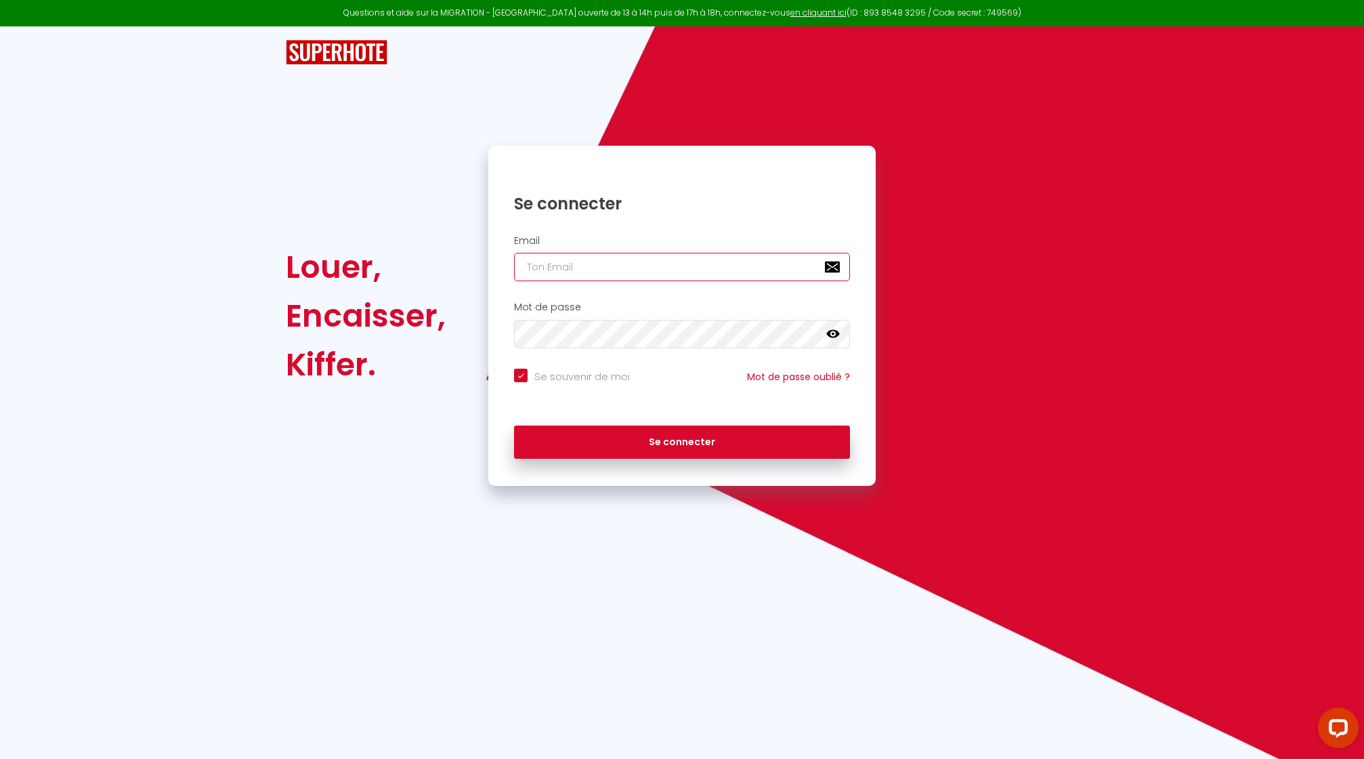
click at [615, 266] on input "email" at bounding box center [682, 267] width 336 height 28
type input "n"
checkbox input "true"
type input "nr"
checkbox input "true"
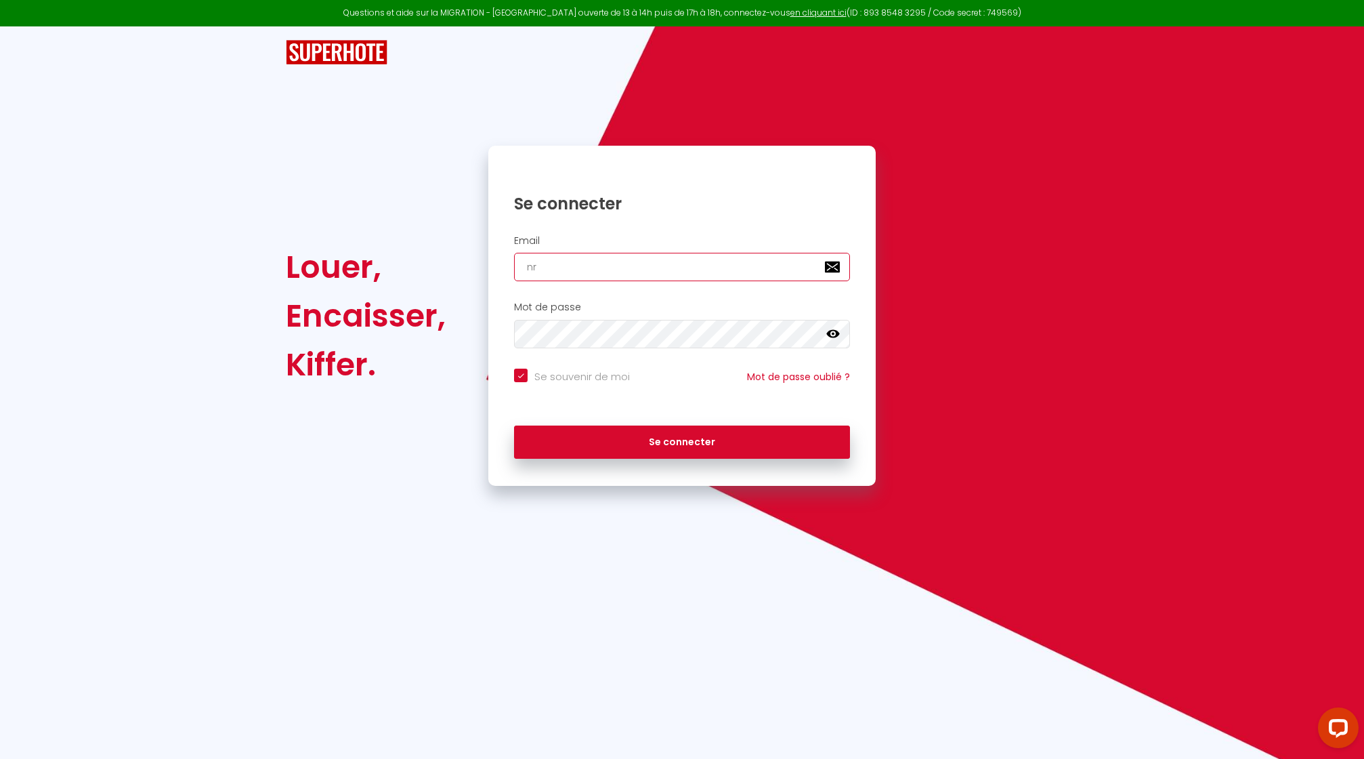
type input "nrj"
checkbox input "true"
type input "nrji"
checkbox input "true"
type input "nrjin"
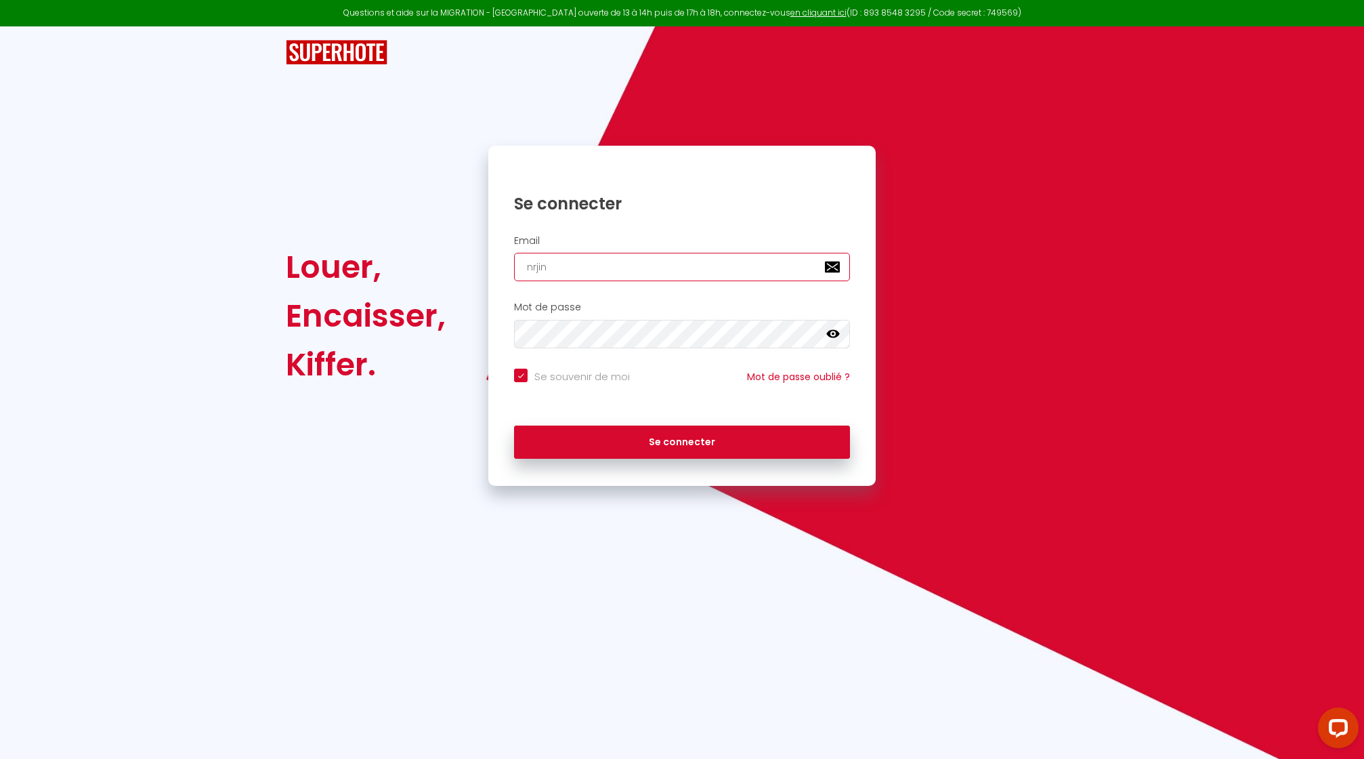
checkbox input "true"
type input "nrjinv"
checkbox input "true"
type input "nrjinve"
checkbox input "true"
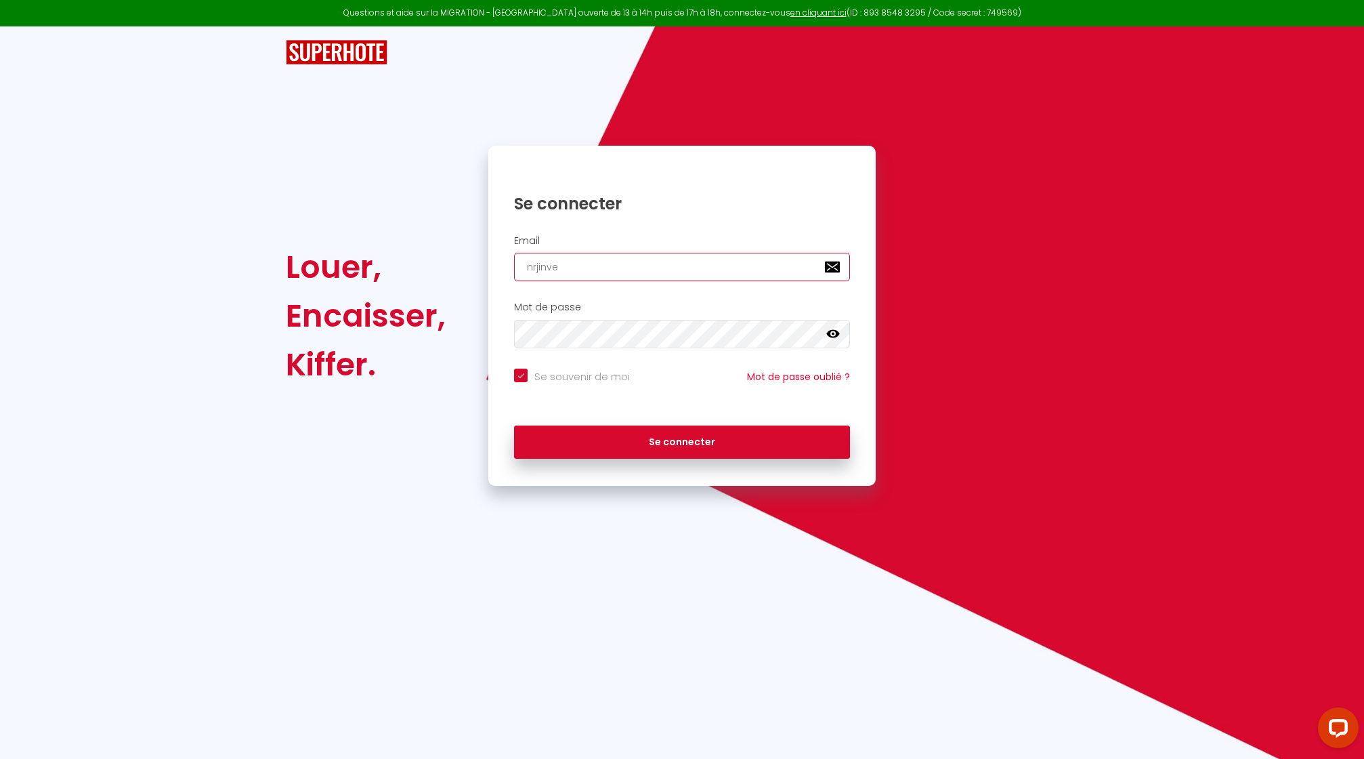
type input "nrjinvet"
checkbox input "true"
type input "nrjinve"
checkbox input "true"
type input "nrjinves"
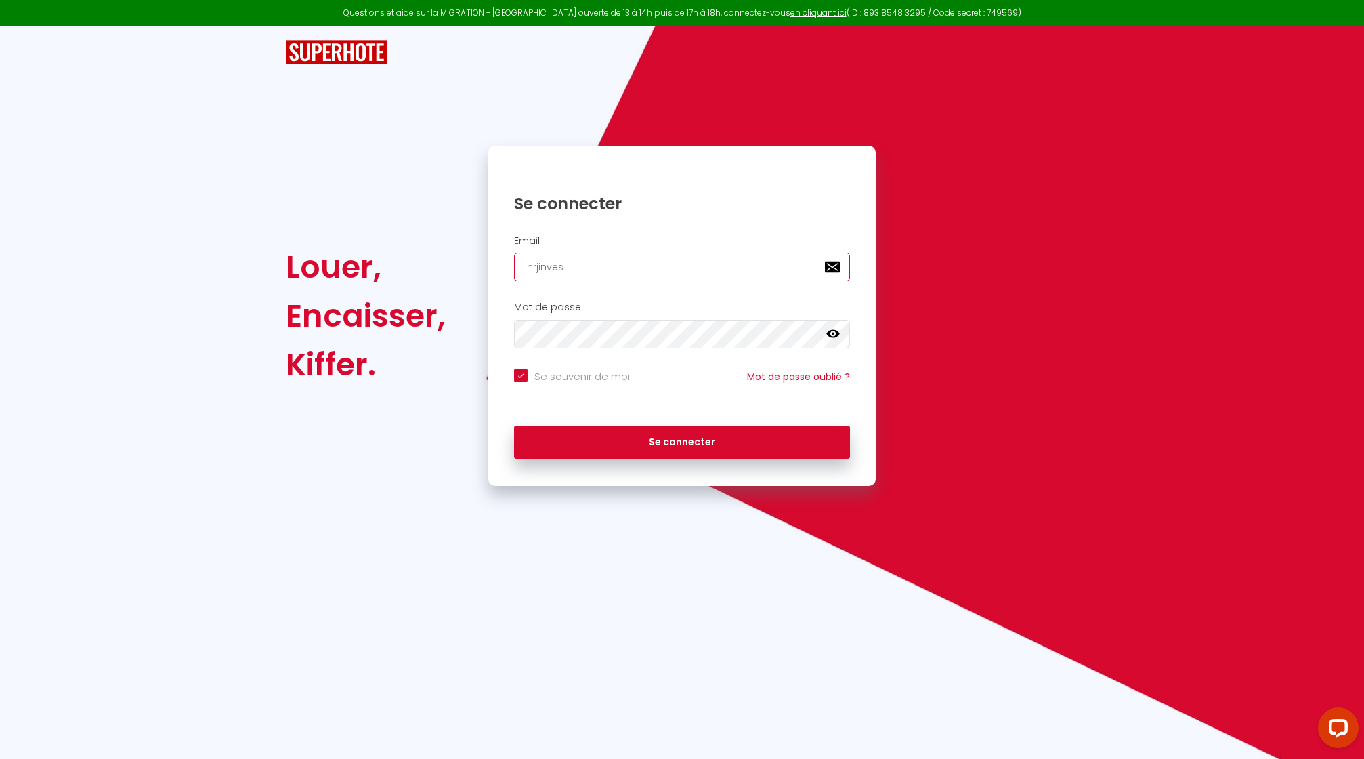
checkbox input "true"
type input "nrjinvest"
checkbox input "true"
type input "nrjinvest9"
checkbox input "true"
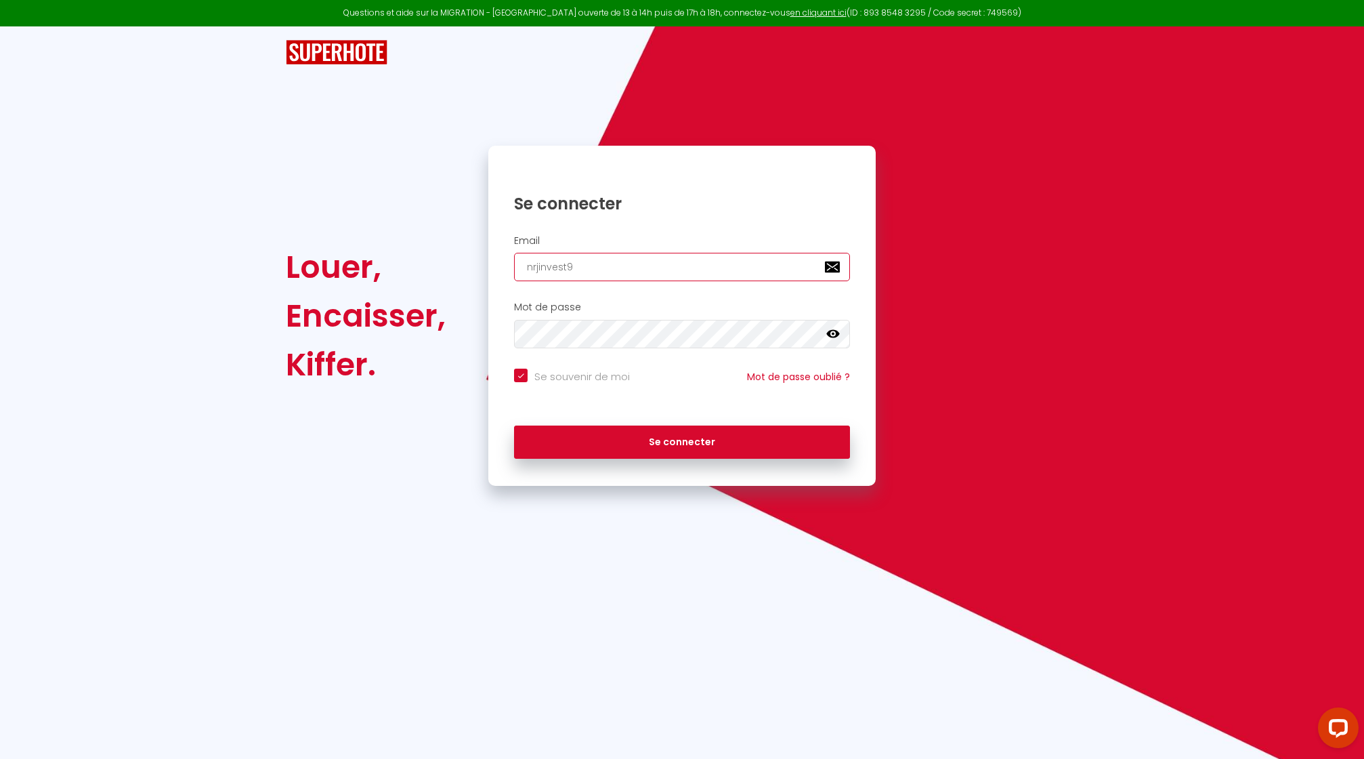
type input "nrjinvest97"
checkbox input "true"
type input "nrjinvest974"
checkbox input "true"
type input "nrjinvest974@"
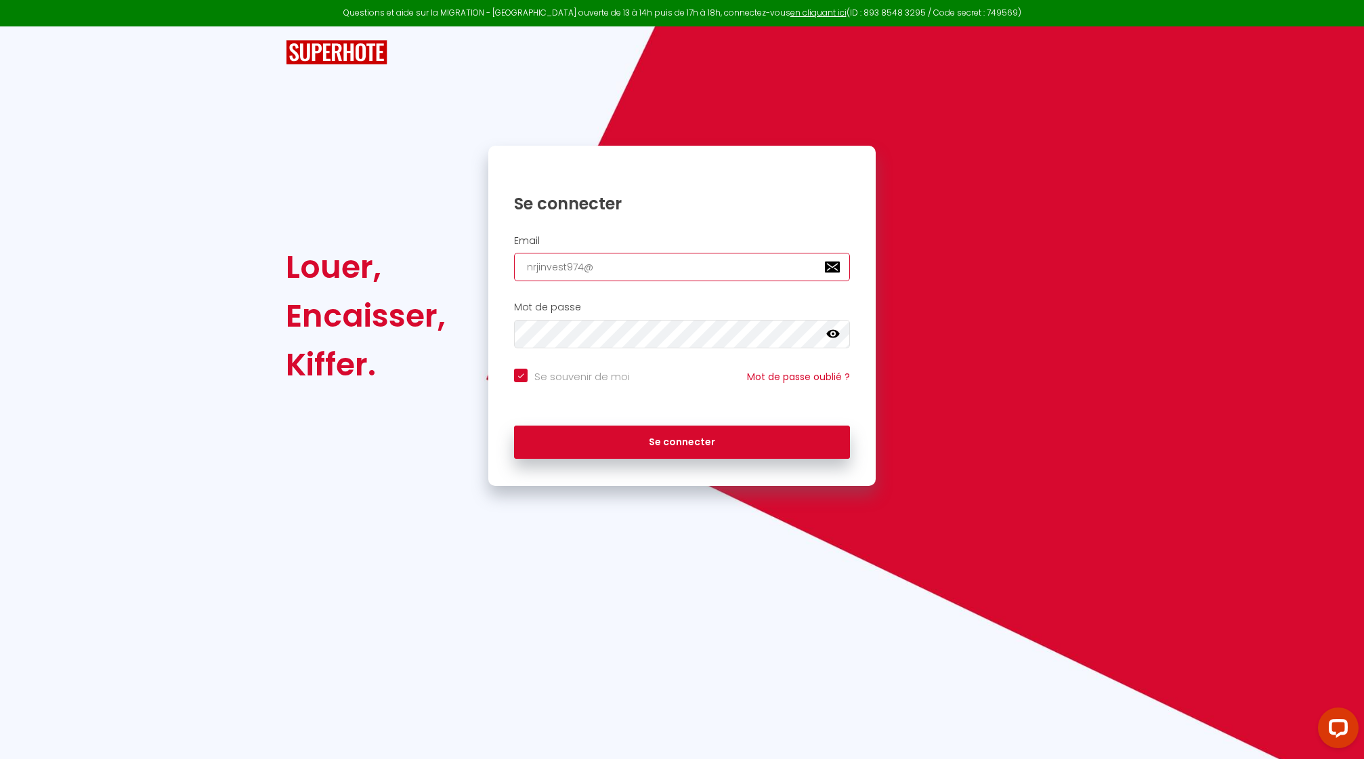
checkbox input "true"
type input "nrjinvest974@g"
checkbox input "true"
type input "nrjinvest974@gm"
checkbox input "true"
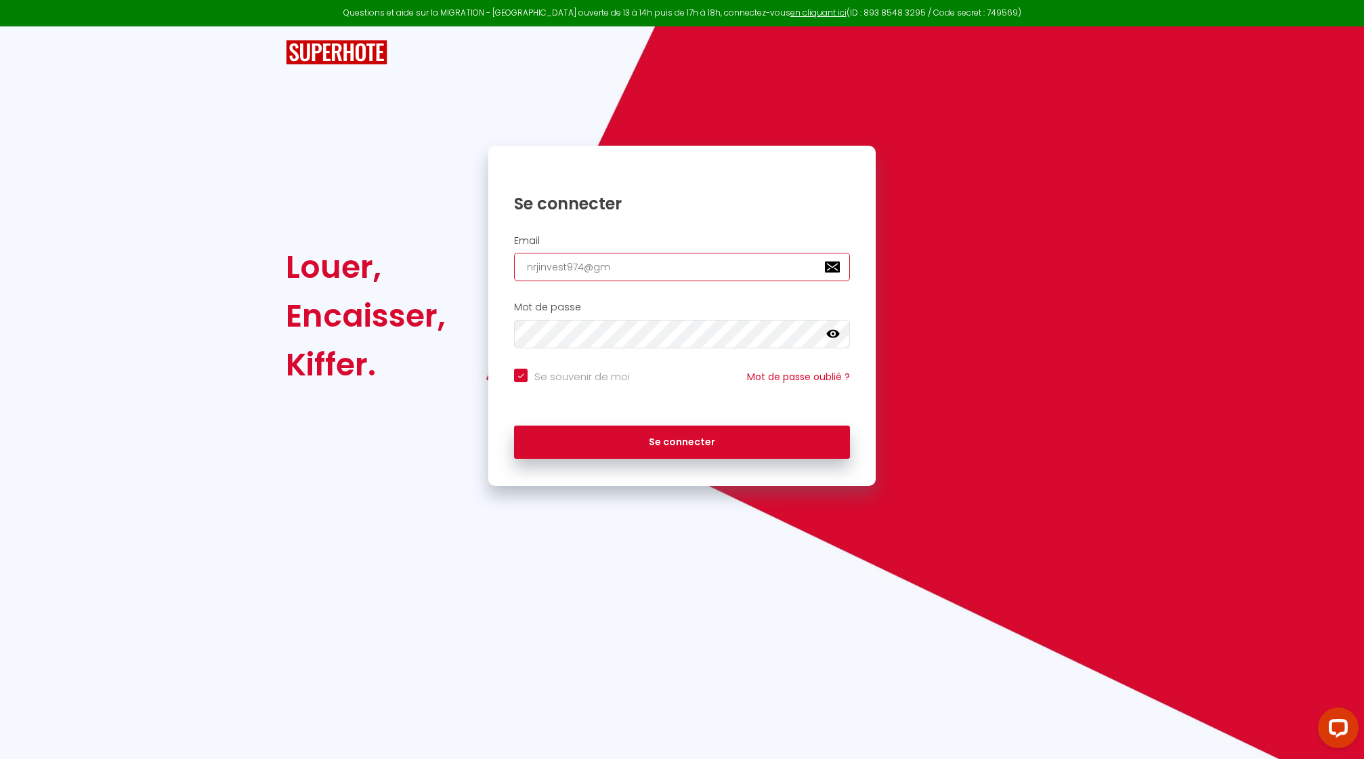
type input "nrjinvest974@gma"
checkbox input "true"
type input "nrjinvest974@gmai"
checkbox input "true"
type input "[EMAIL_ADDRESS]"
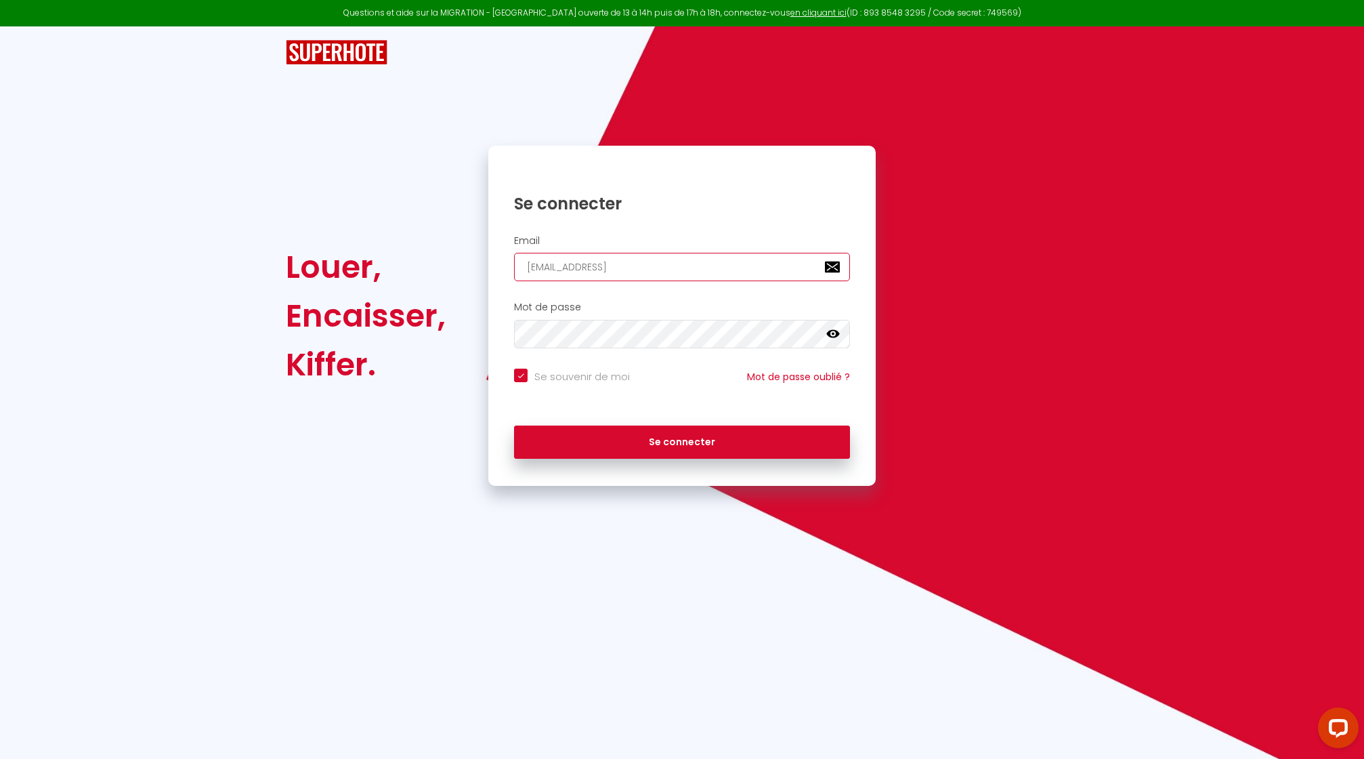
checkbox input "true"
type input "[EMAIL_ADDRESS]."
checkbox input "true"
type input "nrjinvest974@gmail.c"
checkbox input "true"
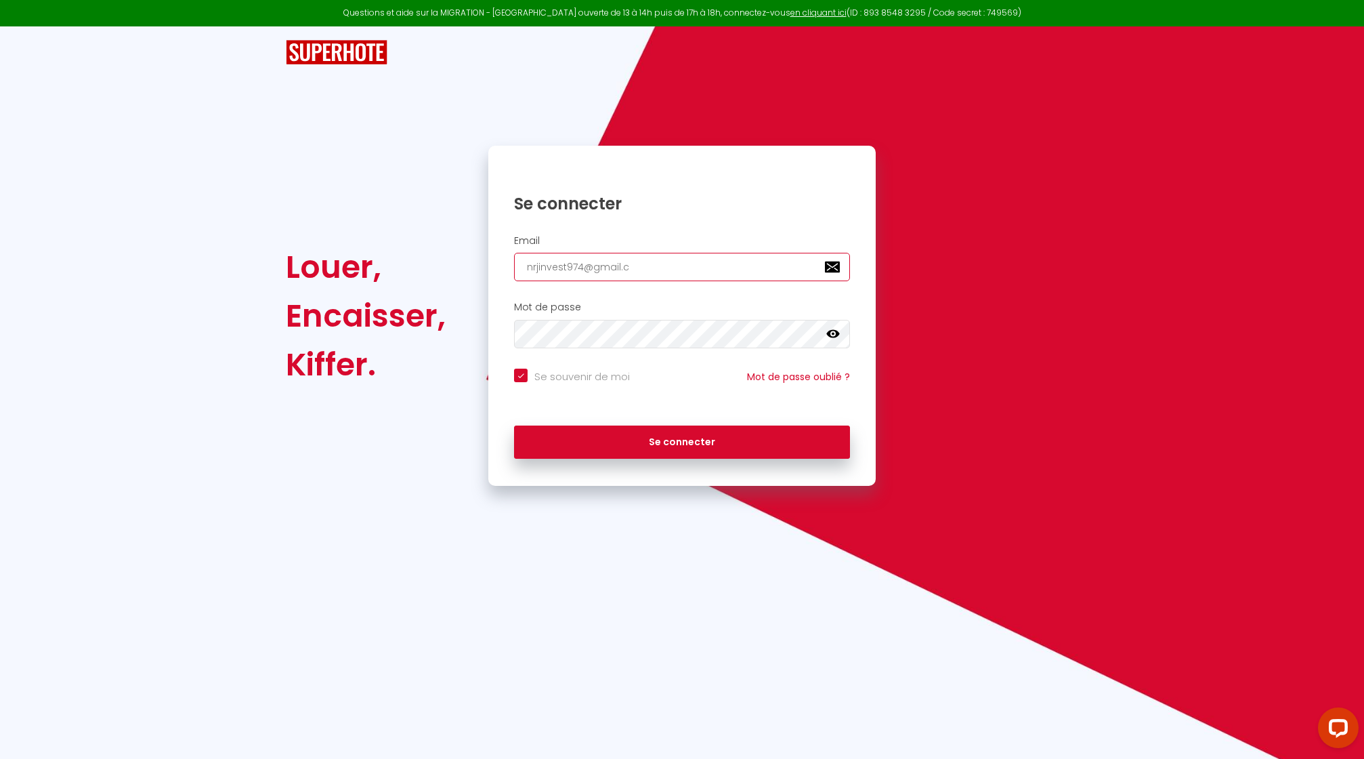
type input "[EMAIL_ADDRESS][DOMAIN_NAME]"
checkbox input "true"
type input "[EMAIL_ADDRESS][DOMAIN_NAME]"
checkbox input "true"
type input "[EMAIL_ADDRESS][DOMAIN_NAME]"
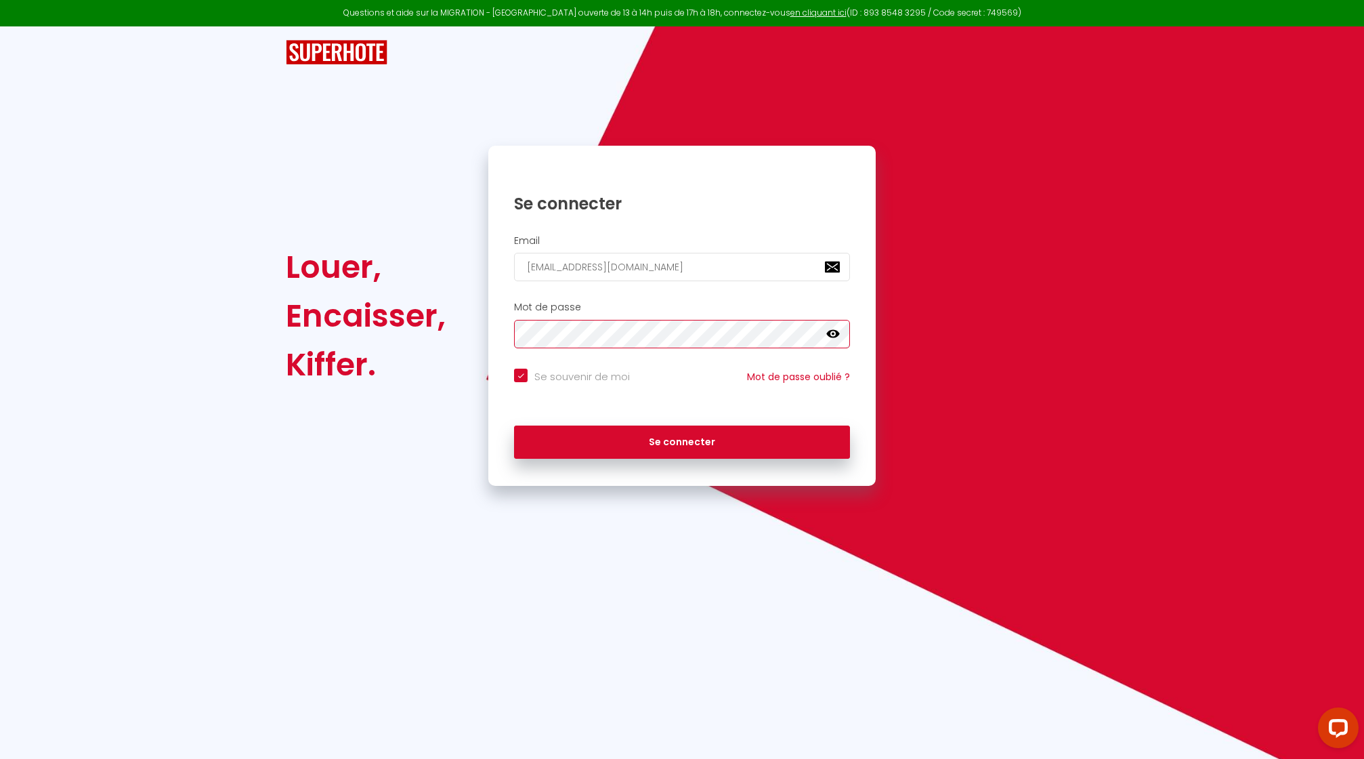
click at [514, 425] on button "Se connecter" at bounding box center [682, 442] width 336 height 34
checkbox input "true"
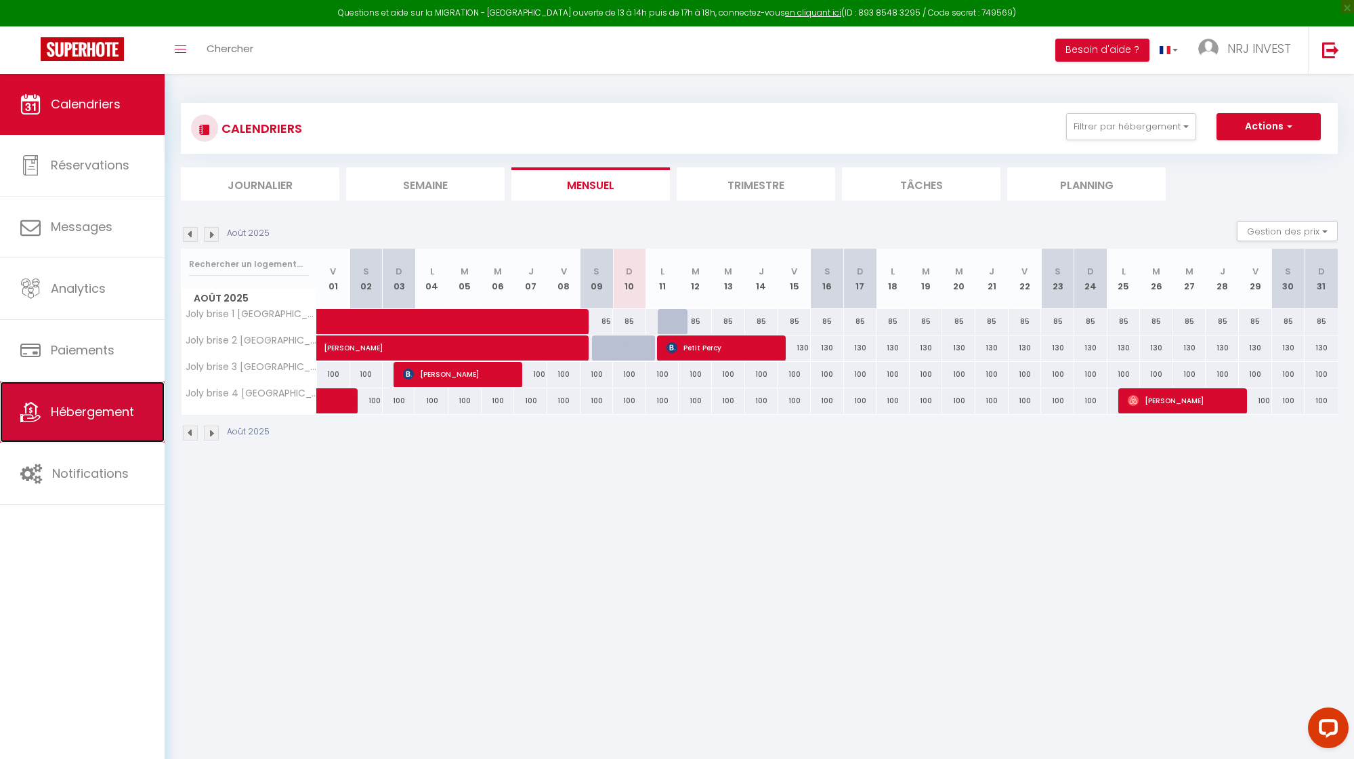
click at [120, 407] on span "Hébergement" at bounding box center [92, 411] width 83 height 17
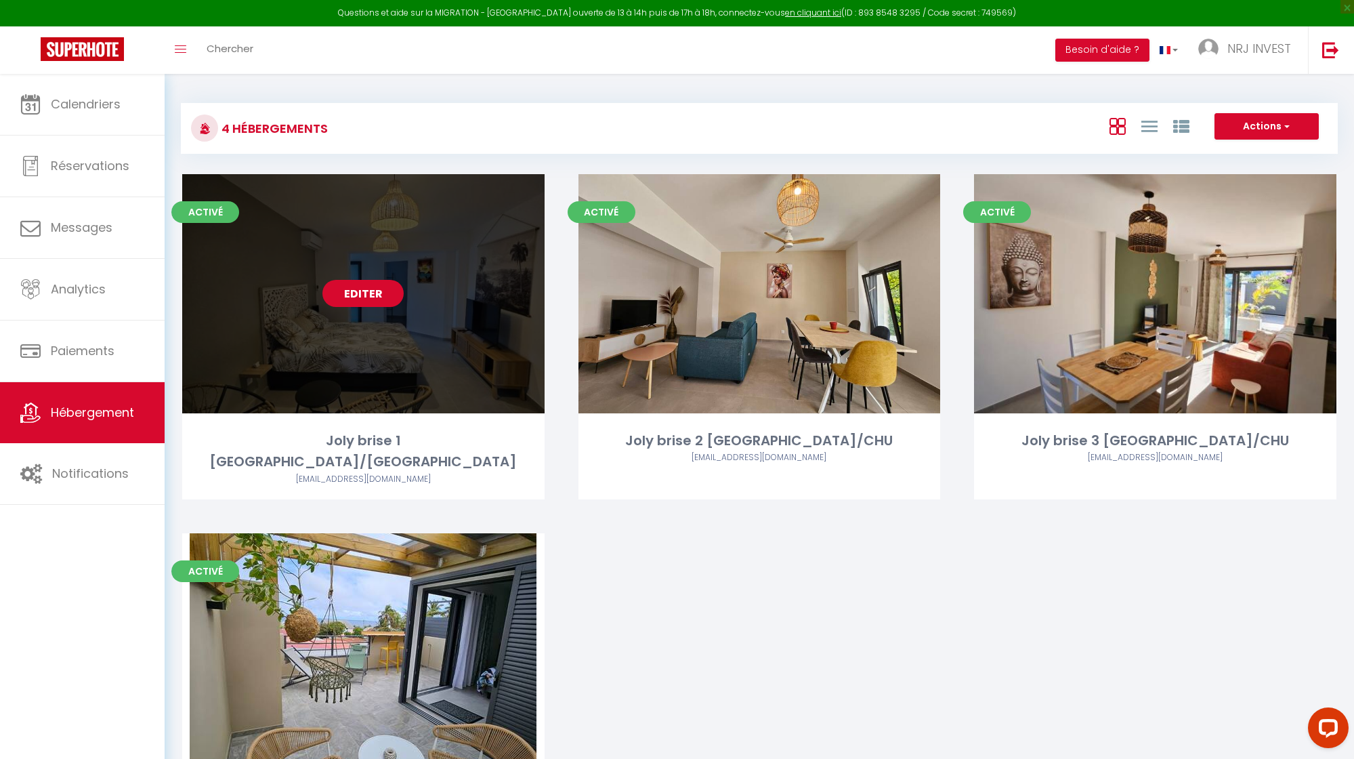
click at [364, 293] on link "Editer" at bounding box center [362, 293] width 81 height 27
select select "3"
select select "2"
select select "1"
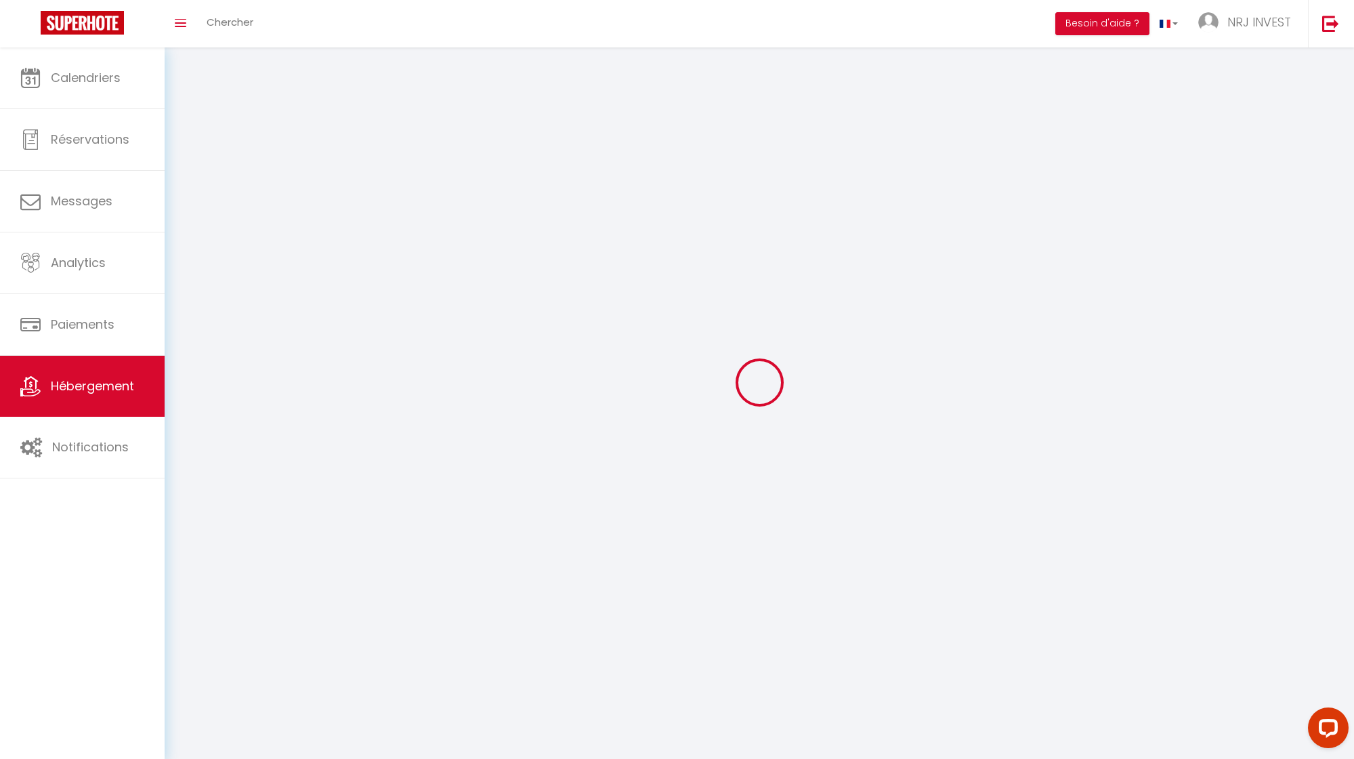
select select
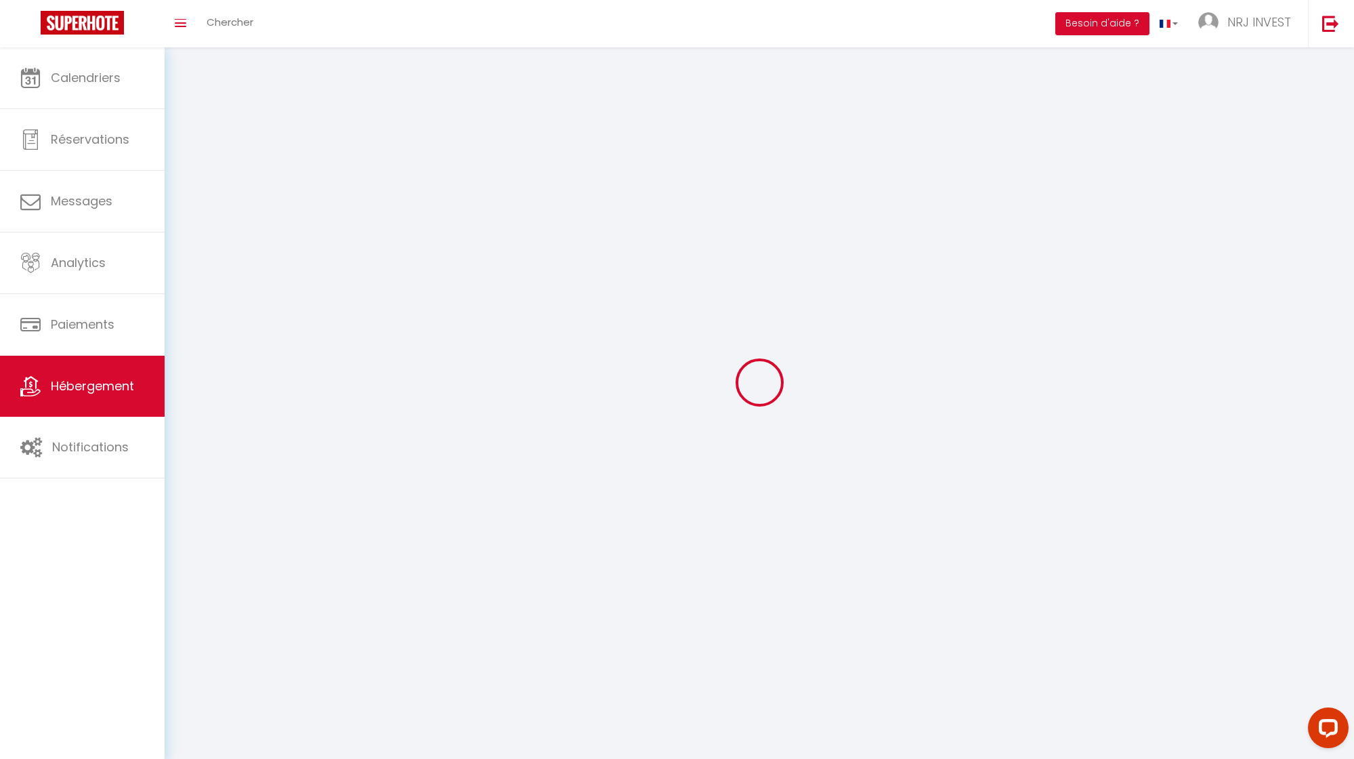
select select
checkbox input "false"
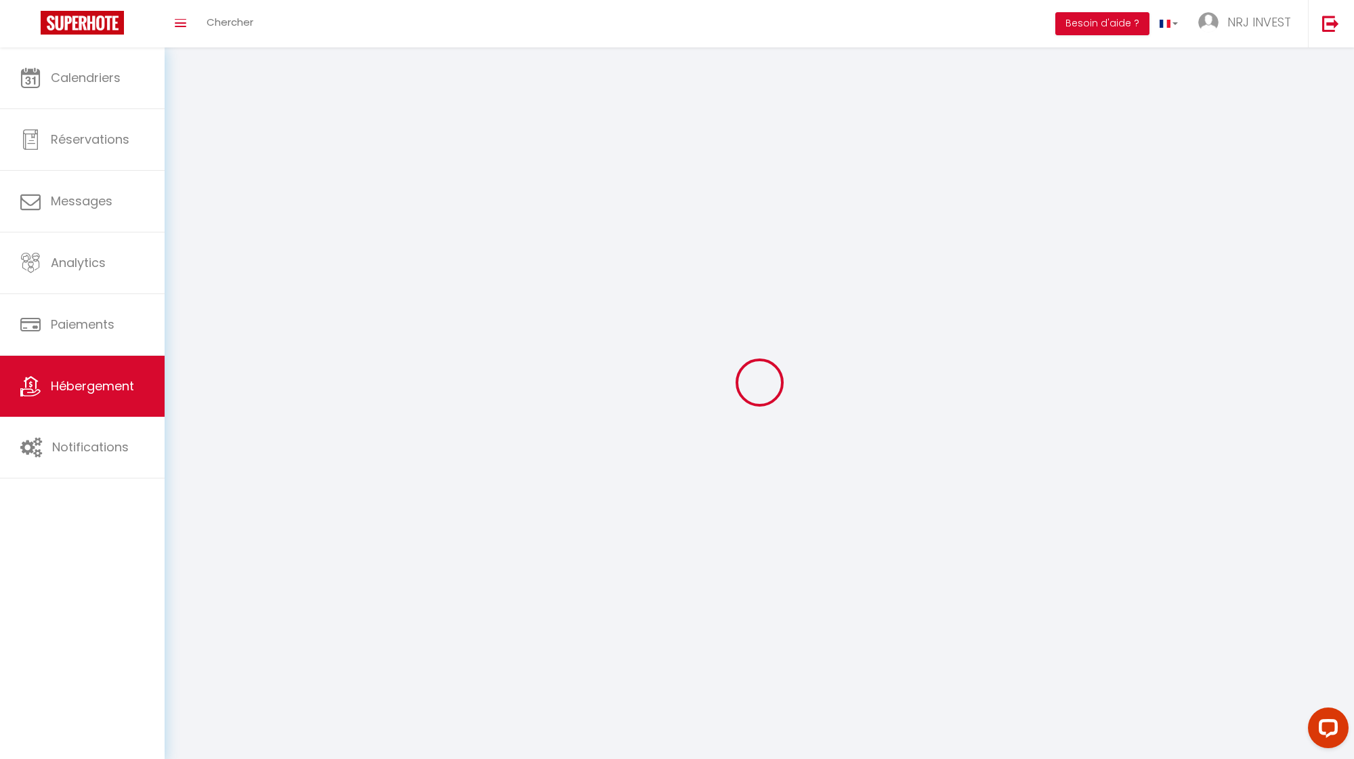
checkbox input "false"
select select
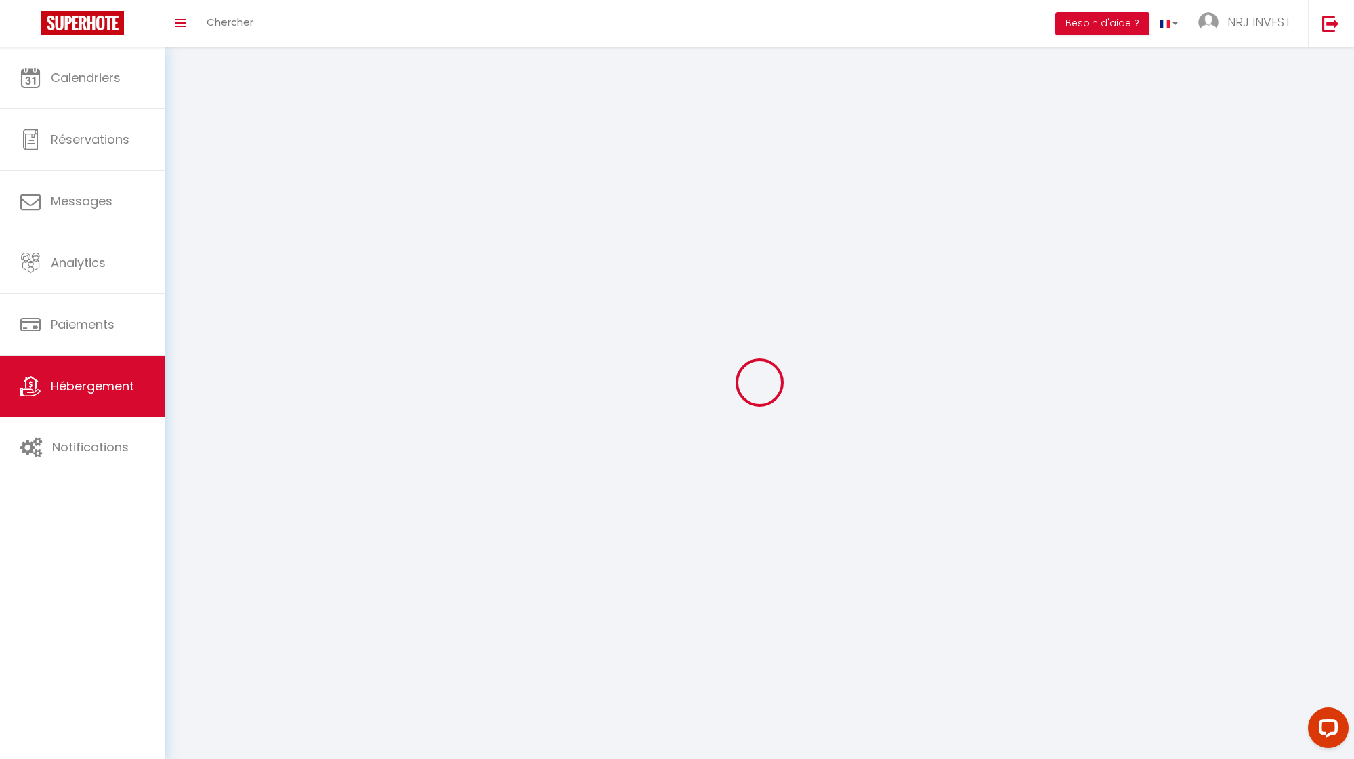
select select
checkbox input "false"
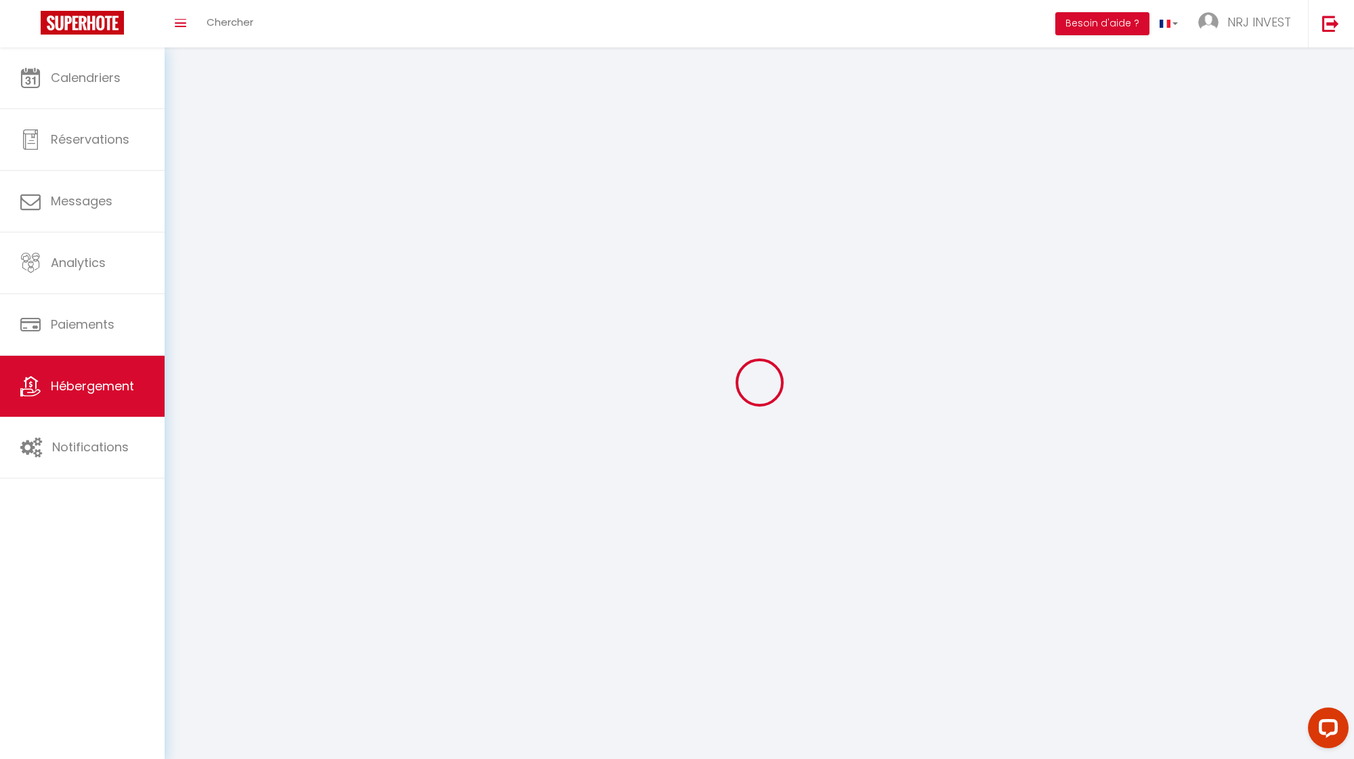
checkbox input "false"
select select
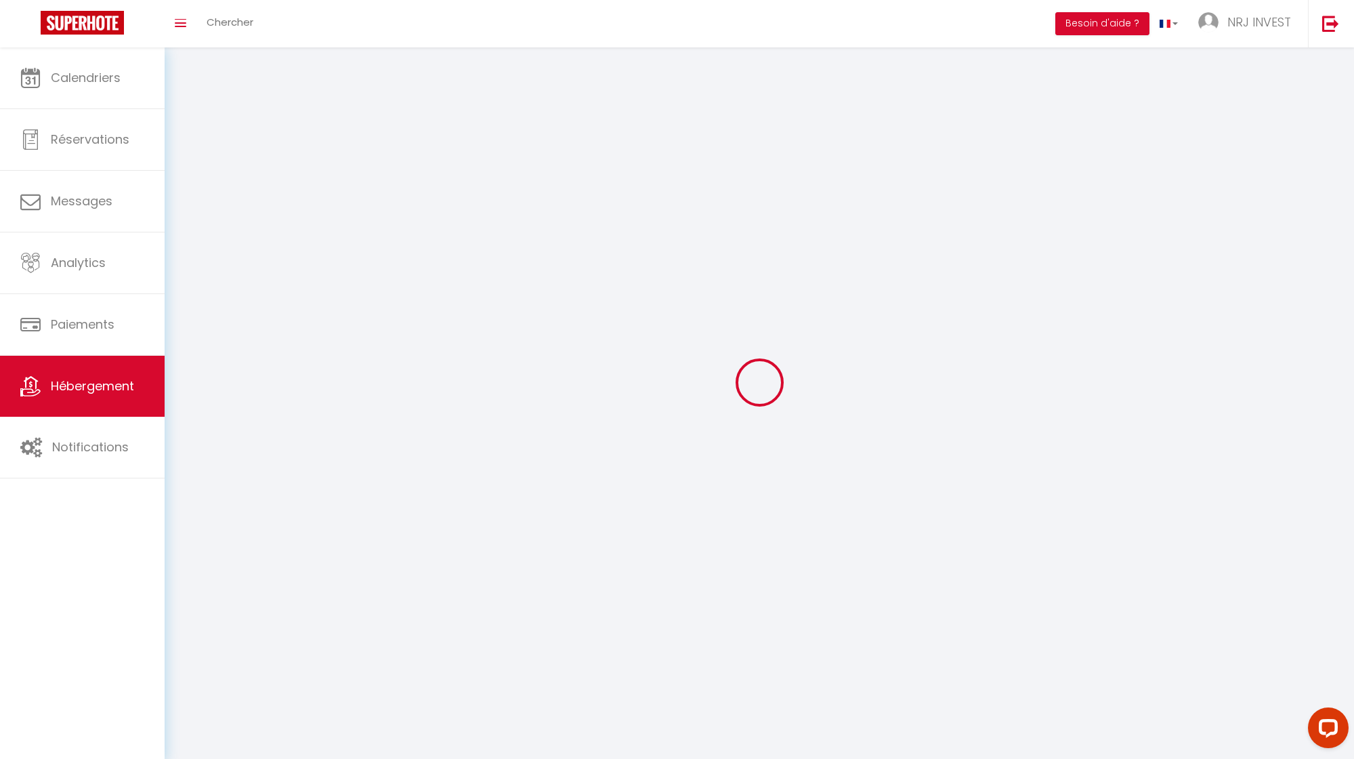
select select
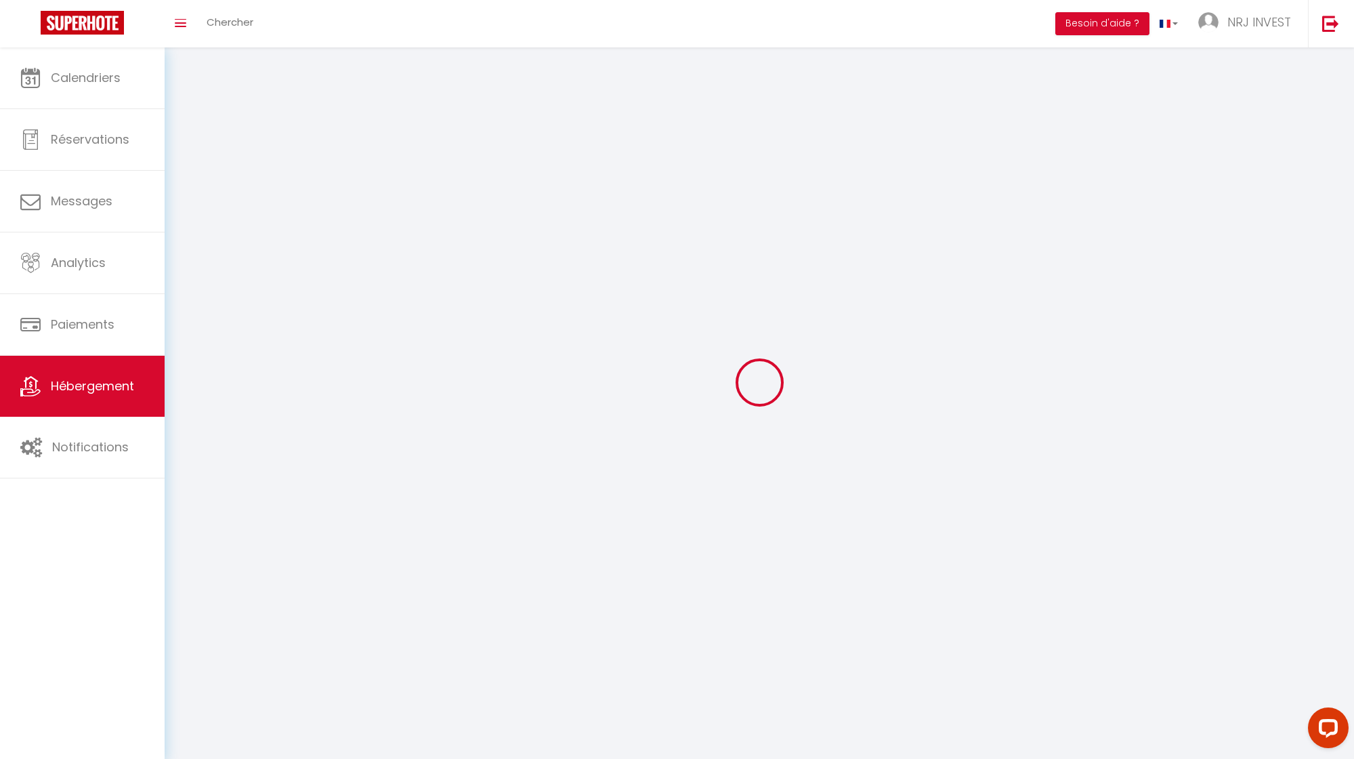
checkbox input "false"
select select
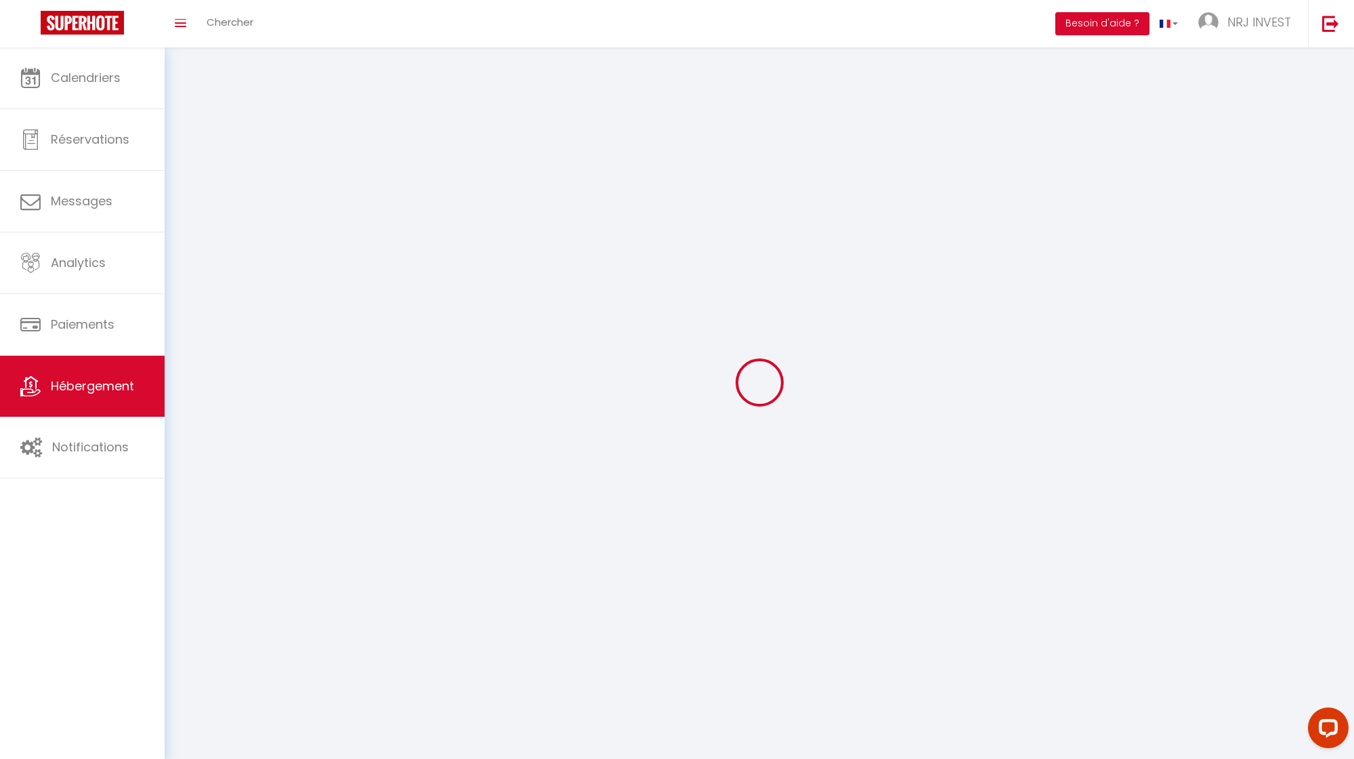
select select
select select "1"
select select
select select "28"
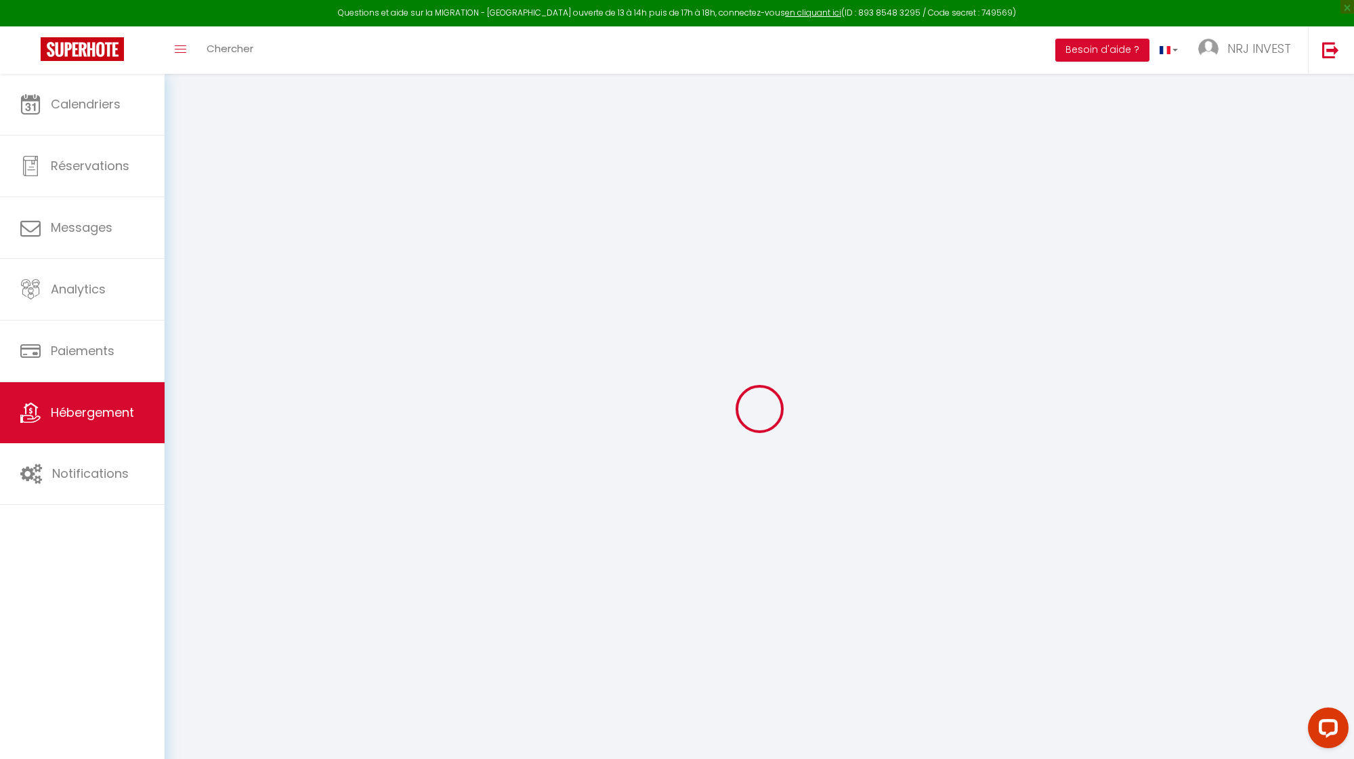
select select
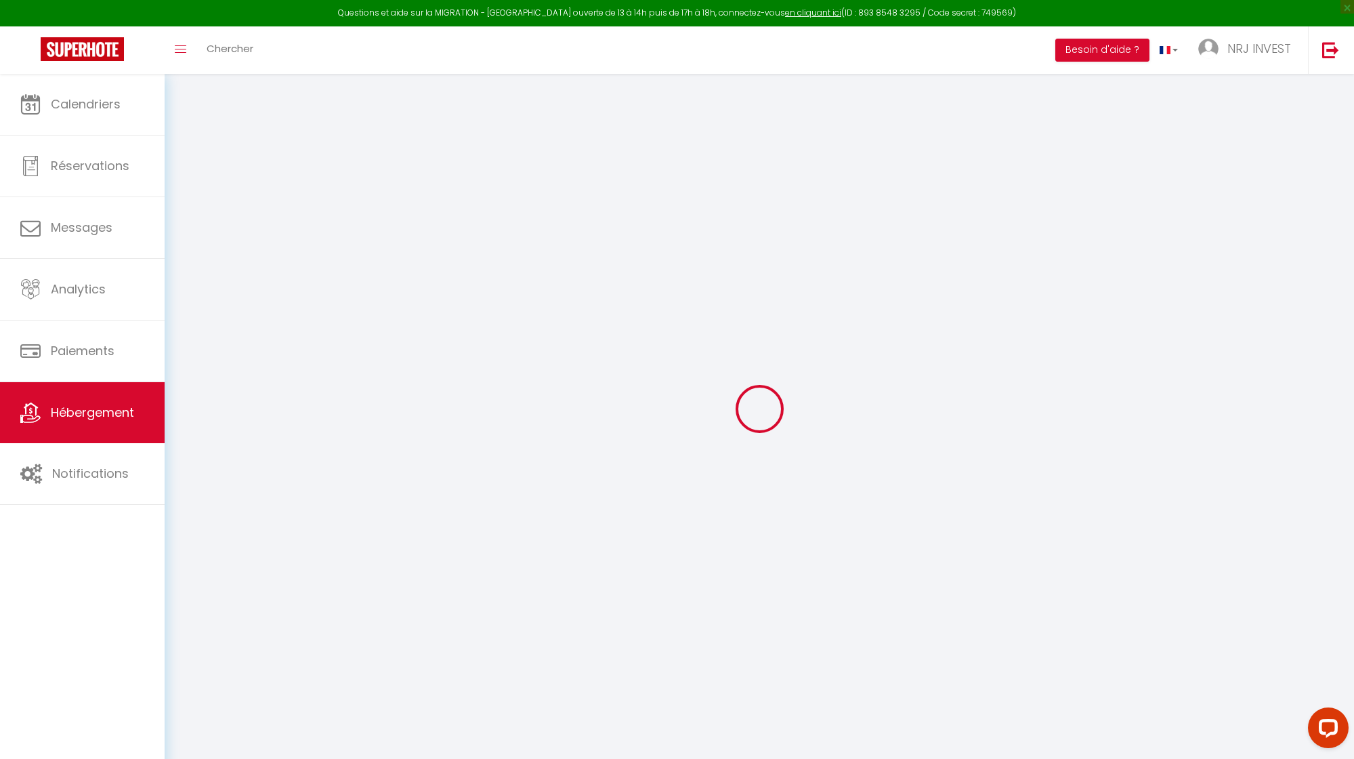
select select
checkbox input "false"
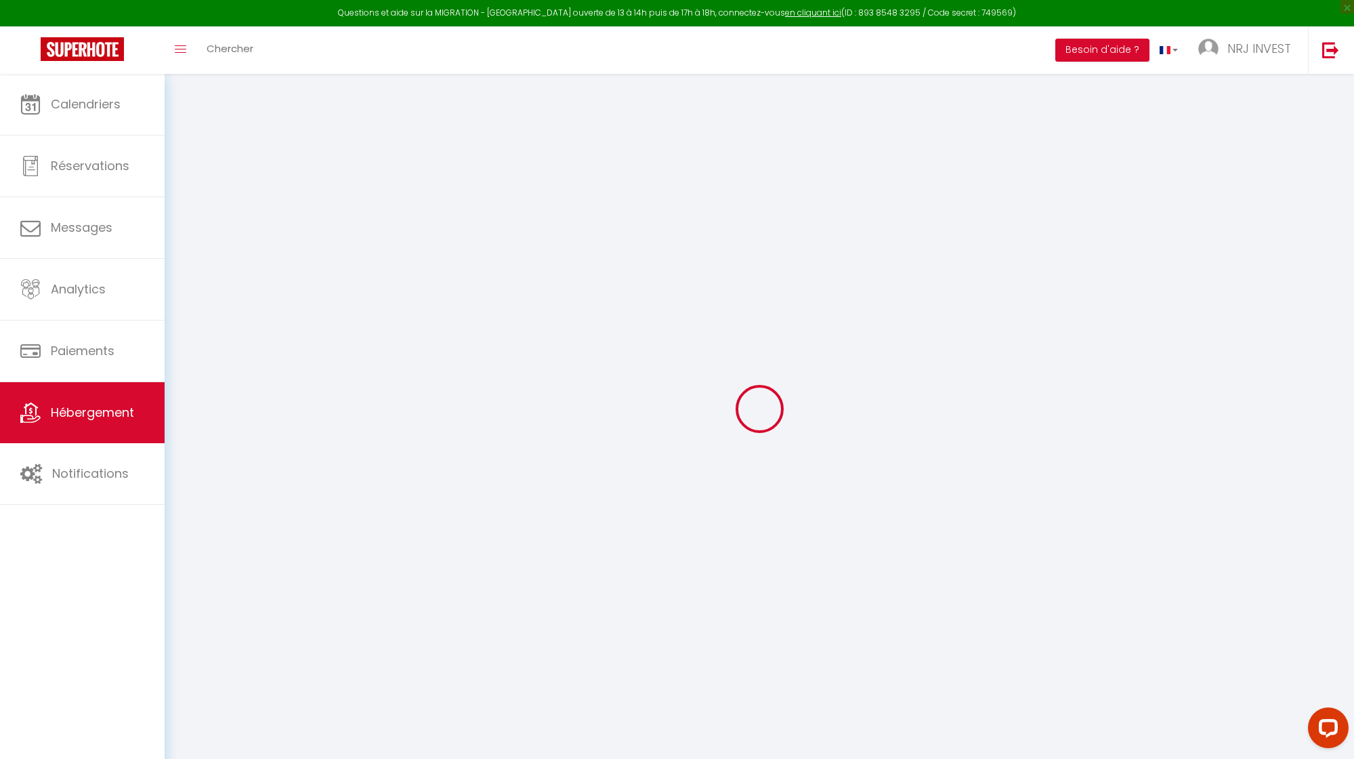
select select
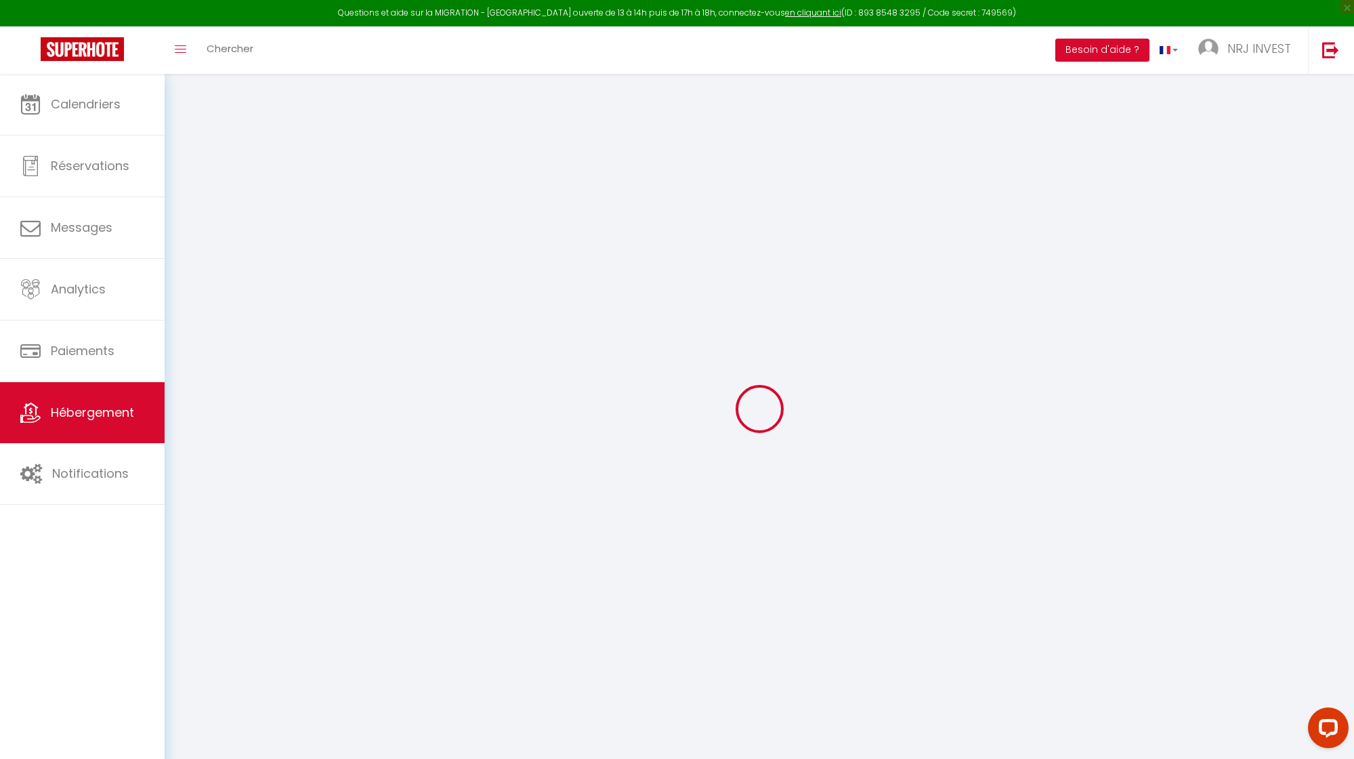
select select
checkbox input "false"
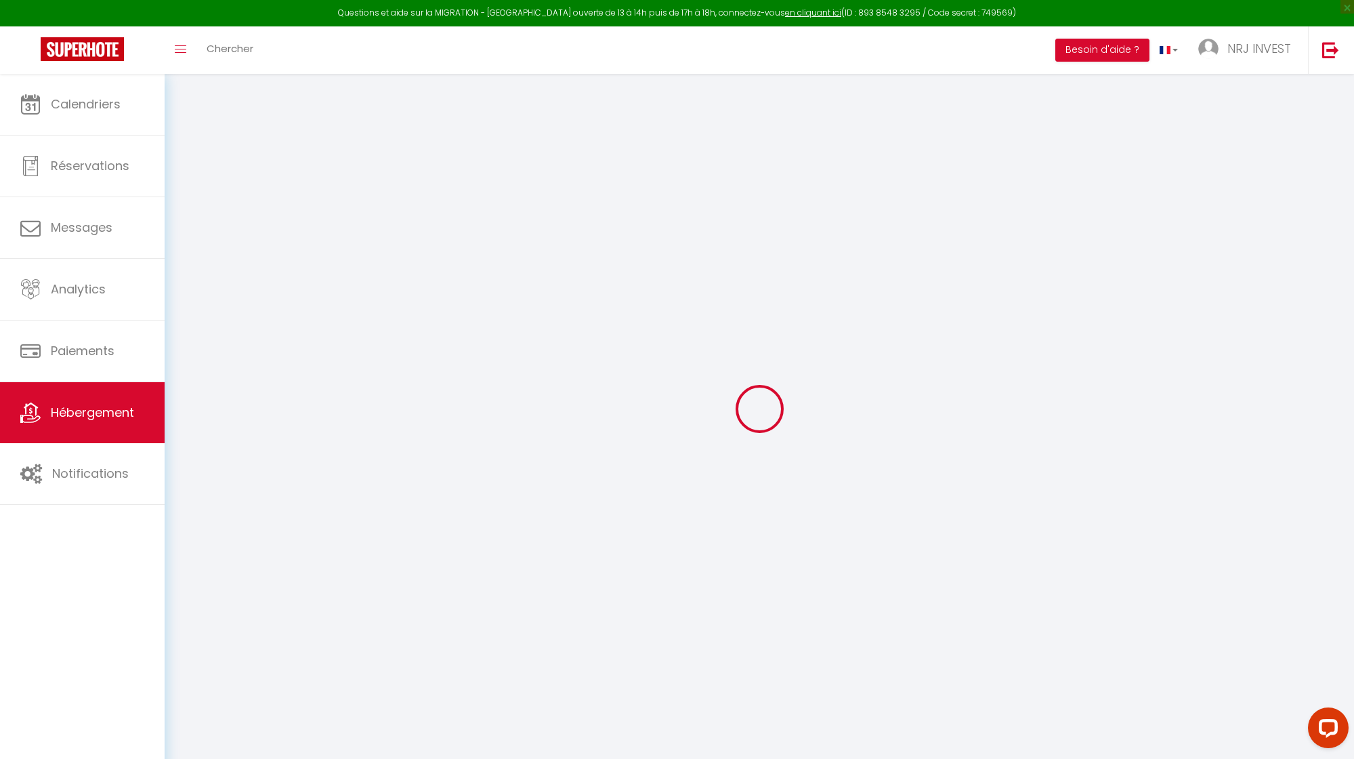
checkbox input "false"
select select
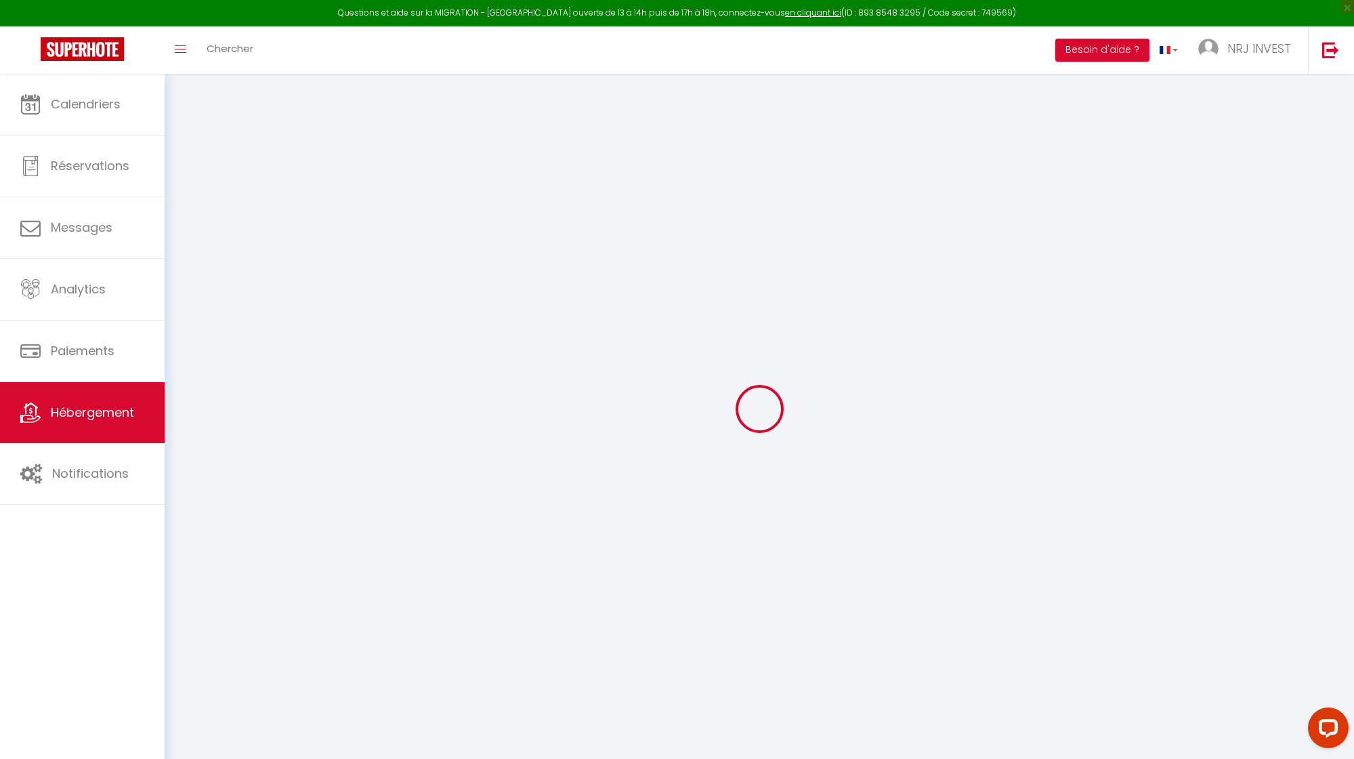
select select
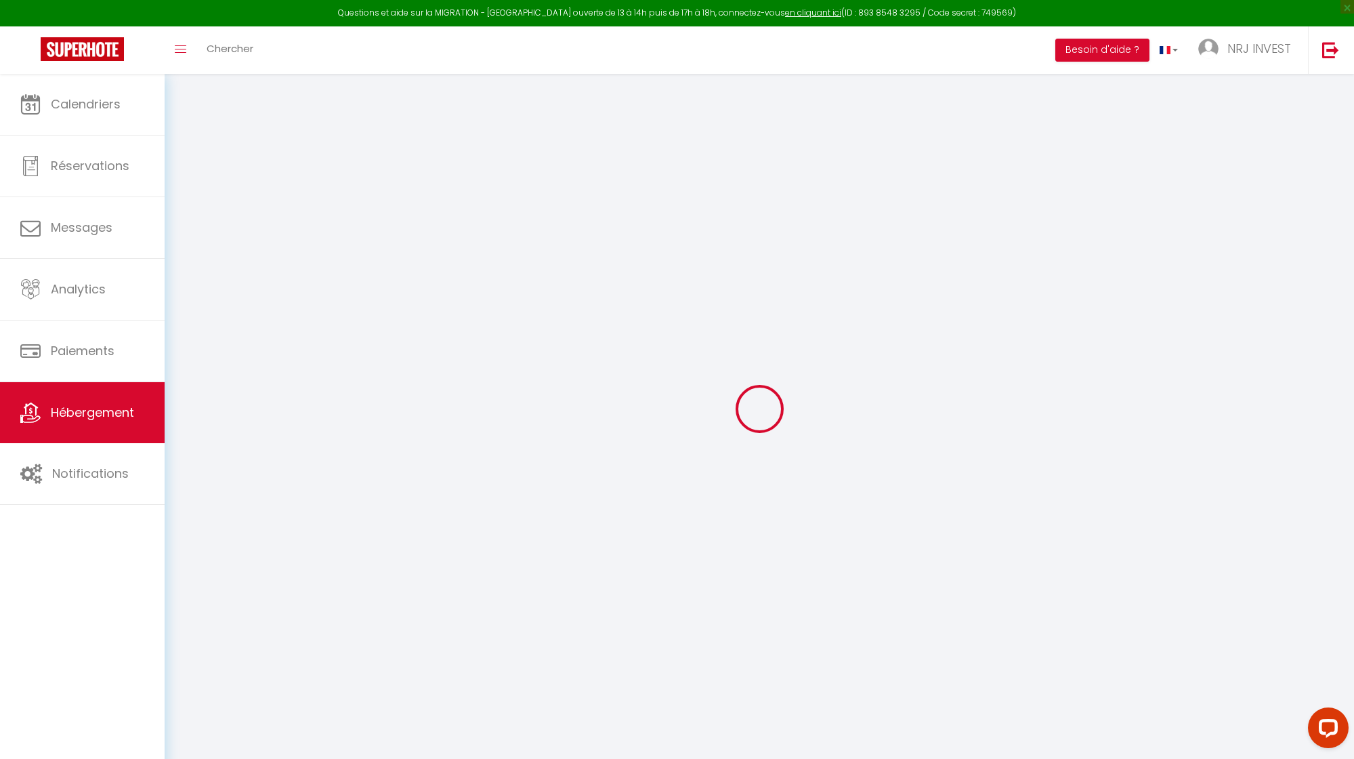
checkbox input "false"
select select
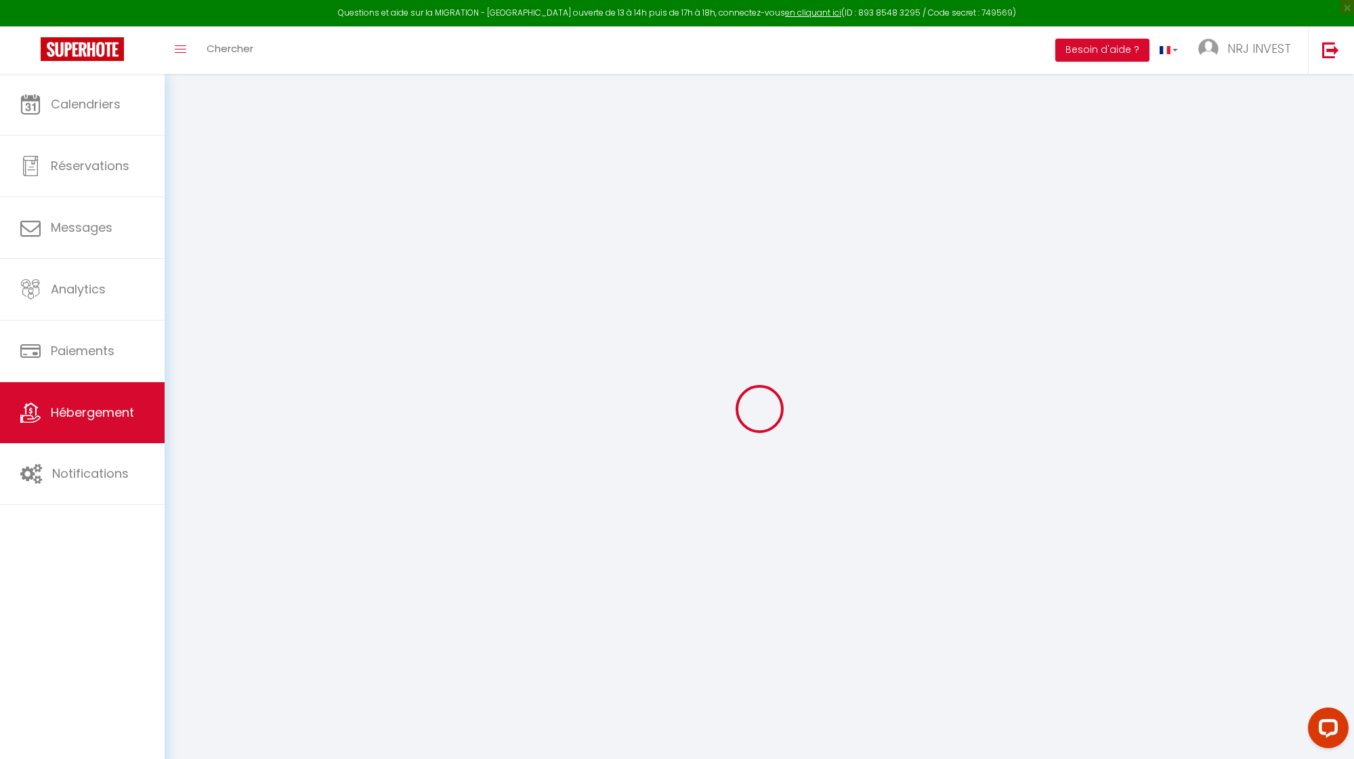
select select
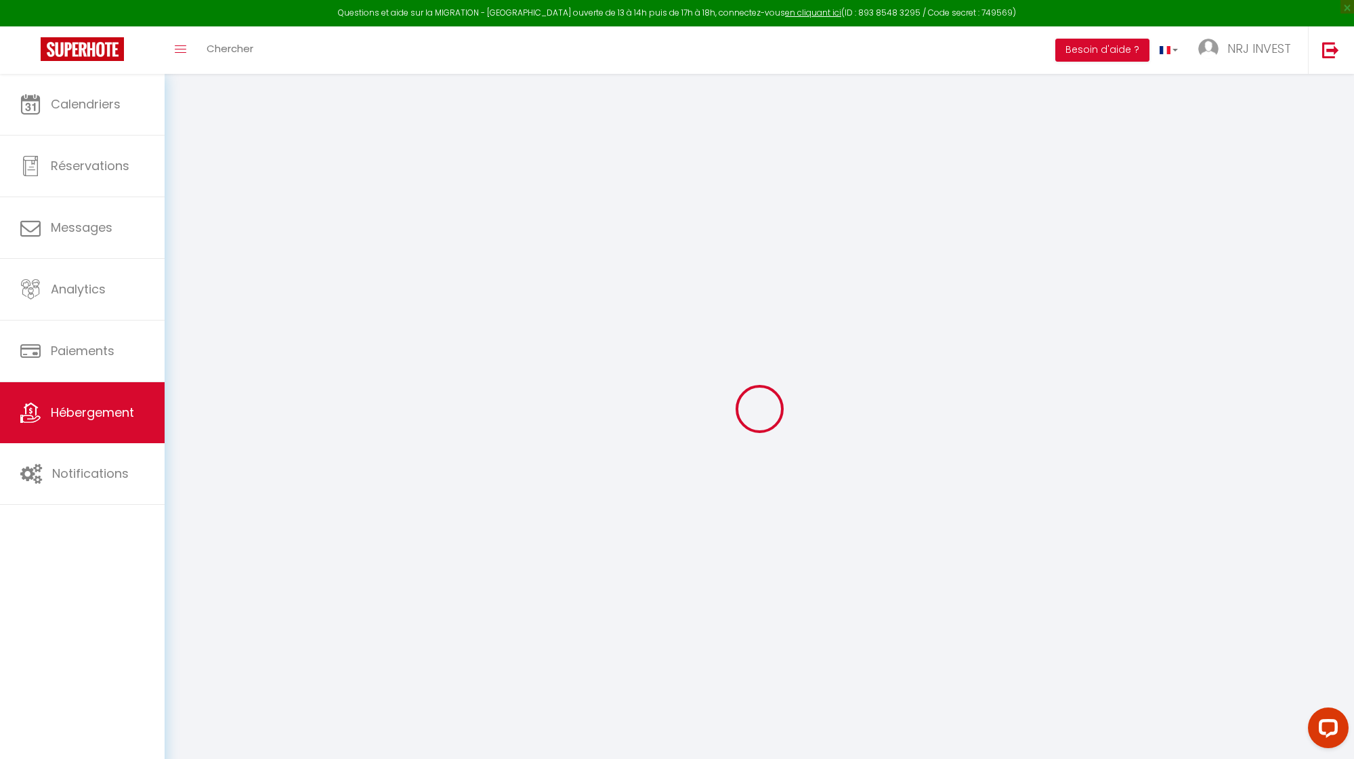
select select
checkbox input "false"
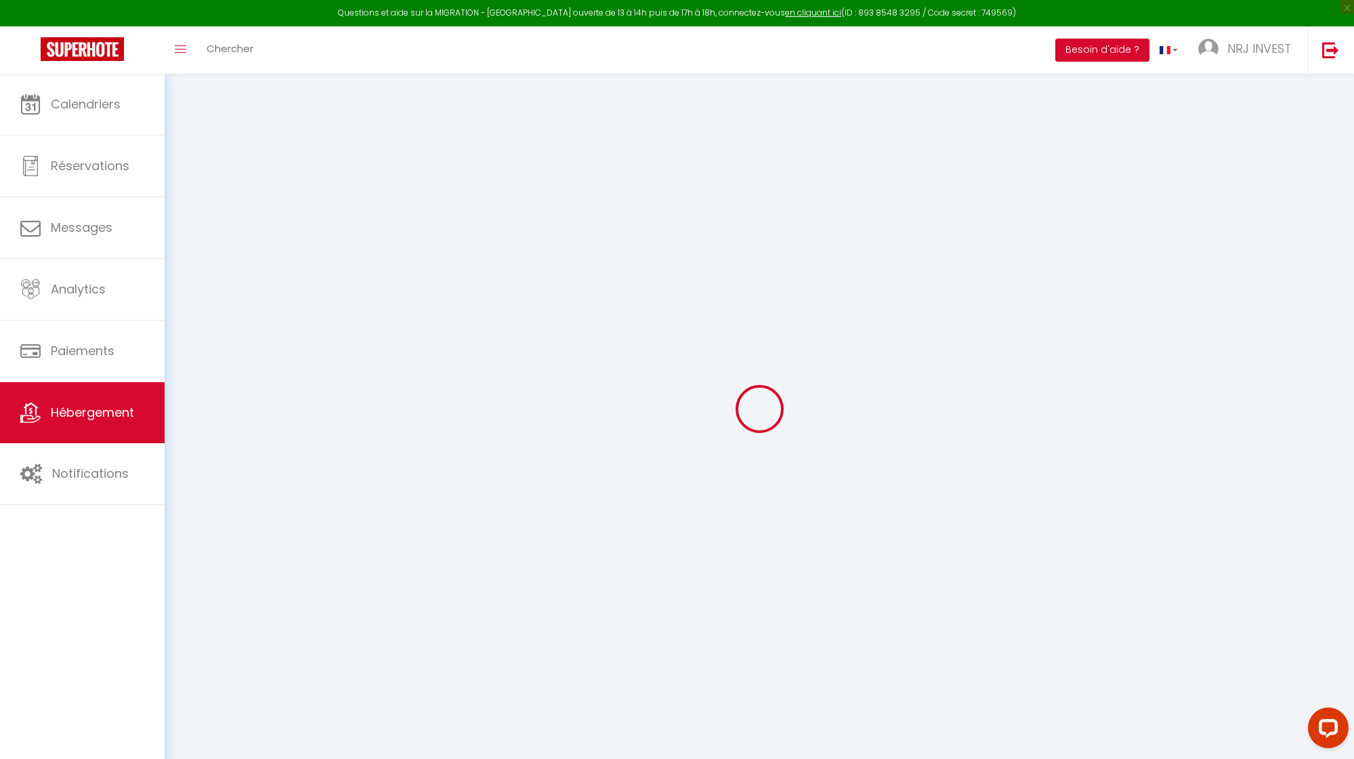
checkbox input "false"
select select
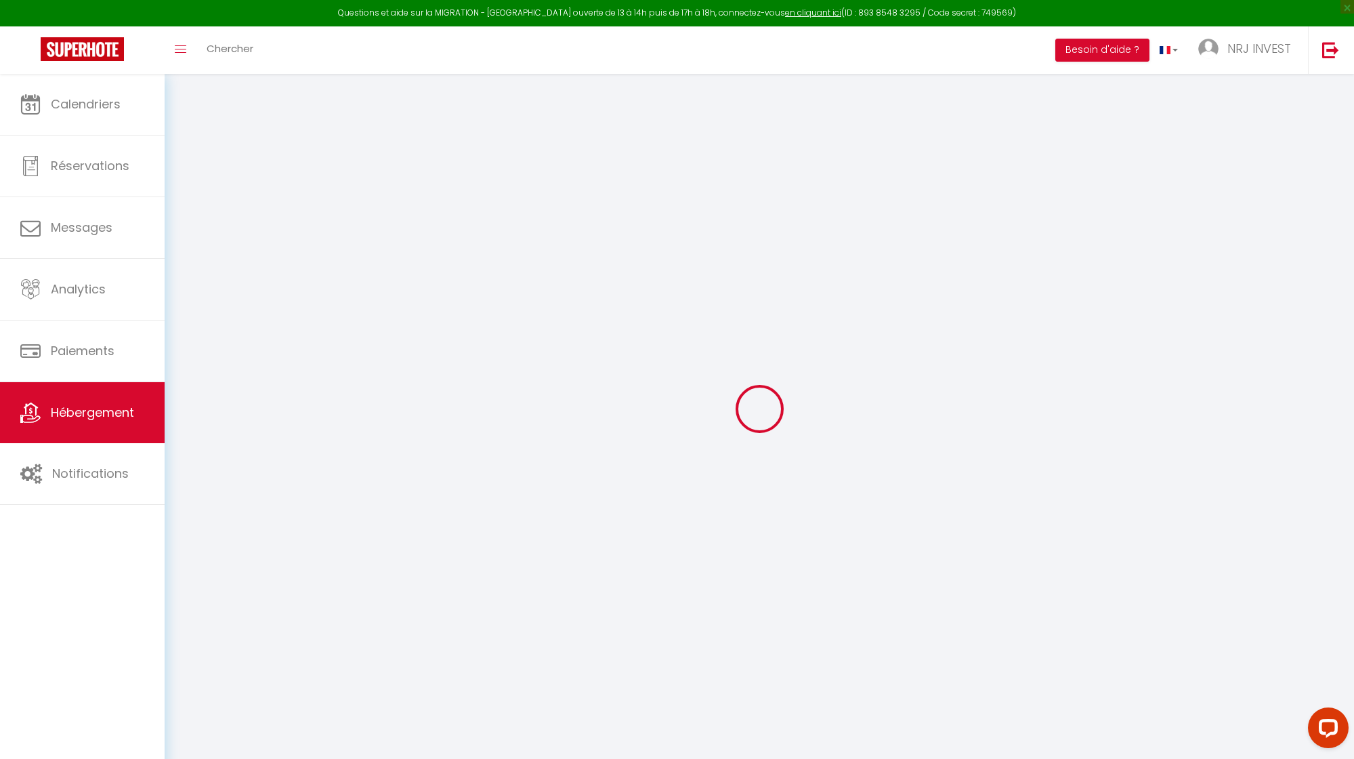
select select
checkbox input "false"
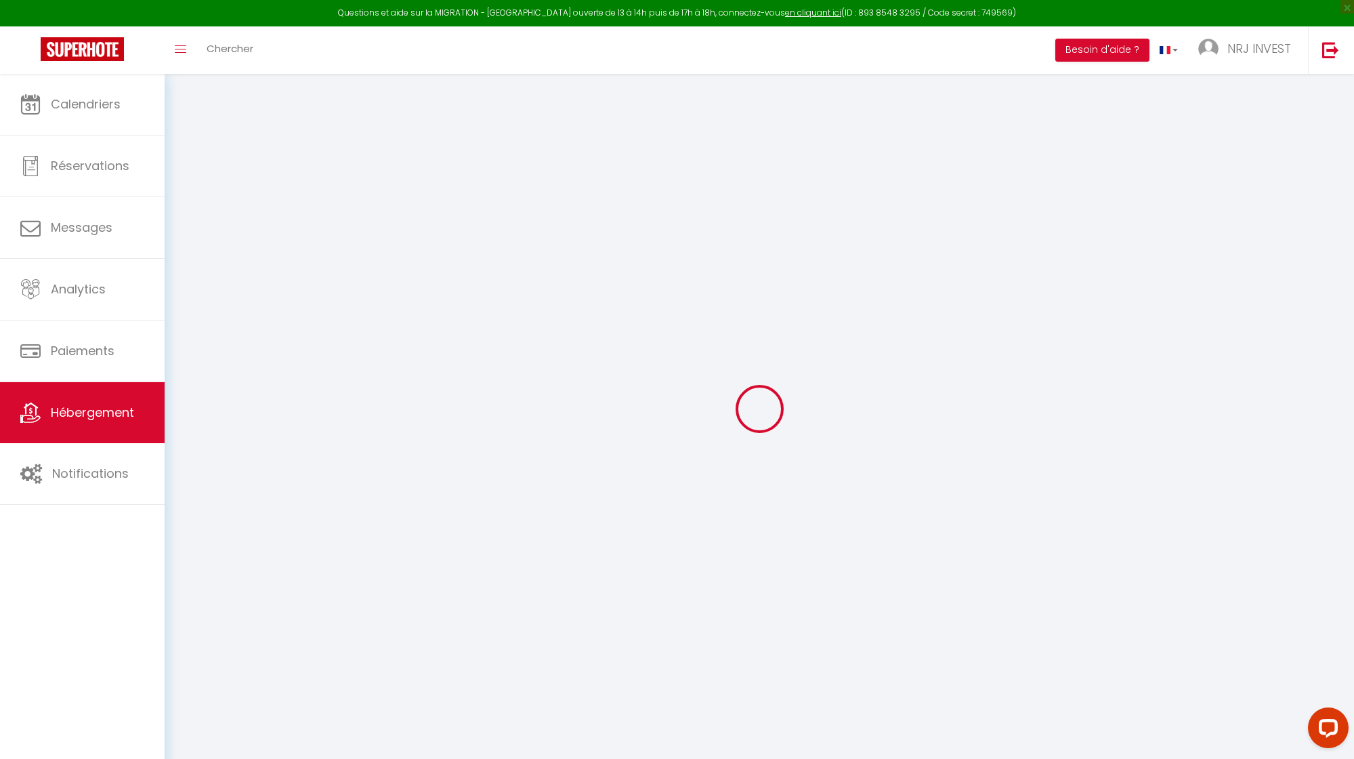
checkbox input "false"
select select
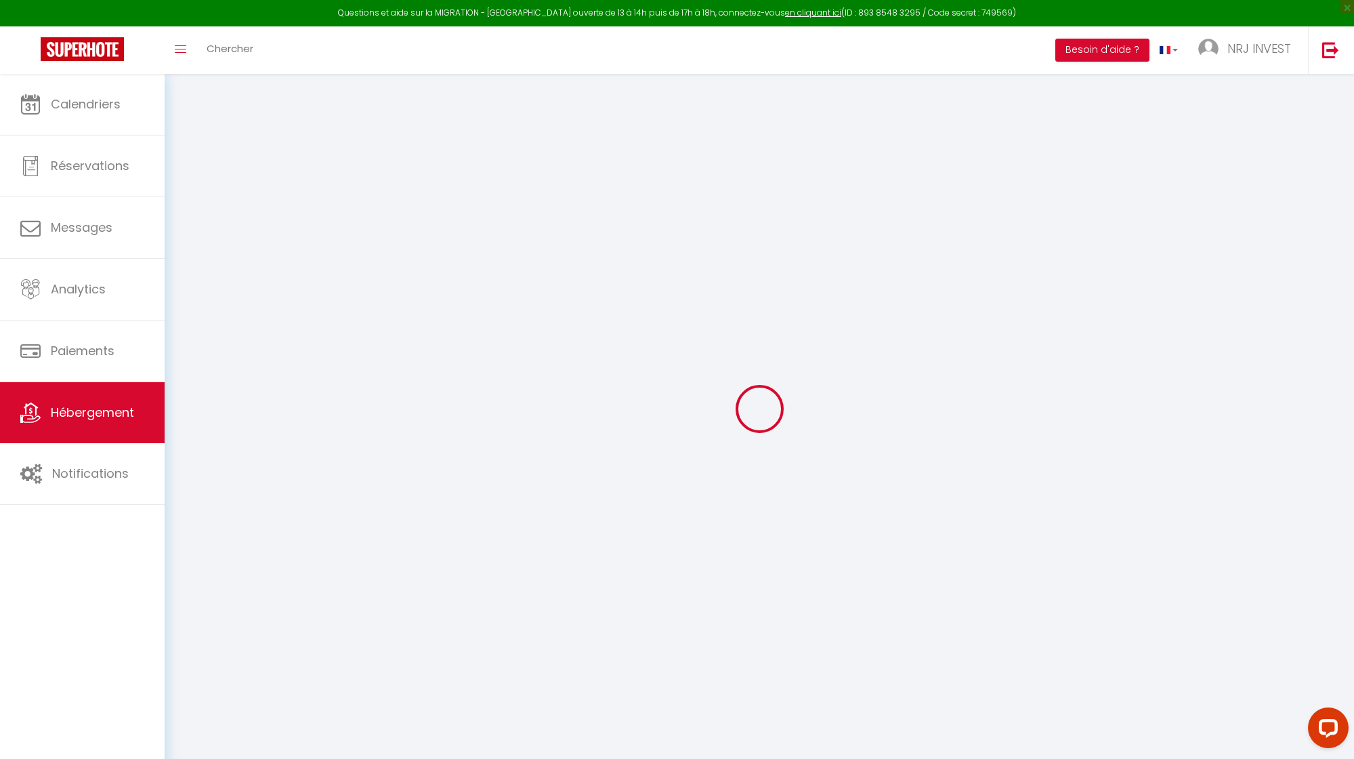
type input "Joly brise 1 [GEOGRAPHIC_DATA]/[GEOGRAPHIC_DATA]"
type input "[PERSON_NAME]"
type input "hoarau"
type input "ch zazo"
type input "97430"
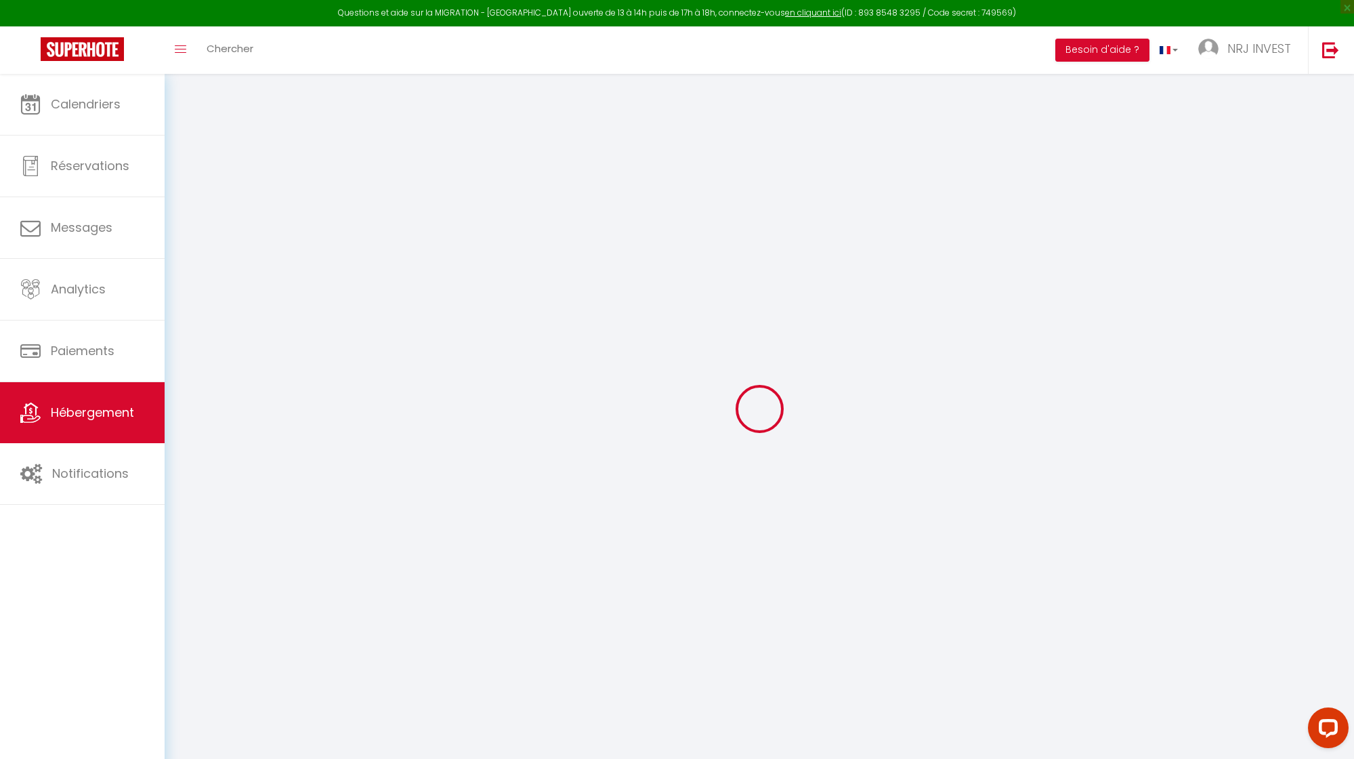
type input "Tampon"
select select "2"
type input "85"
type input "50"
type input "5"
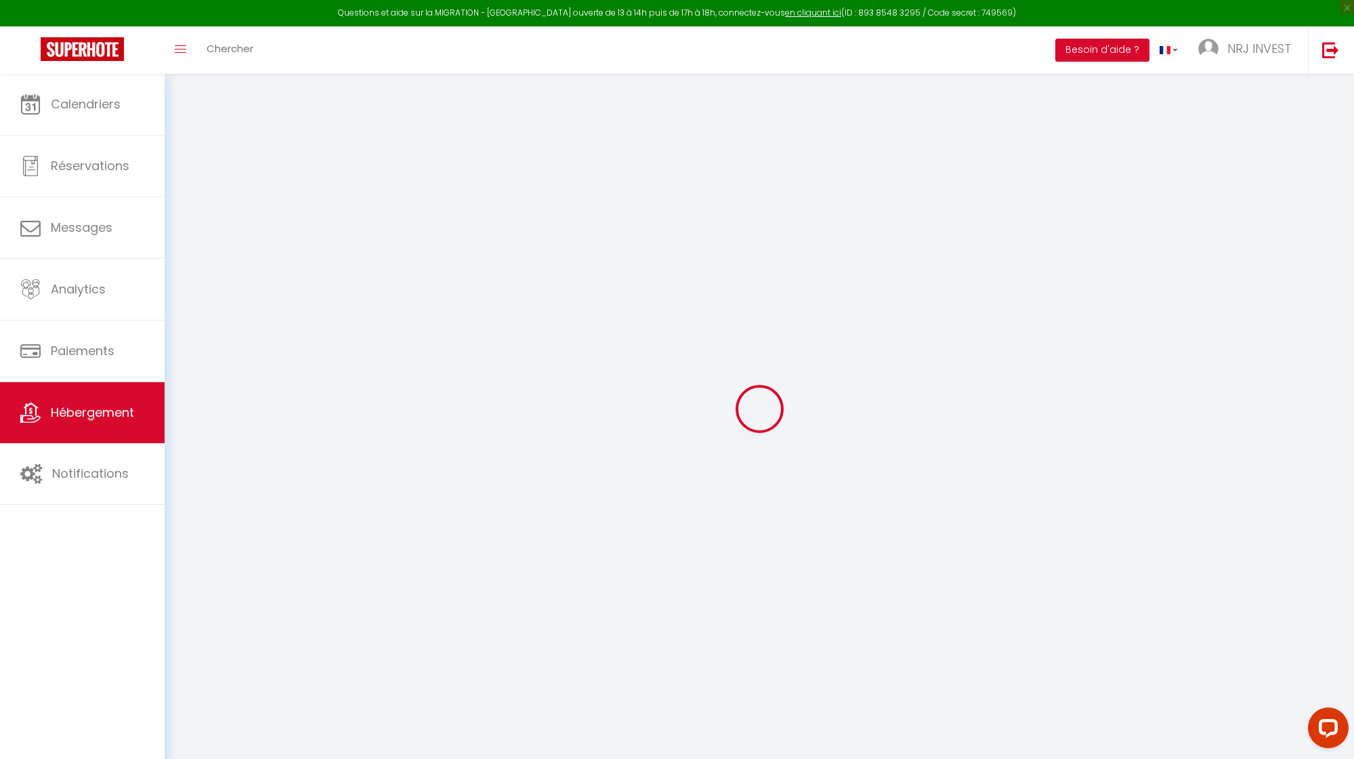
type input "4"
select select
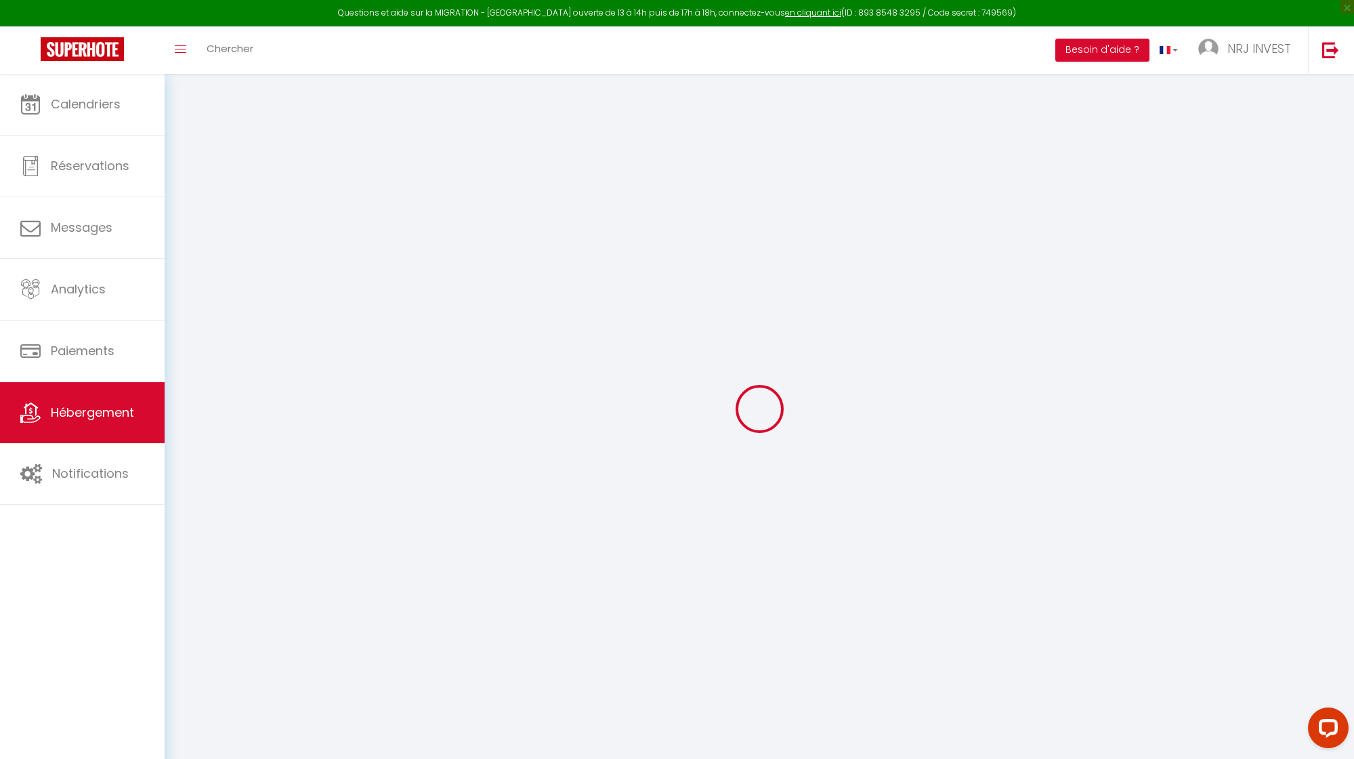
select select
type input "[STREET_ADDRESS][GEOGRAPHIC_DATA][PERSON_NAME]"
type input "97410"
type input "saint pierre"
select select "177"
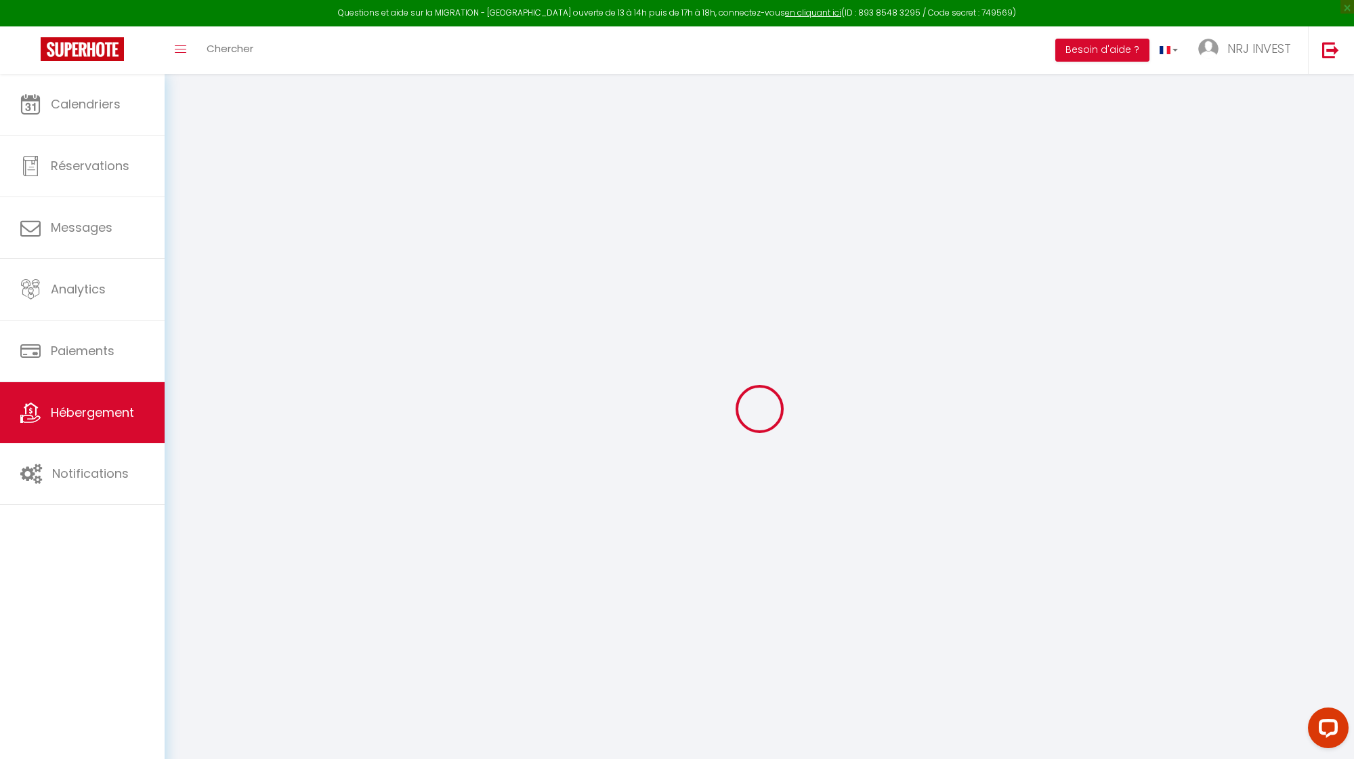
type input "[EMAIL_ADDRESS][DOMAIN_NAME]"
select select "15397"
checkbox input "false"
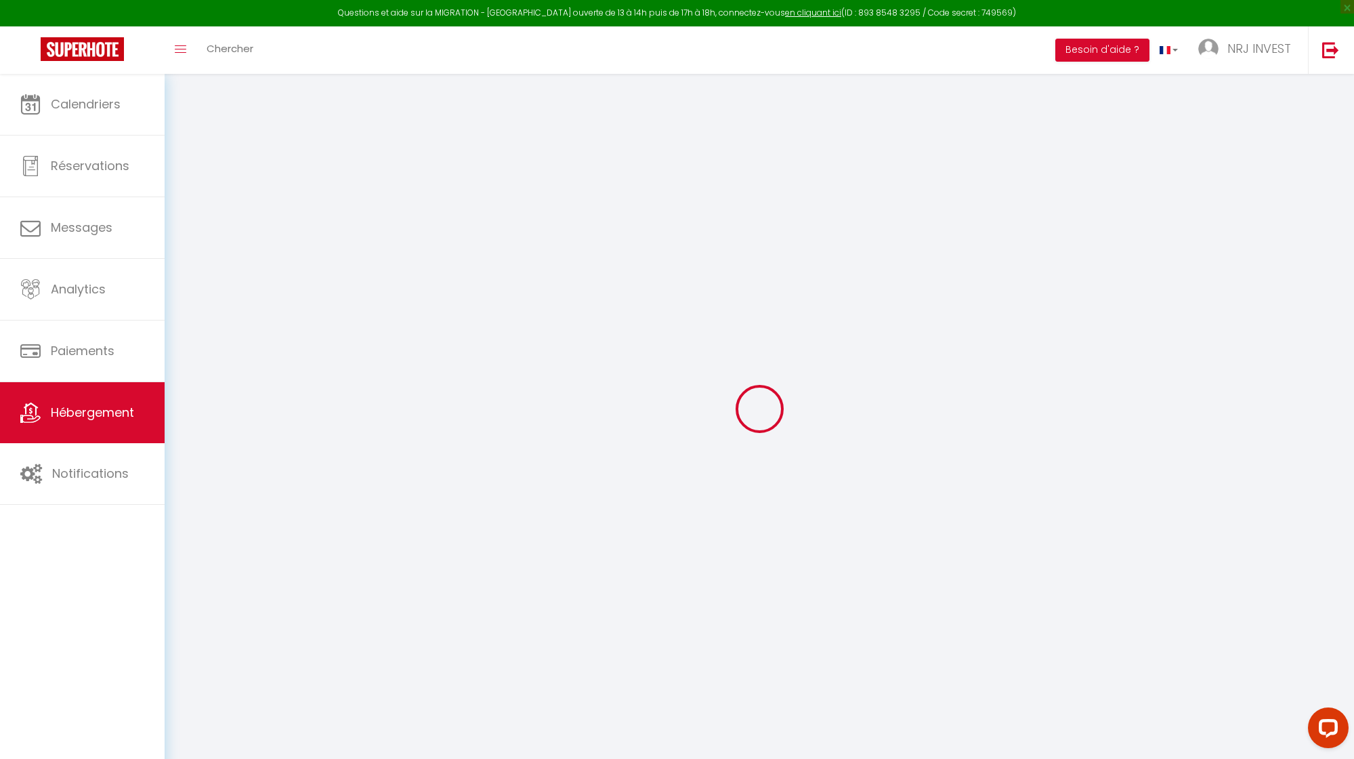
checkbox input "false"
radio input "true"
type input "0"
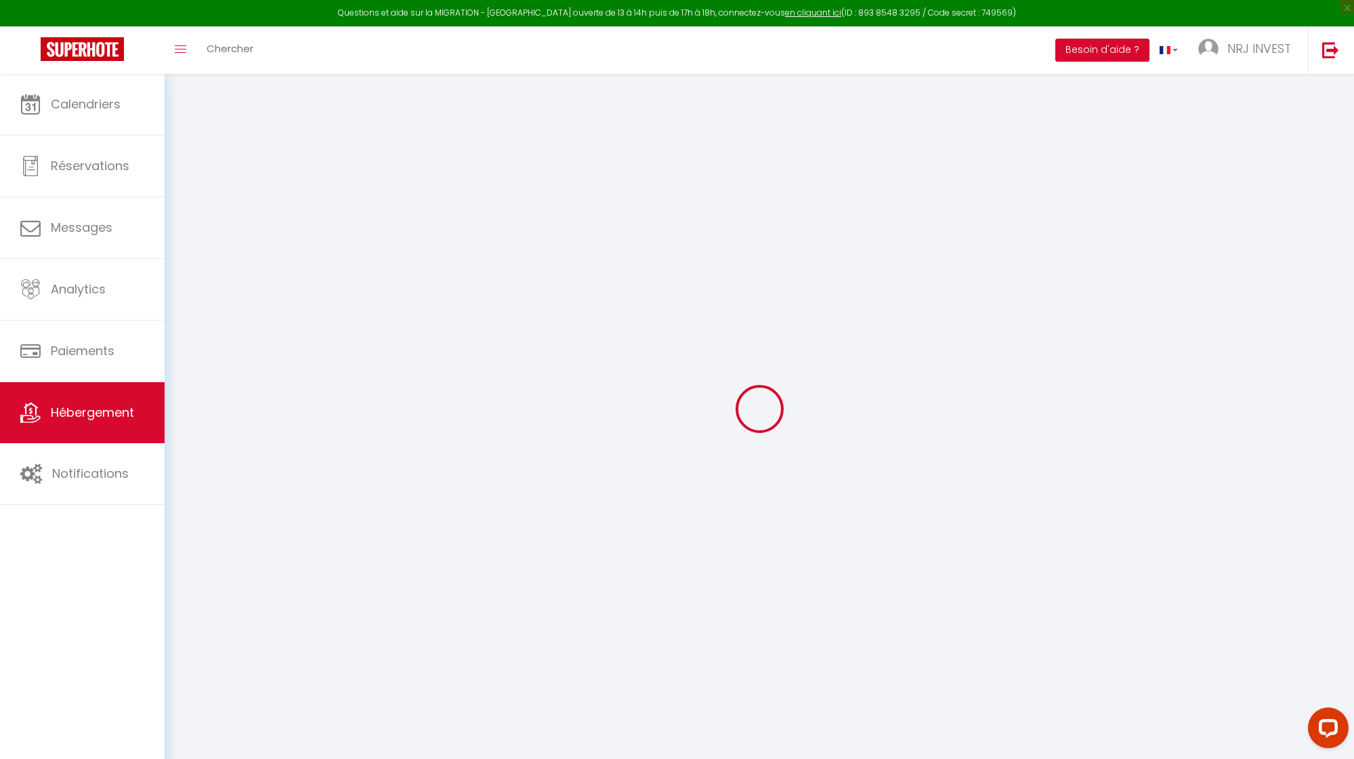
type input "0"
select select
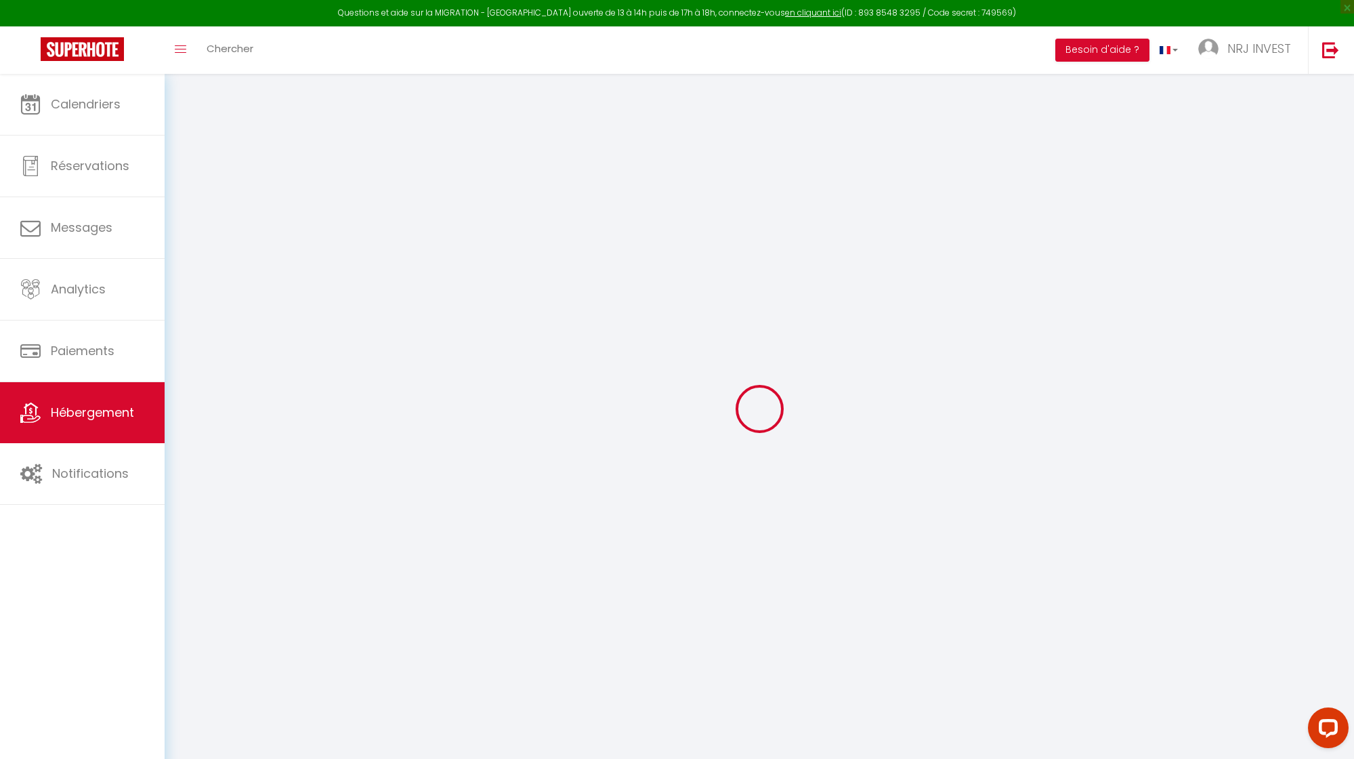
select select
checkbox input "false"
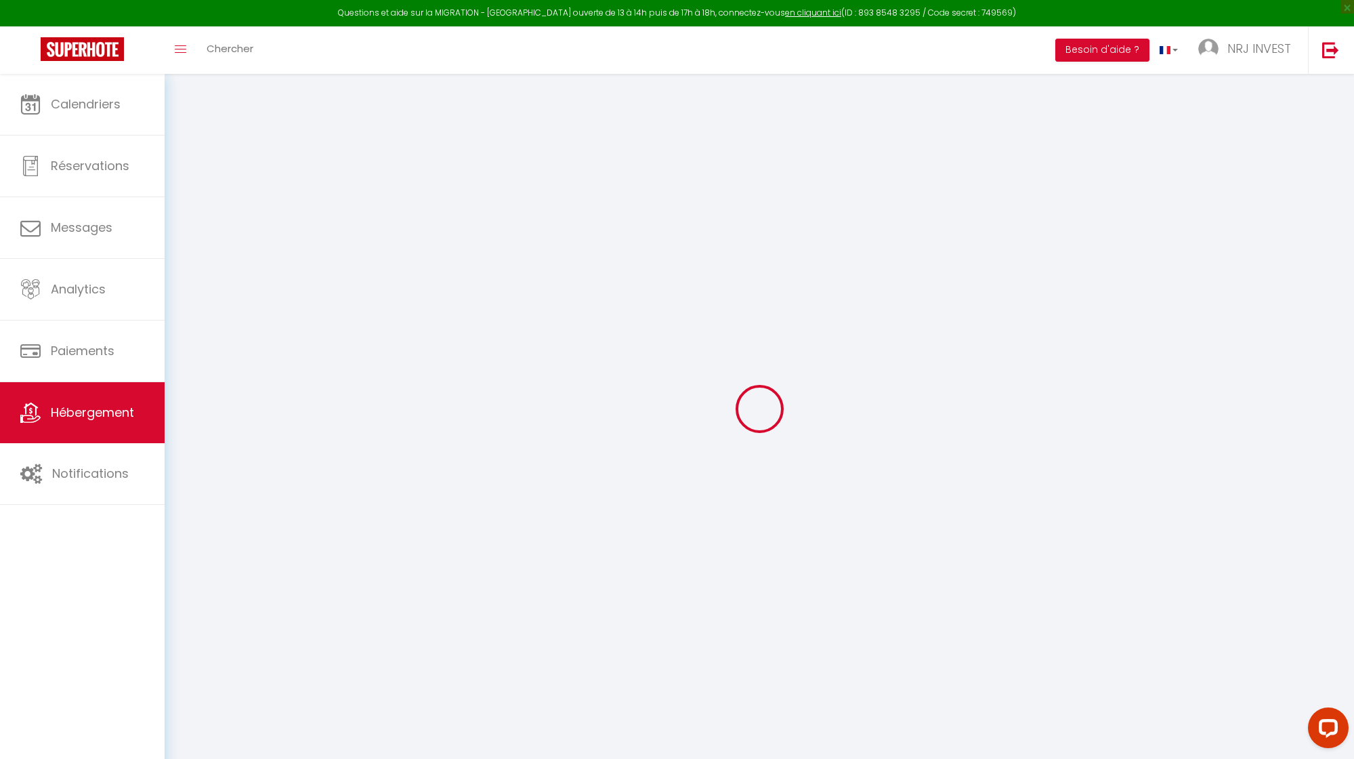
select select
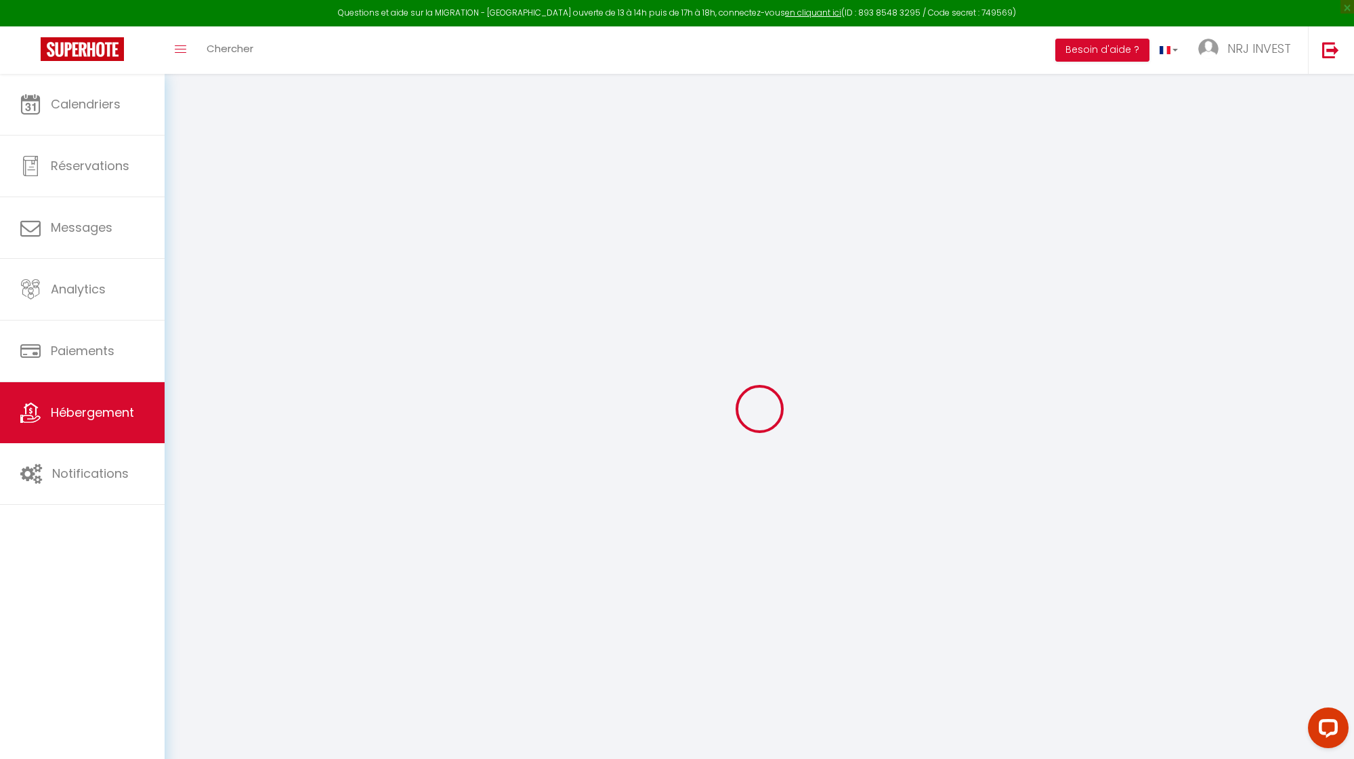
checkbox input "false"
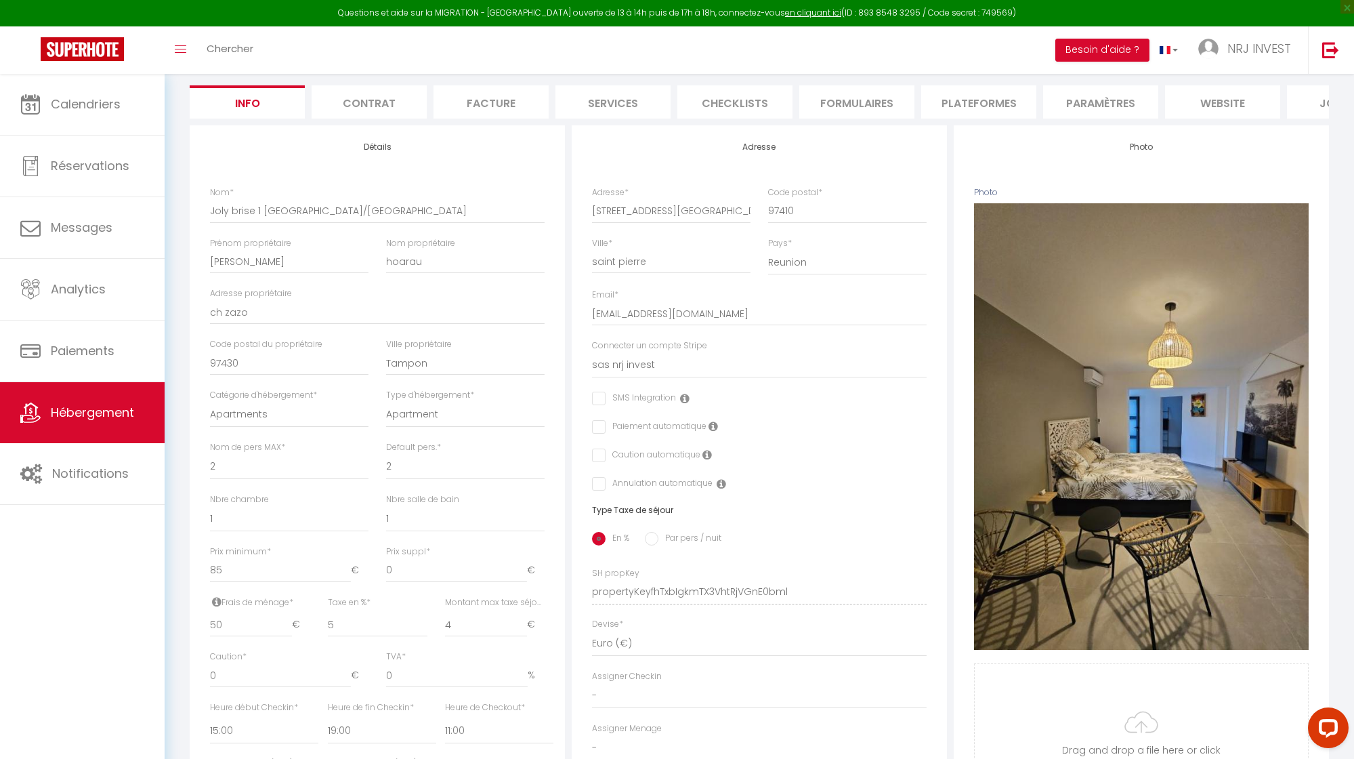
scroll to position [417, 0]
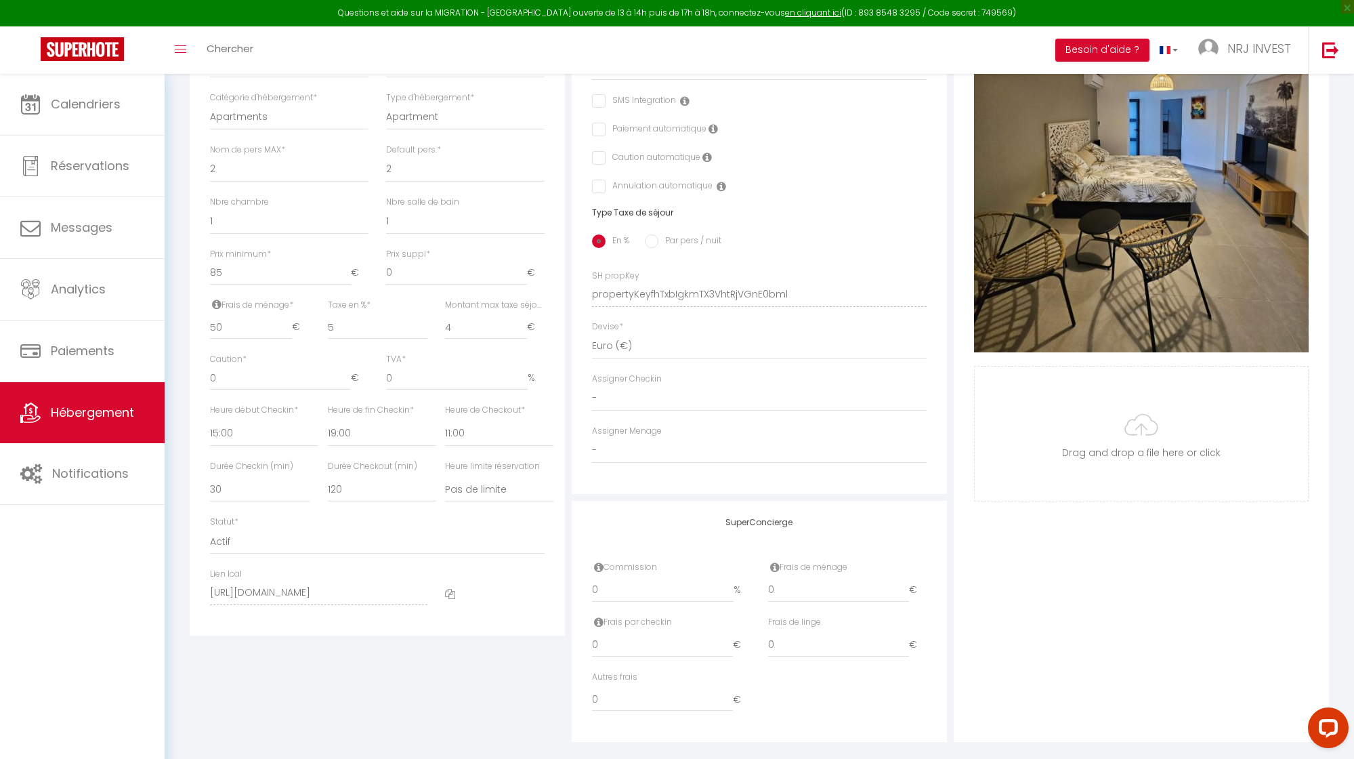
click at [452, 599] on icon at bounding box center [450, 594] width 10 height 10
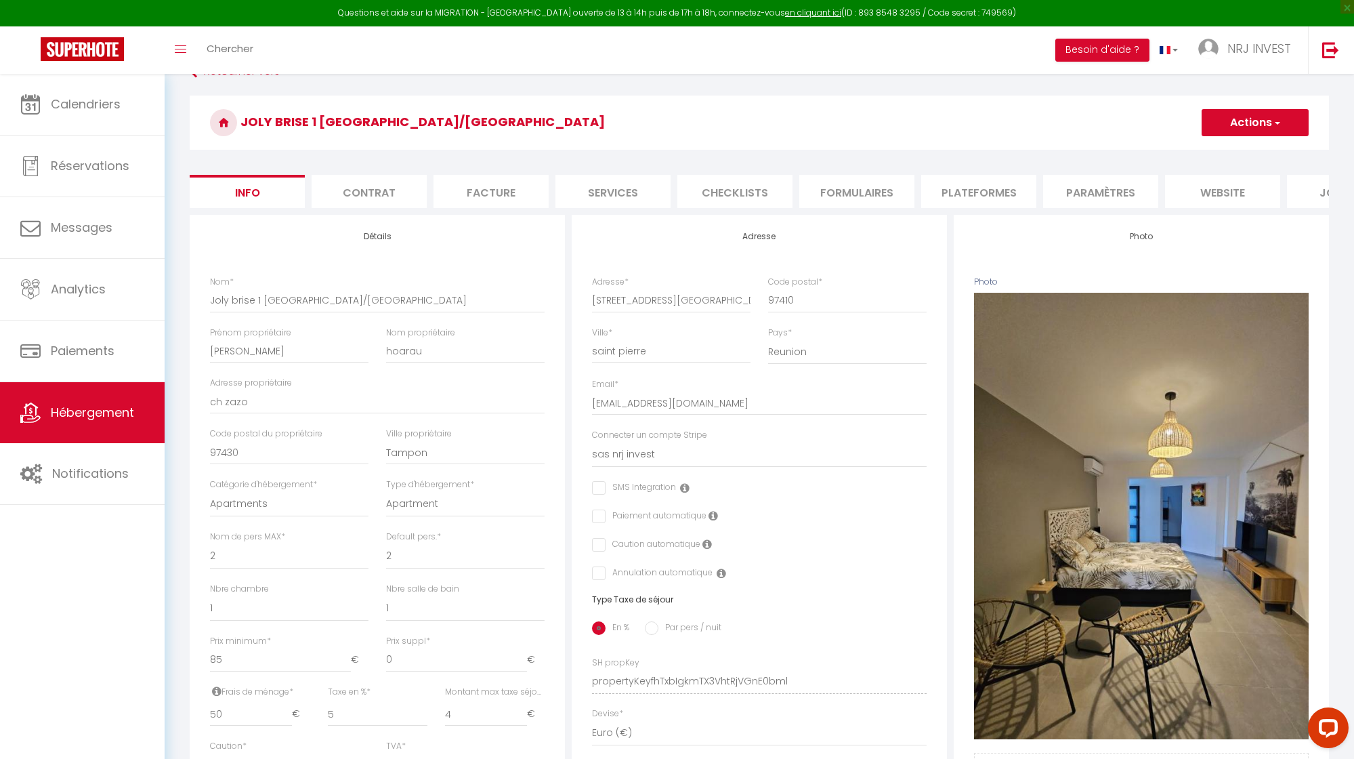
scroll to position [0, 0]
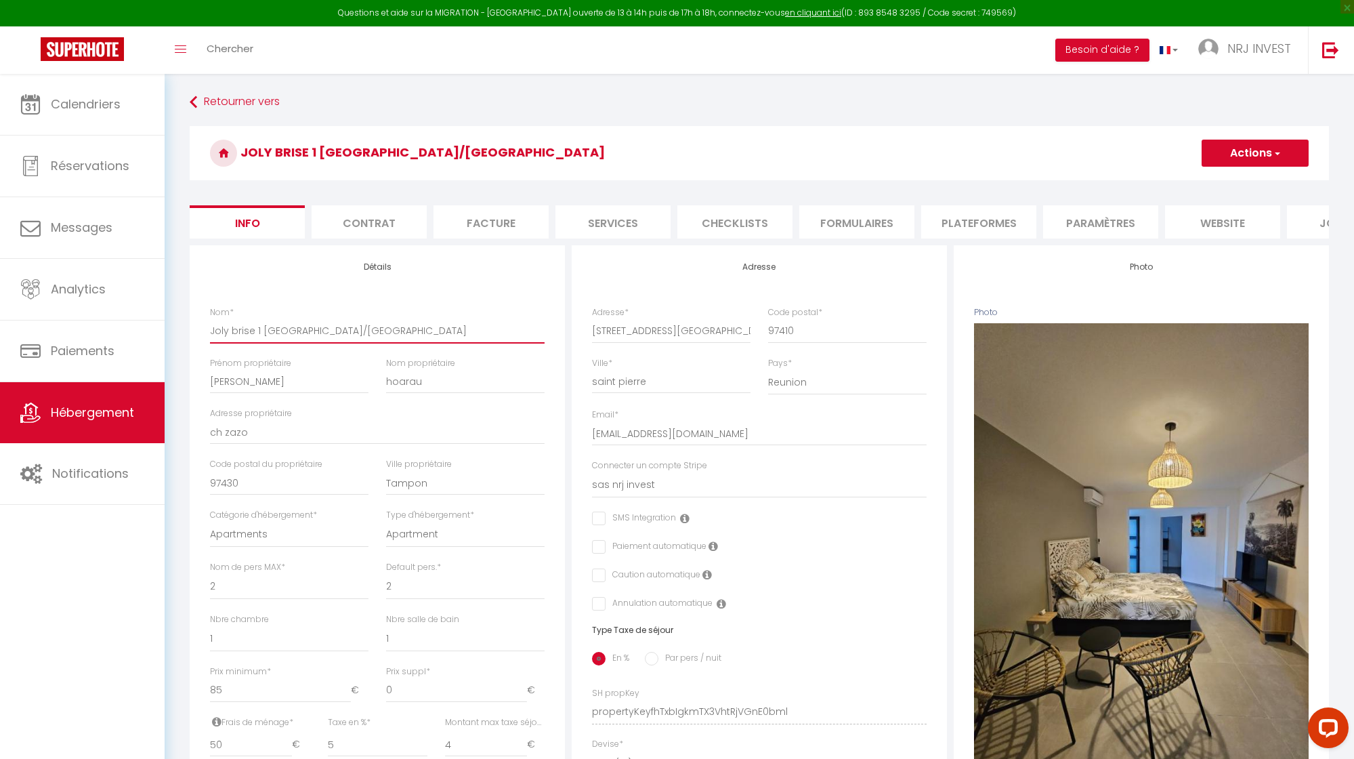
drag, startPoint x: 213, startPoint y: 341, endPoint x: 404, endPoint y: 342, distance: 191.0
click at [404, 342] on input "Joly brise 1 [GEOGRAPHIC_DATA]/[GEOGRAPHIC_DATA]" at bounding box center [377, 330] width 335 height 24
drag, startPoint x: 211, startPoint y: 343, endPoint x: 398, endPoint y: 342, distance: 186.3
click at [398, 342] on input "Joly brise 1 [GEOGRAPHIC_DATA]/[GEOGRAPHIC_DATA]" at bounding box center [377, 330] width 335 height 24
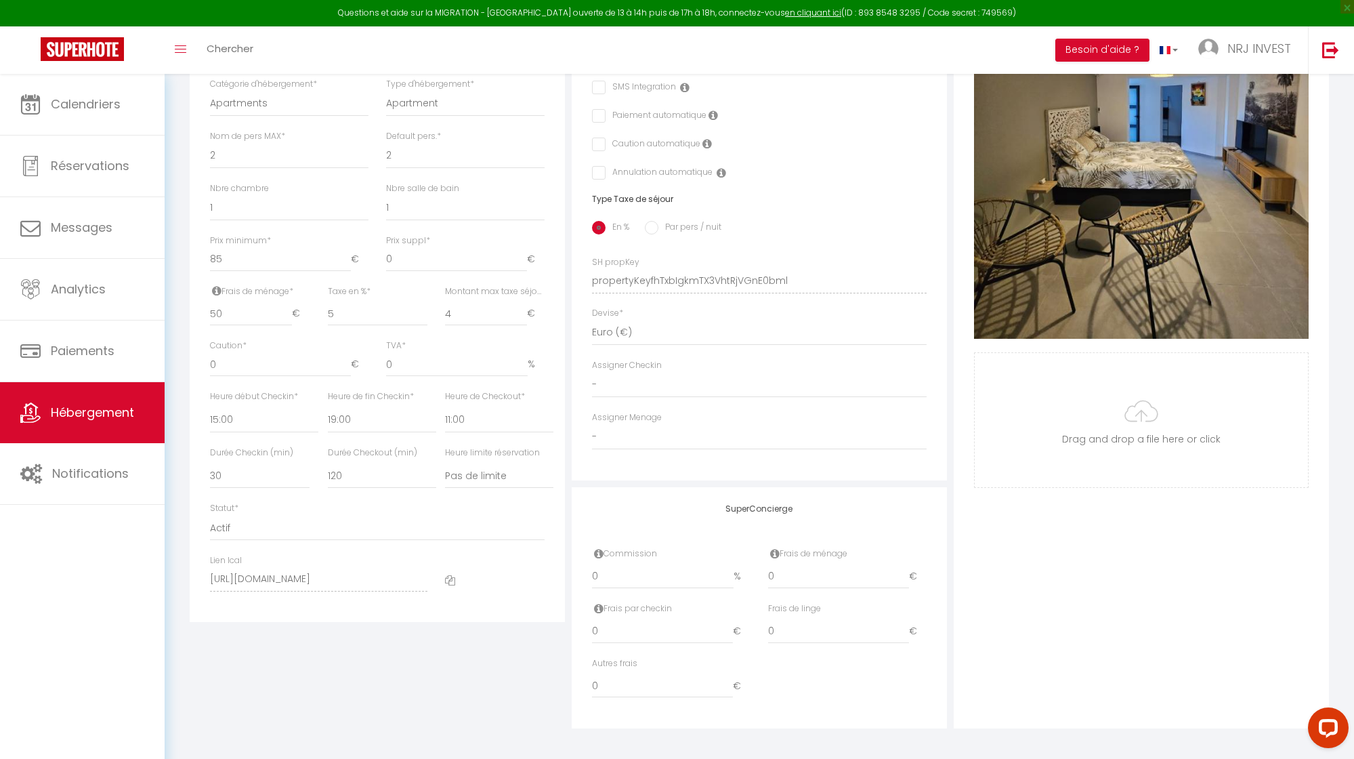
scroll to position [445, 0]
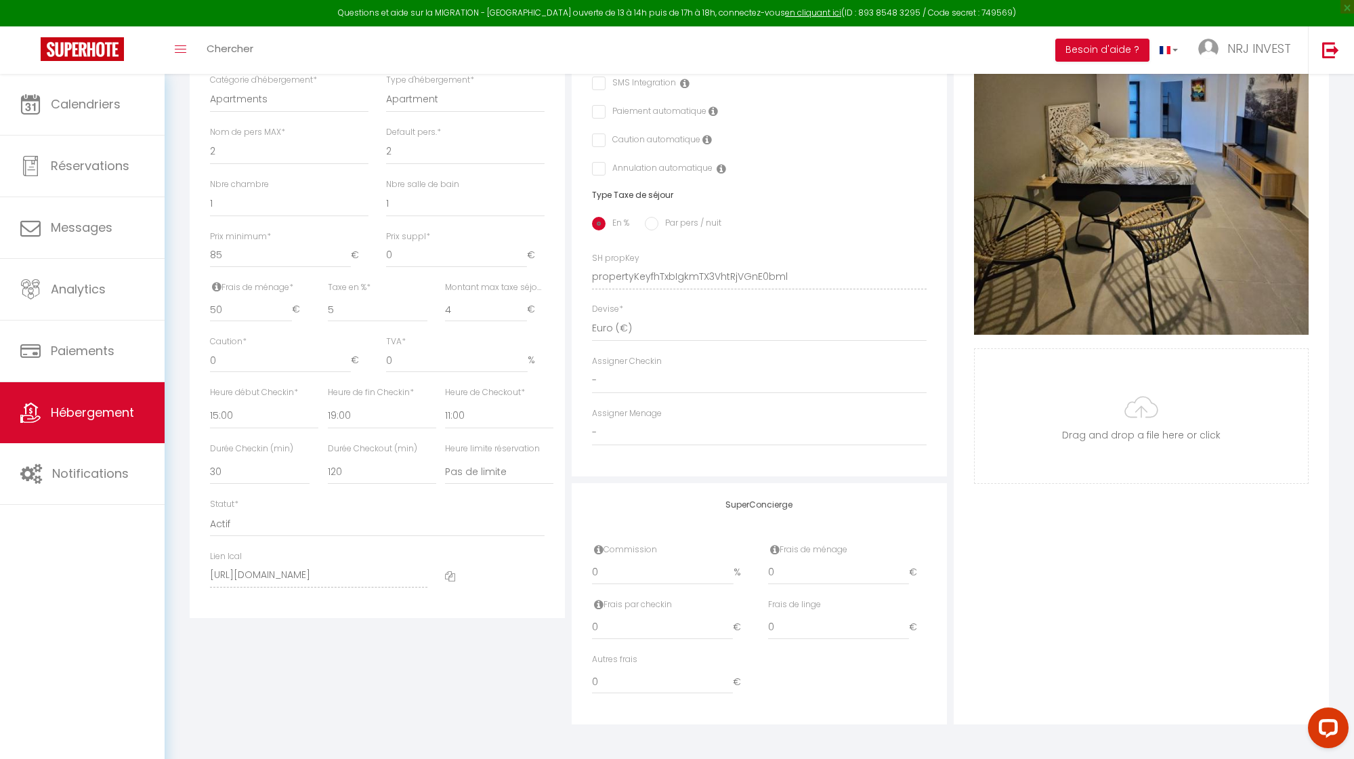
click at [450, 577] on icon at bounding box center [450, 576] width 10 height 10
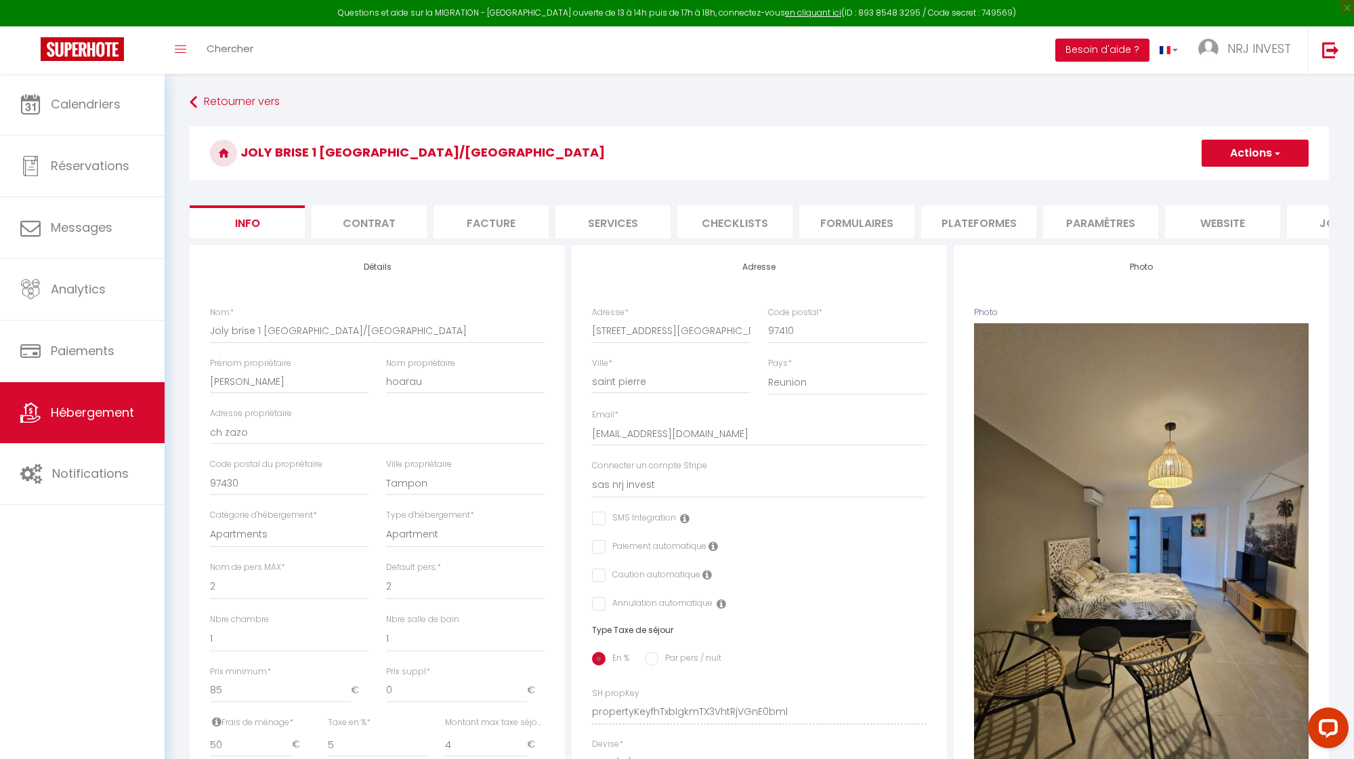
click at [984, 222] on li "Plateformes" at bounding box center [978, 221] width 115 height 33
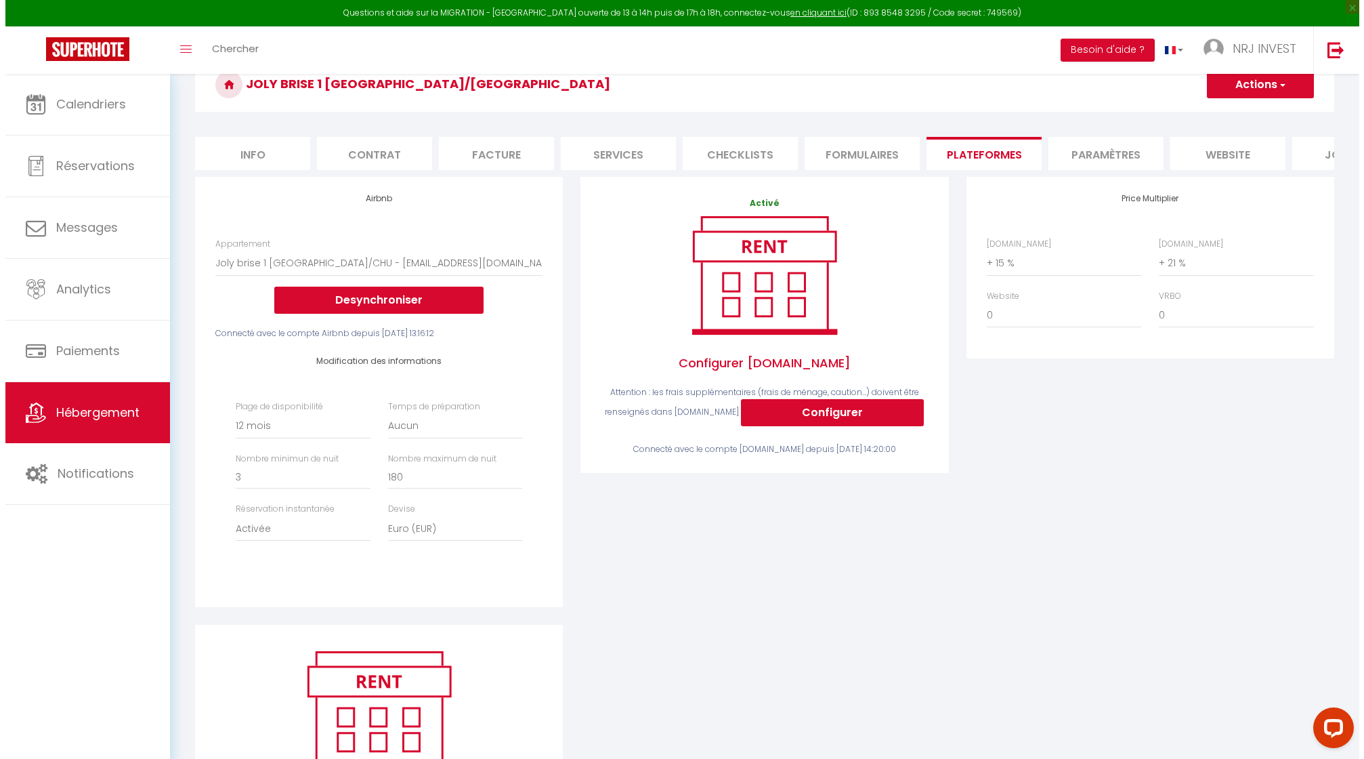
scroll to position [219, 0]
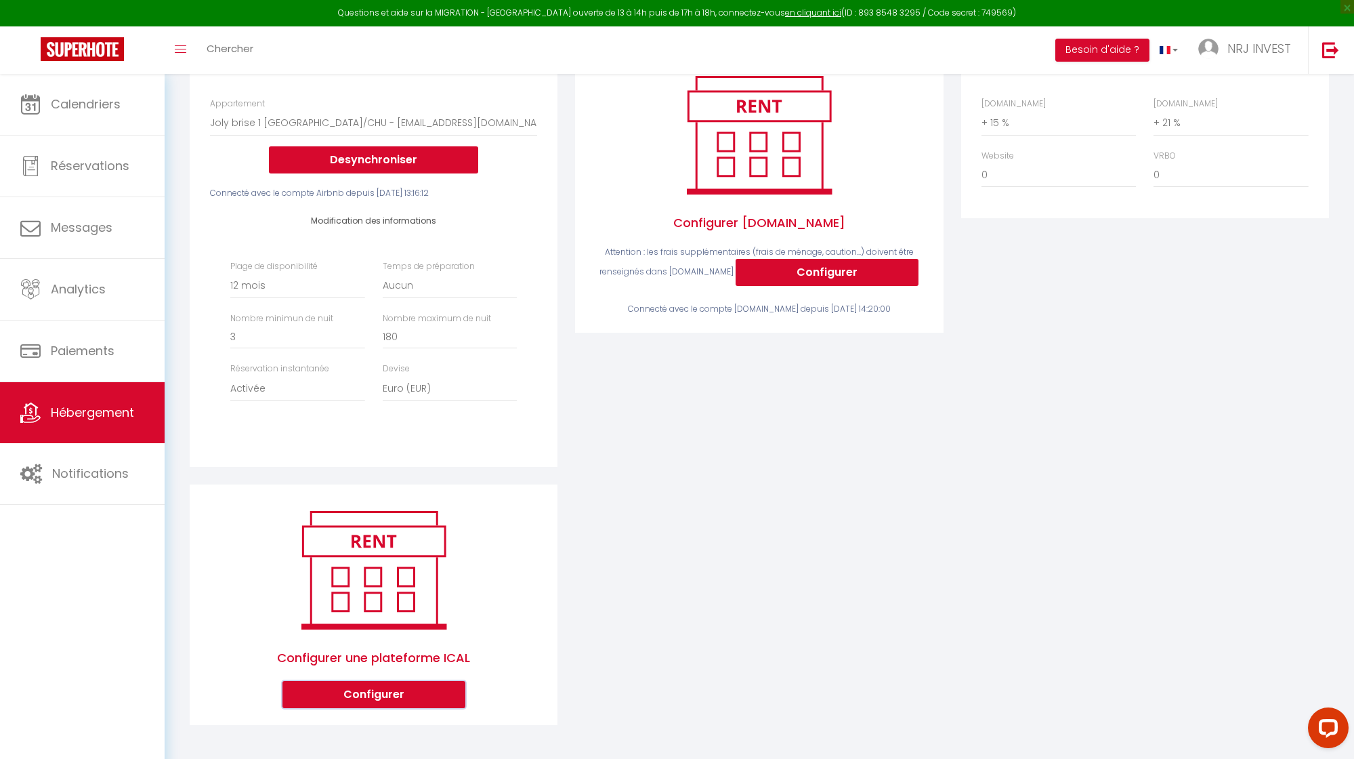
click at [388, 692] on button "Configurer" at bounding box center [373, 694] width 183 height 27
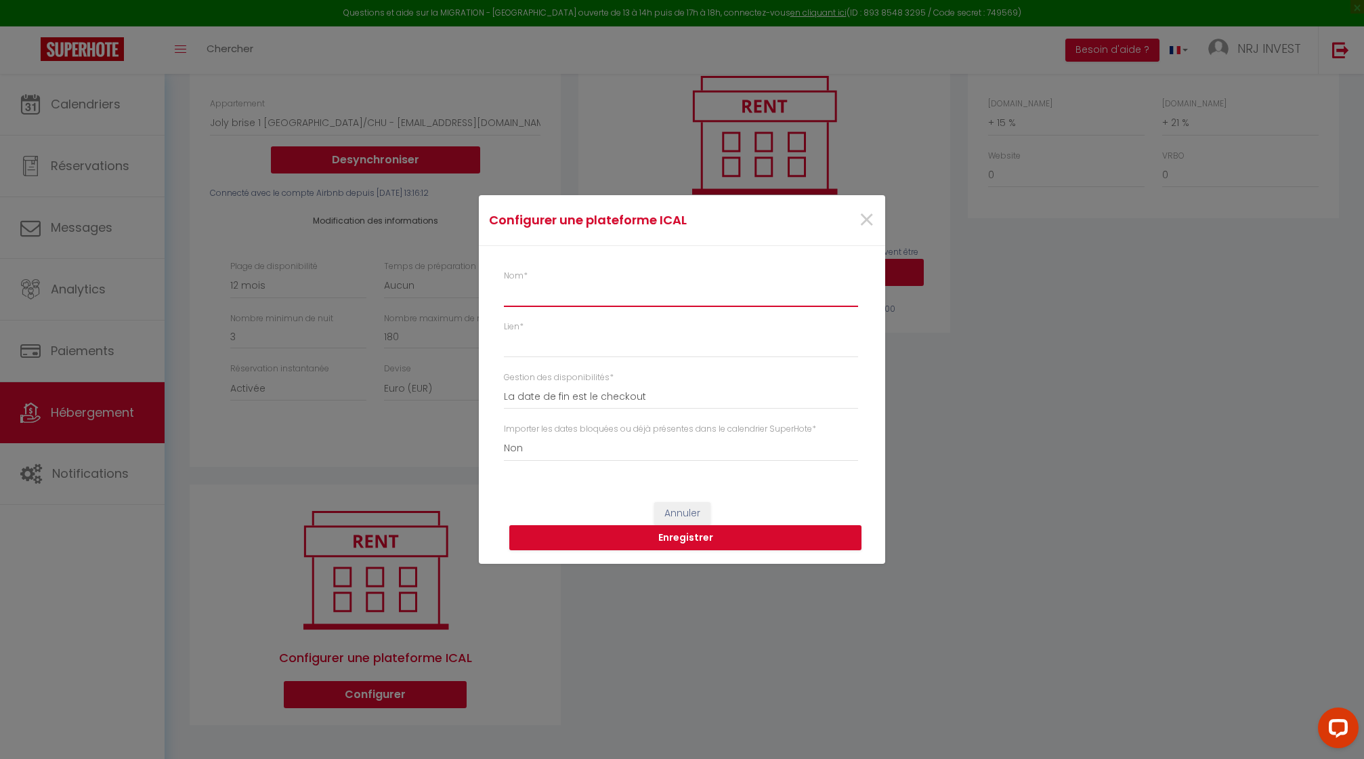
click at [546, 291] on input "Nom *" at bounding box center [681, 294] width 354 height 24
click at [561, 350] on input "Lien *" at bounding box center [681, 345] width 354 height 24
paste input "[URL][DOMAIN_NAME]"
click at [549, 453] on select "Oui Non" at bounding box center [681, 449] width 354 height 26
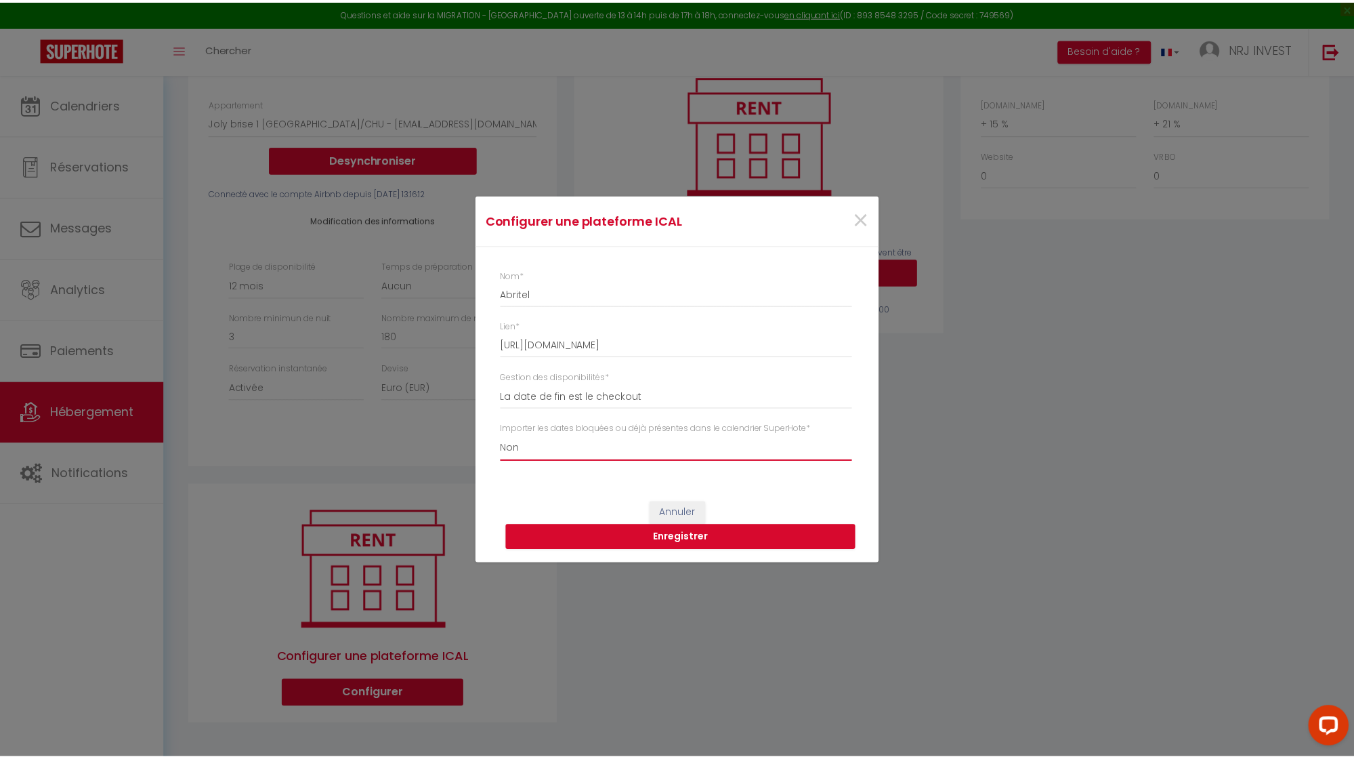
scroll to position [0, 0]
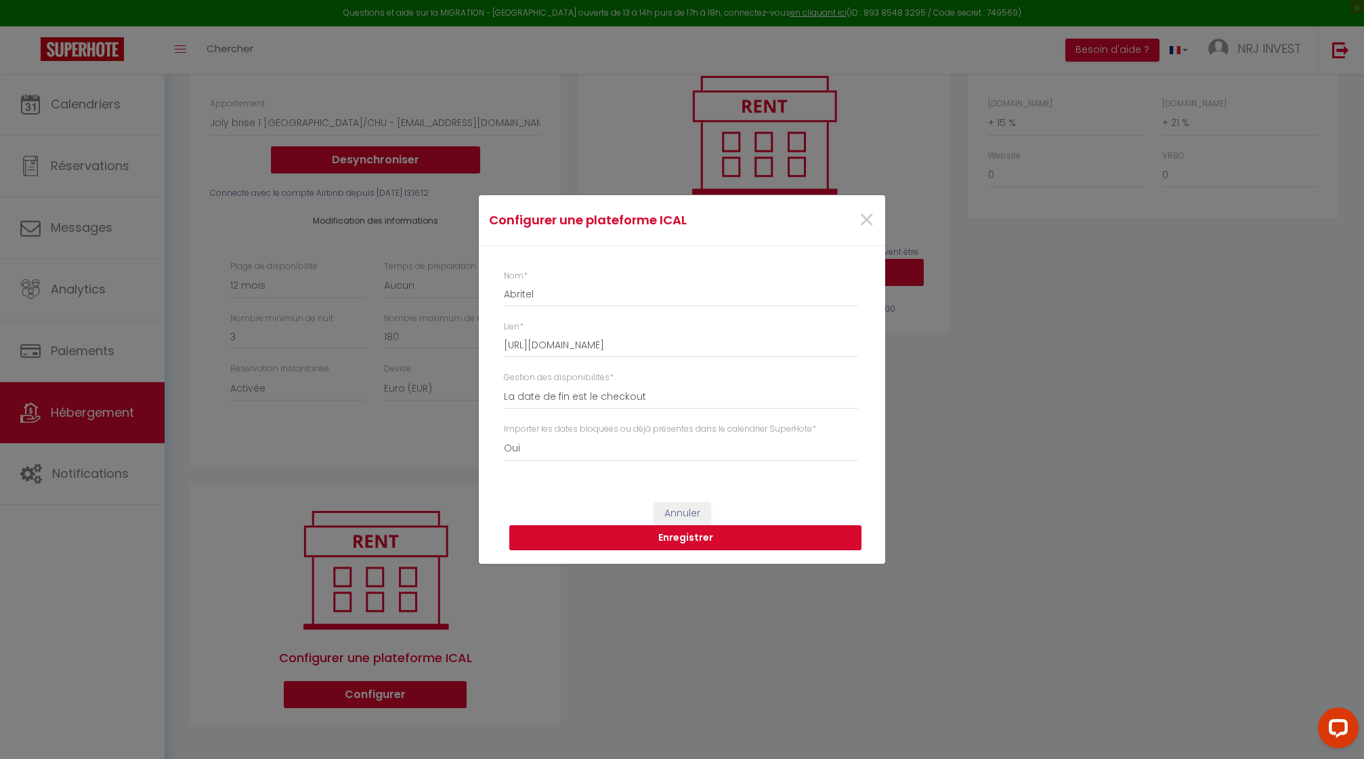
click at [684, 540] on button "Enregistrer" at bounding box center [685, 538] width 352 height 26
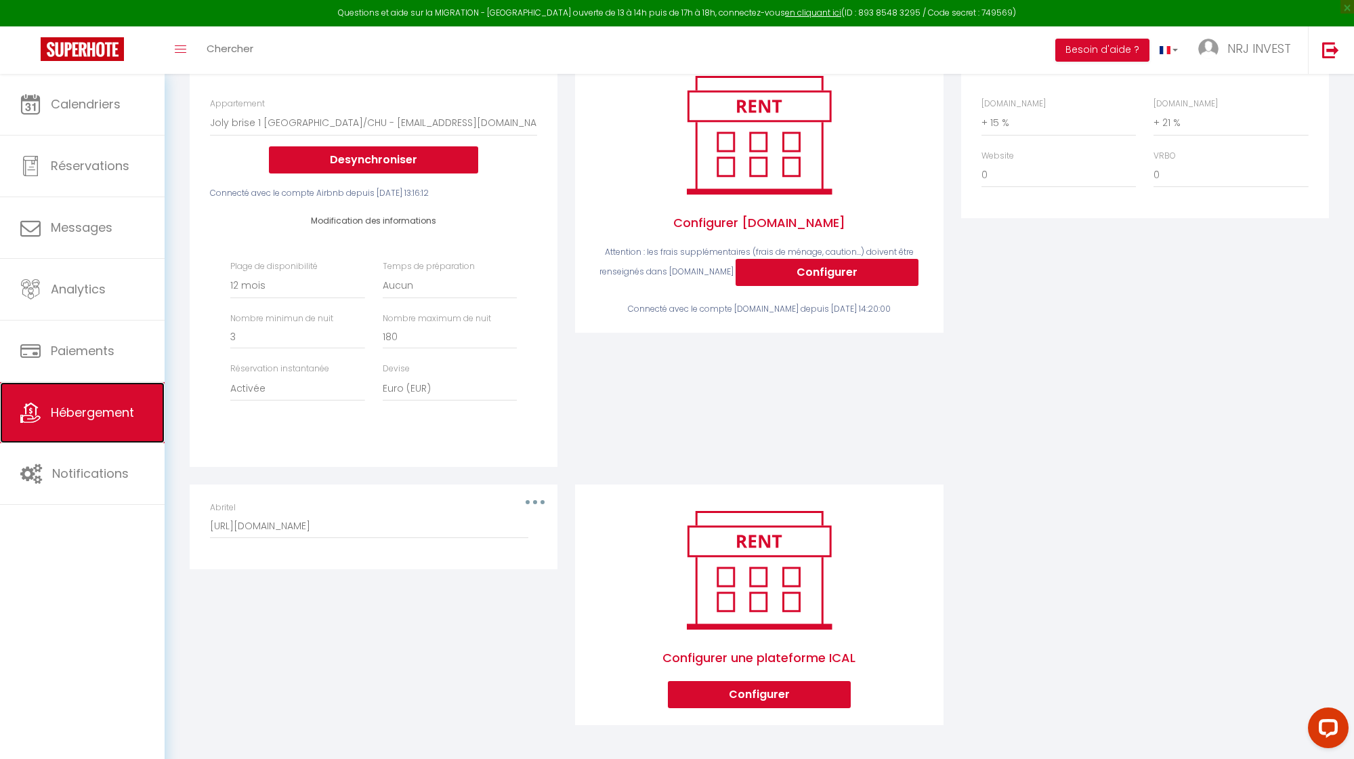
click at [127, 415] on span "Hébergement" at bounding box center [92, 412] width 83 height 17
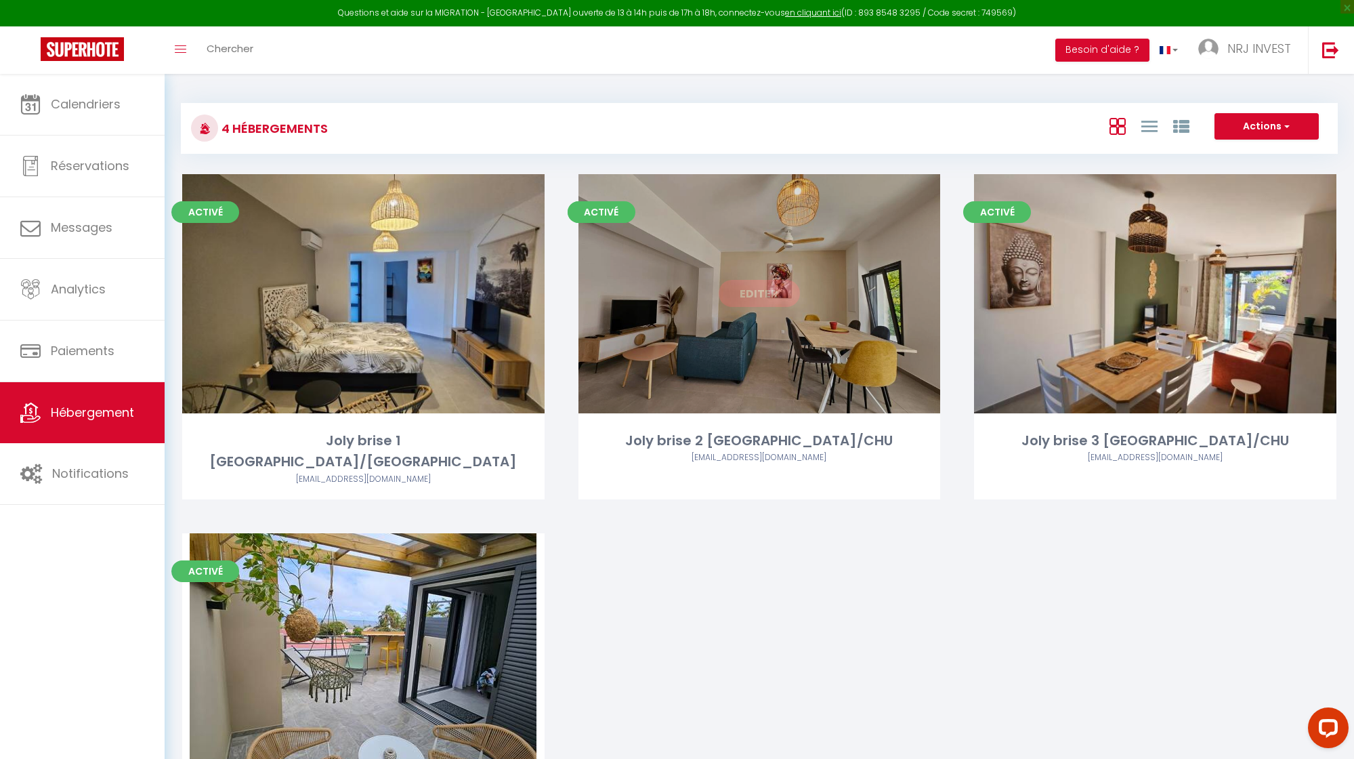
click at [766, 293] on link "Editer" at bounding box center [759, 293] width 81 height 27
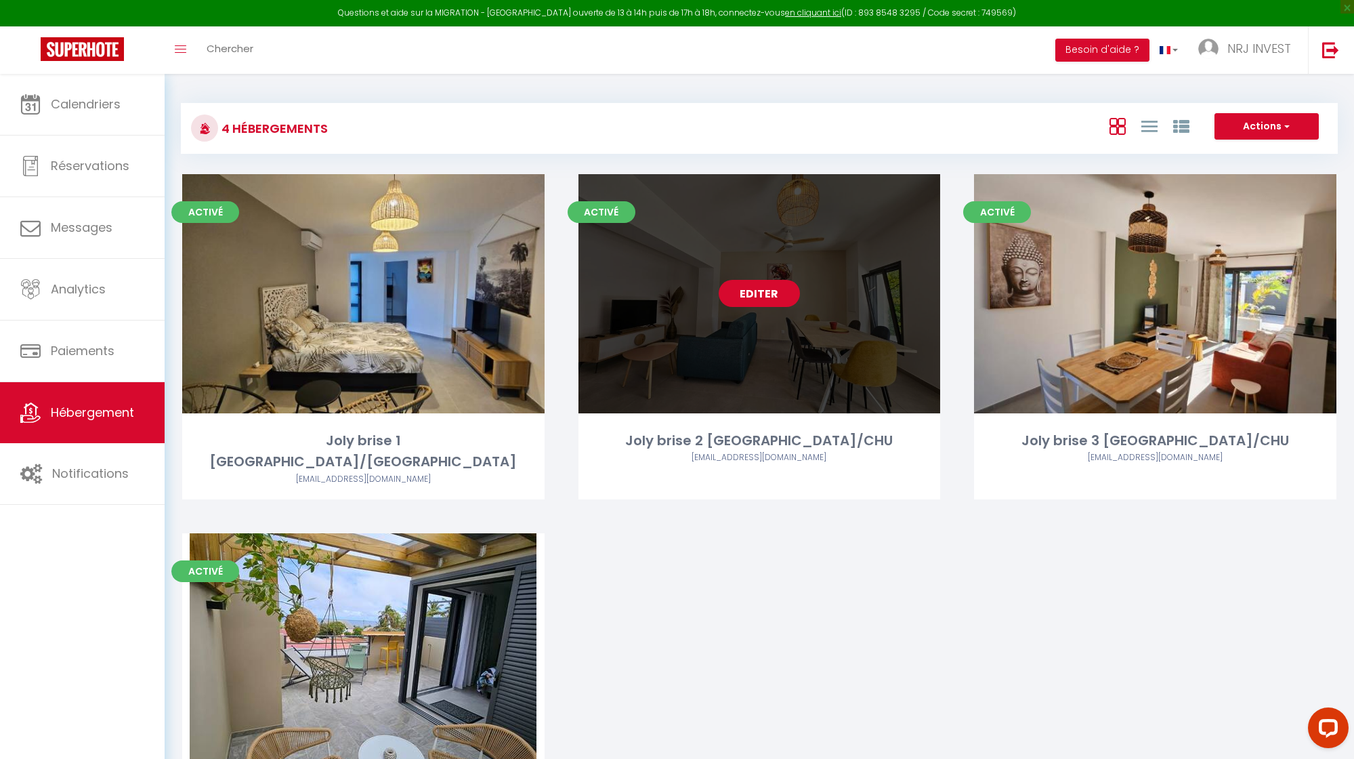
click at [751, 295] on link "Editer" at bounding box center [759, 293] width 81 height 27
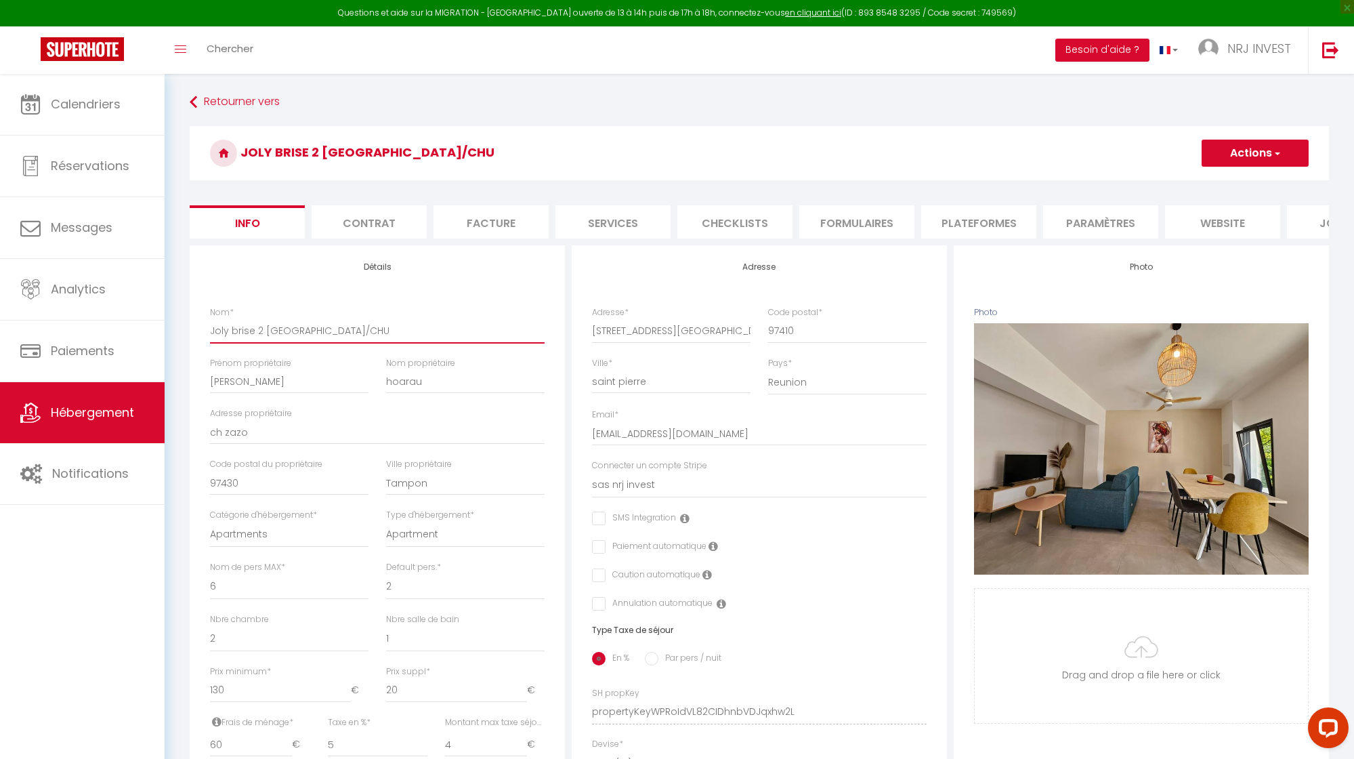
drag, startPoint x: 212, startPoint y: 341, endPoint x: 407, endPoint y: 340, distance: 195.1
click at [407, 340] on input "Joly brise 2 [GEOGRAPHIC_DATA]/CHU" at bounding box center [377, 330] width 335 height 24
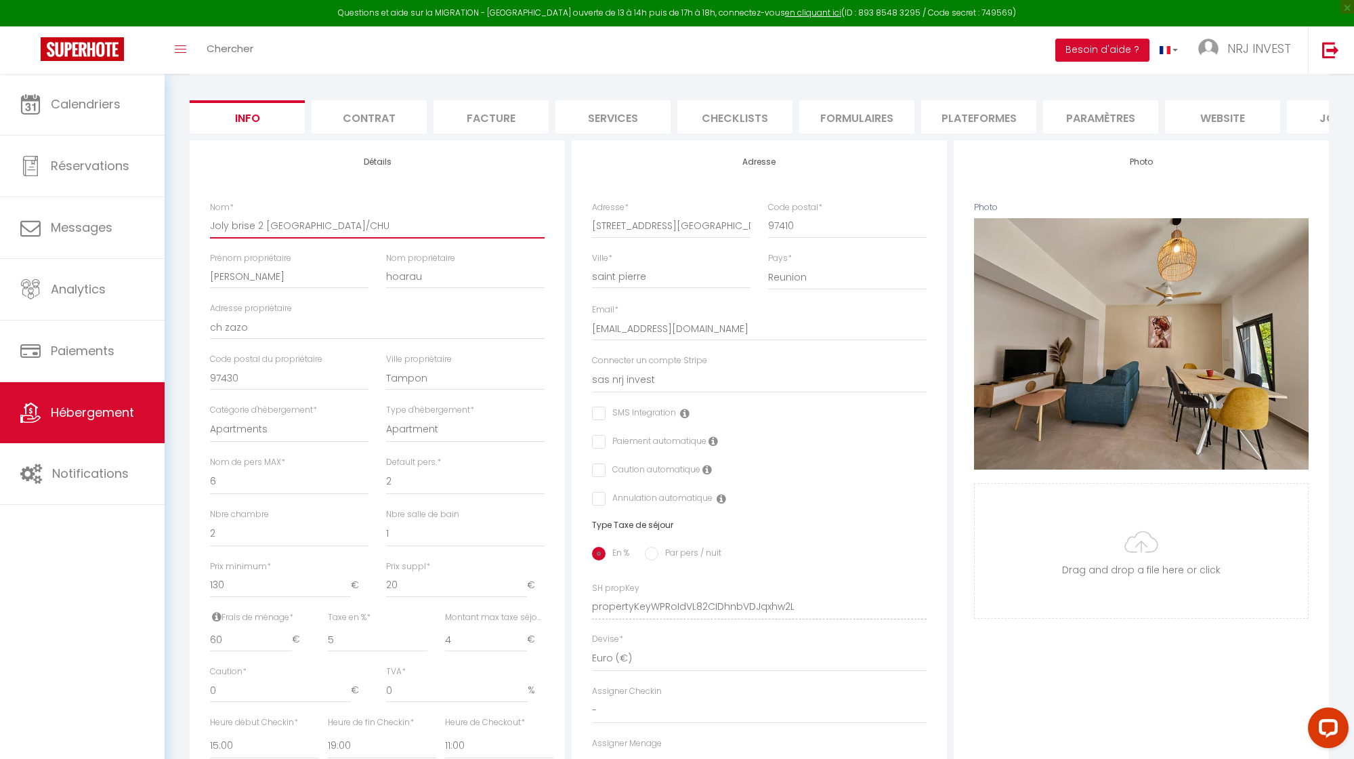
scroll to position [445, 0]
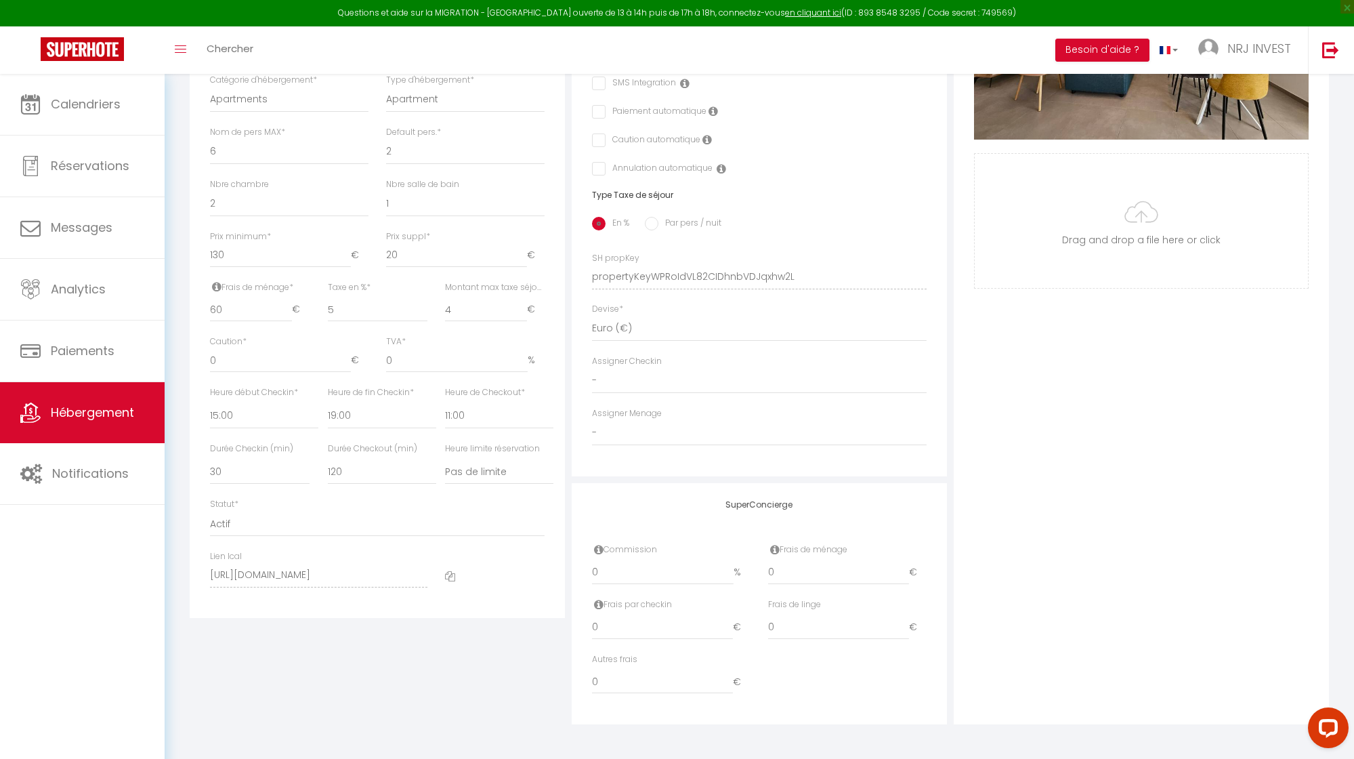
click at [451, 578] on icon at bounding box center [450, 576] width 10 height 10
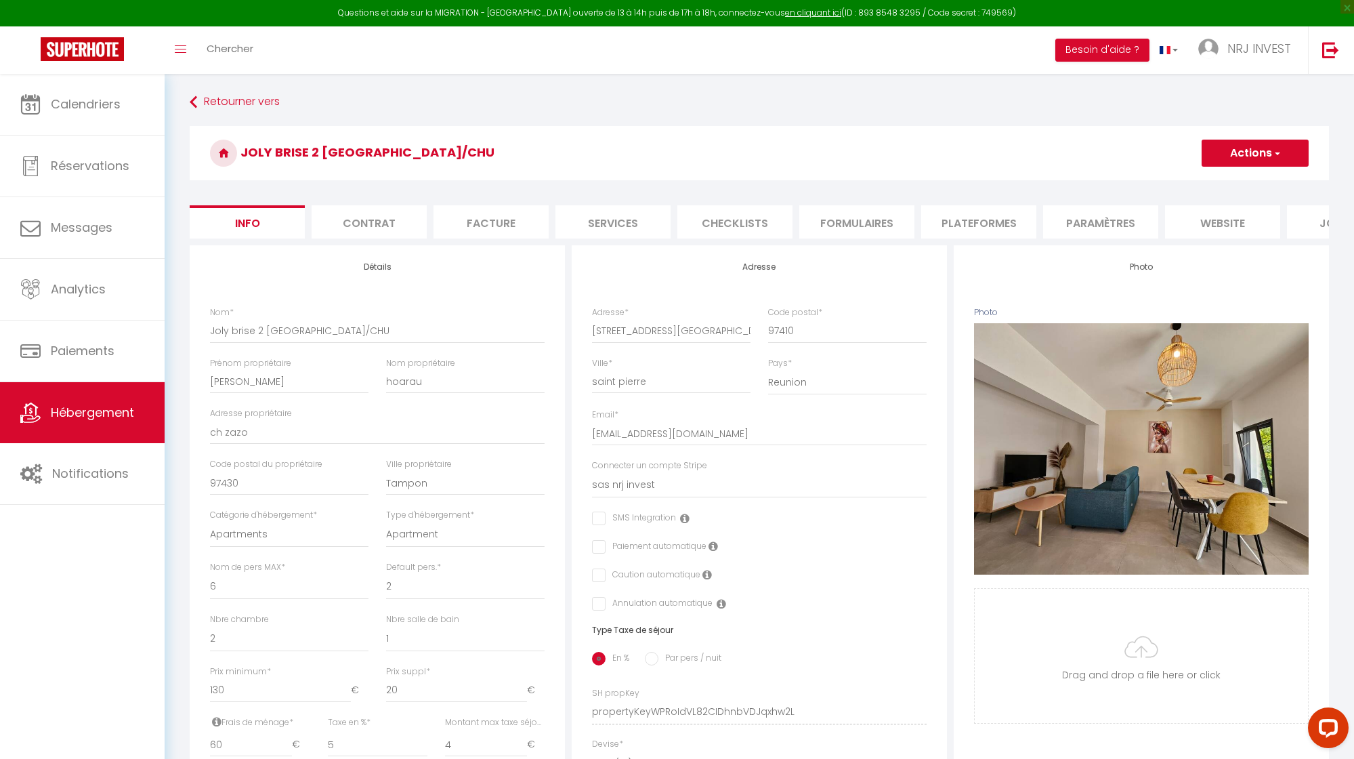
click at [983, 216] on li "Plateformes" at bounding box center [978, 221] width 115 height 33
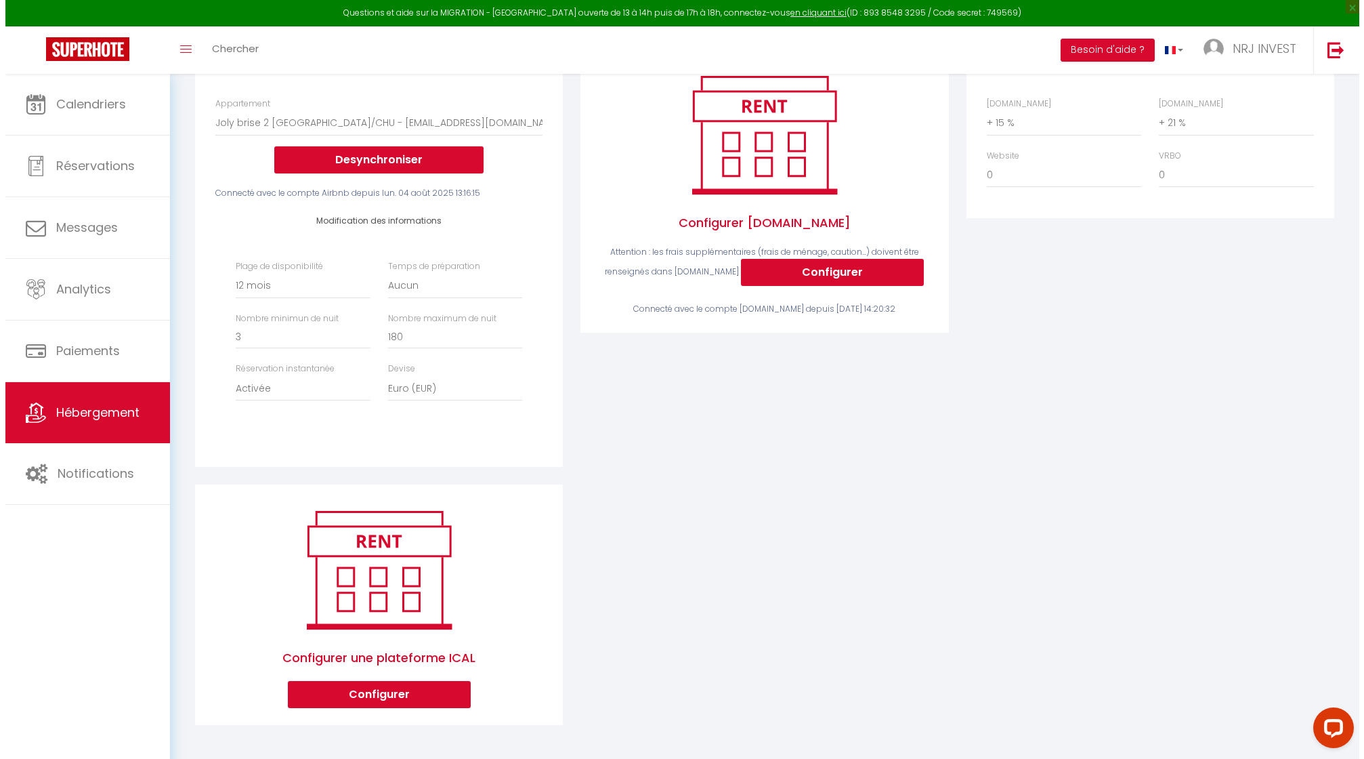
scroll to position [219, 0]
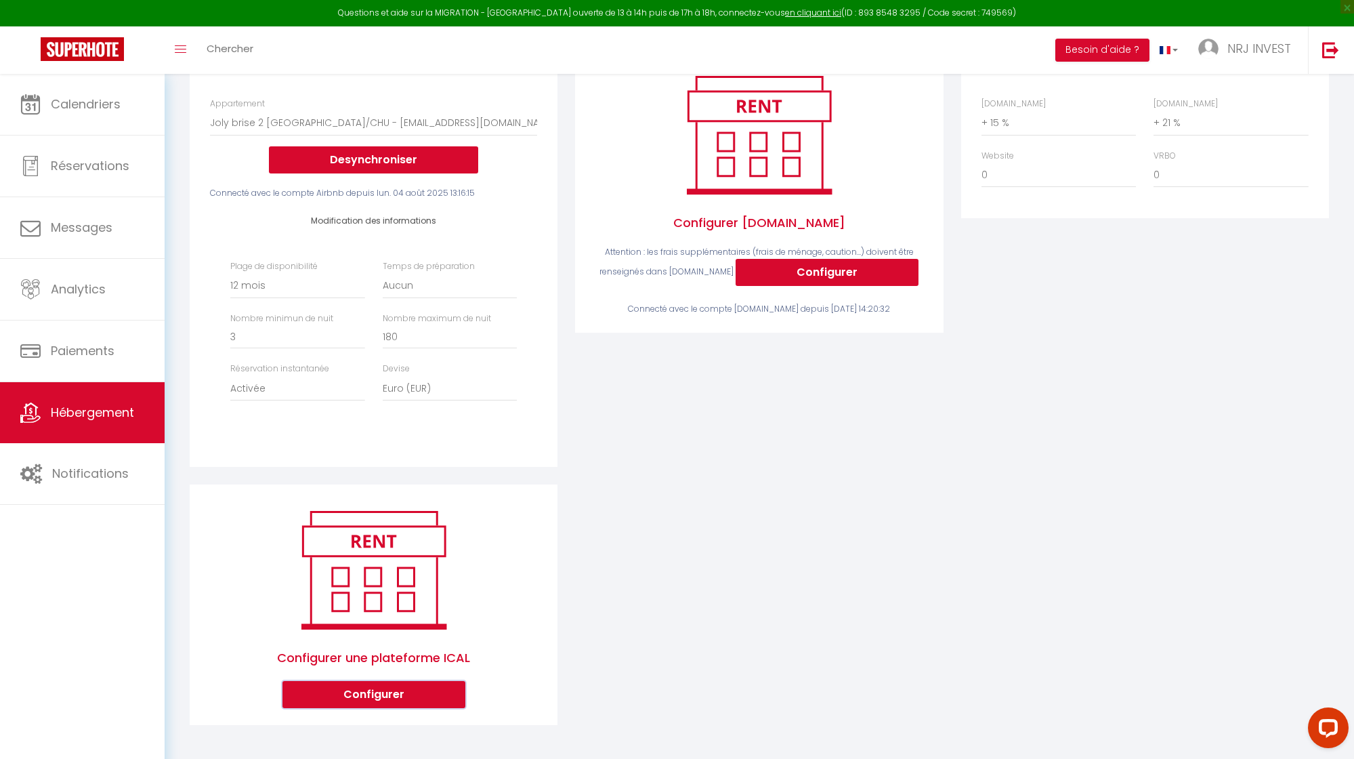
click at [415, 696] on button "Configurer" at bounding box center [373, 694] width 183 height 27
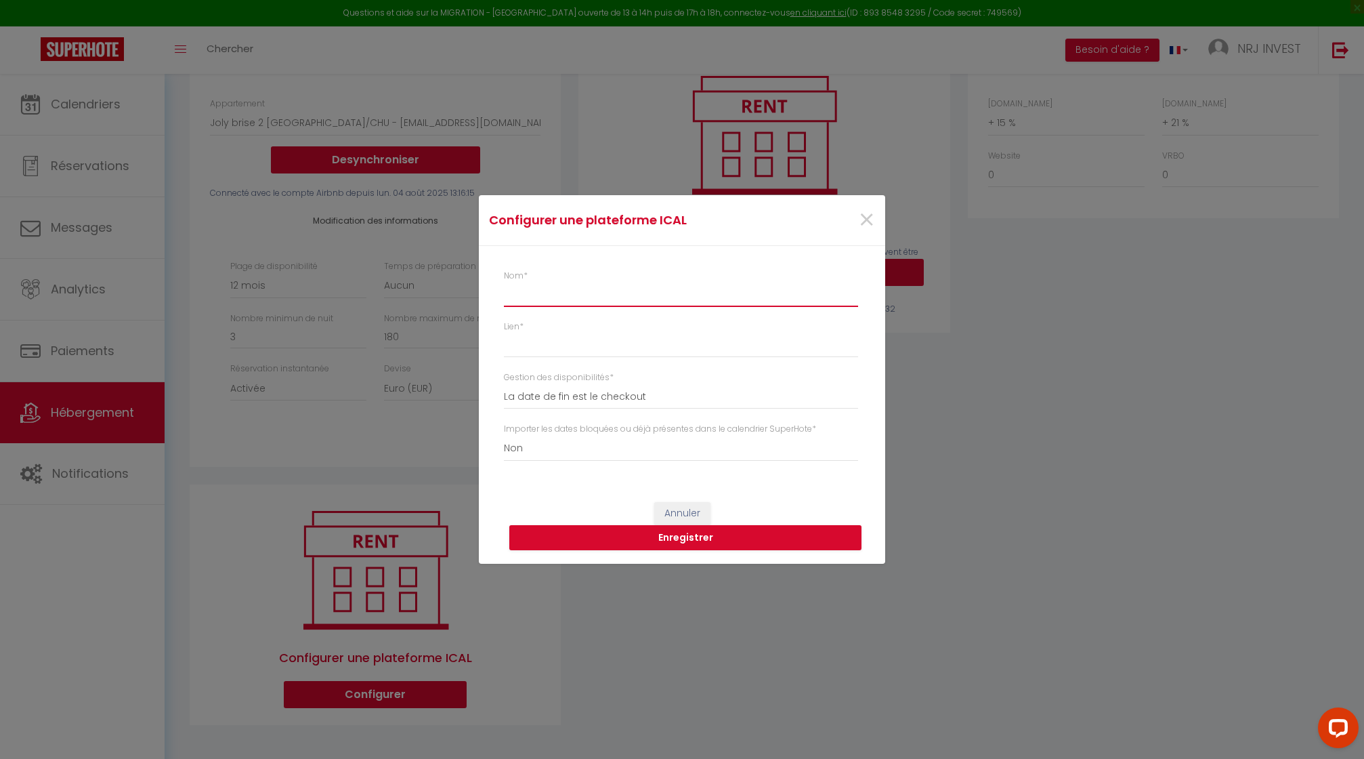
click at [546, 298] on input "Nom *" at bounding box center [681, 294] width 354 height 24
click at [535, 350] on input "Lien *" at bounding box center [681, 345] width 354 height 24
paste input "[URL][DOMAIN_NAME]"
click at [562, 452] on select "Oui Non" at bounding box center [681, 449] width 354 height 26
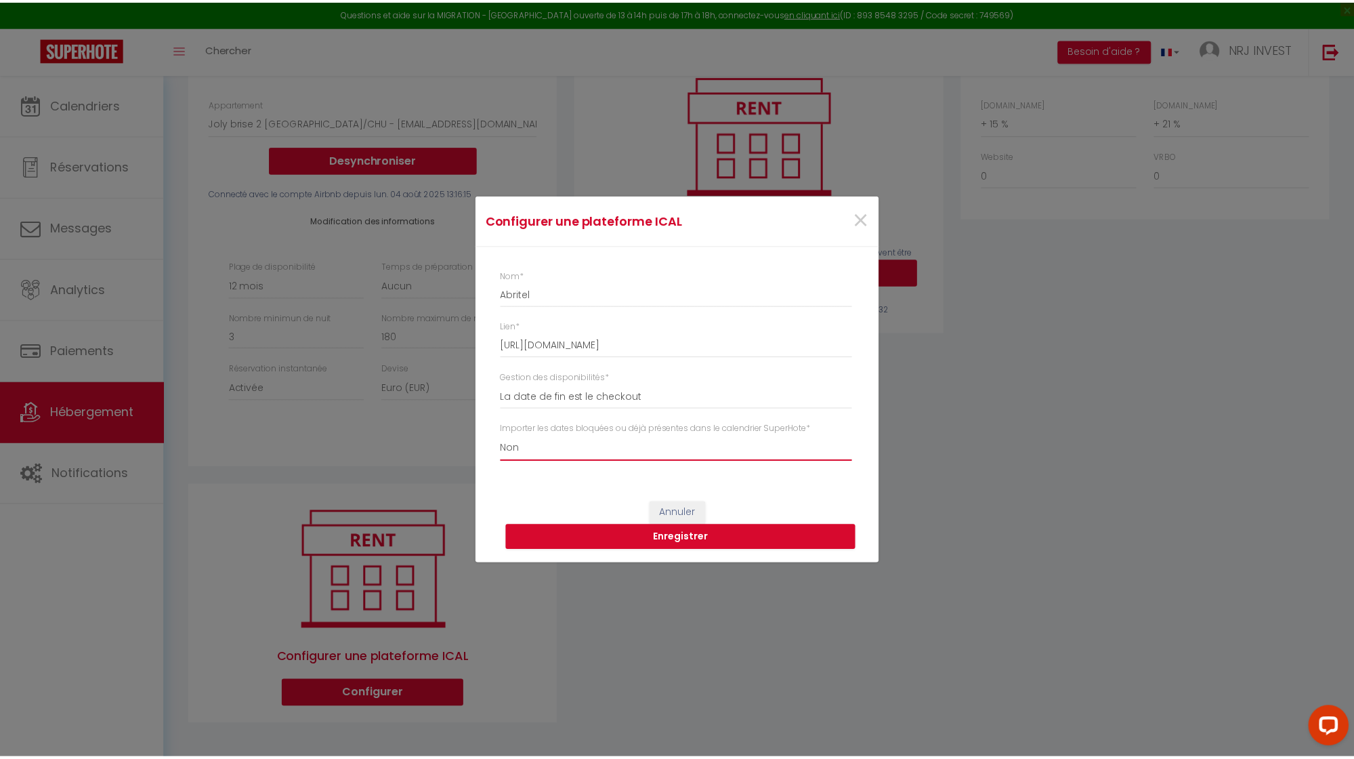
scroll to position [0, 0]
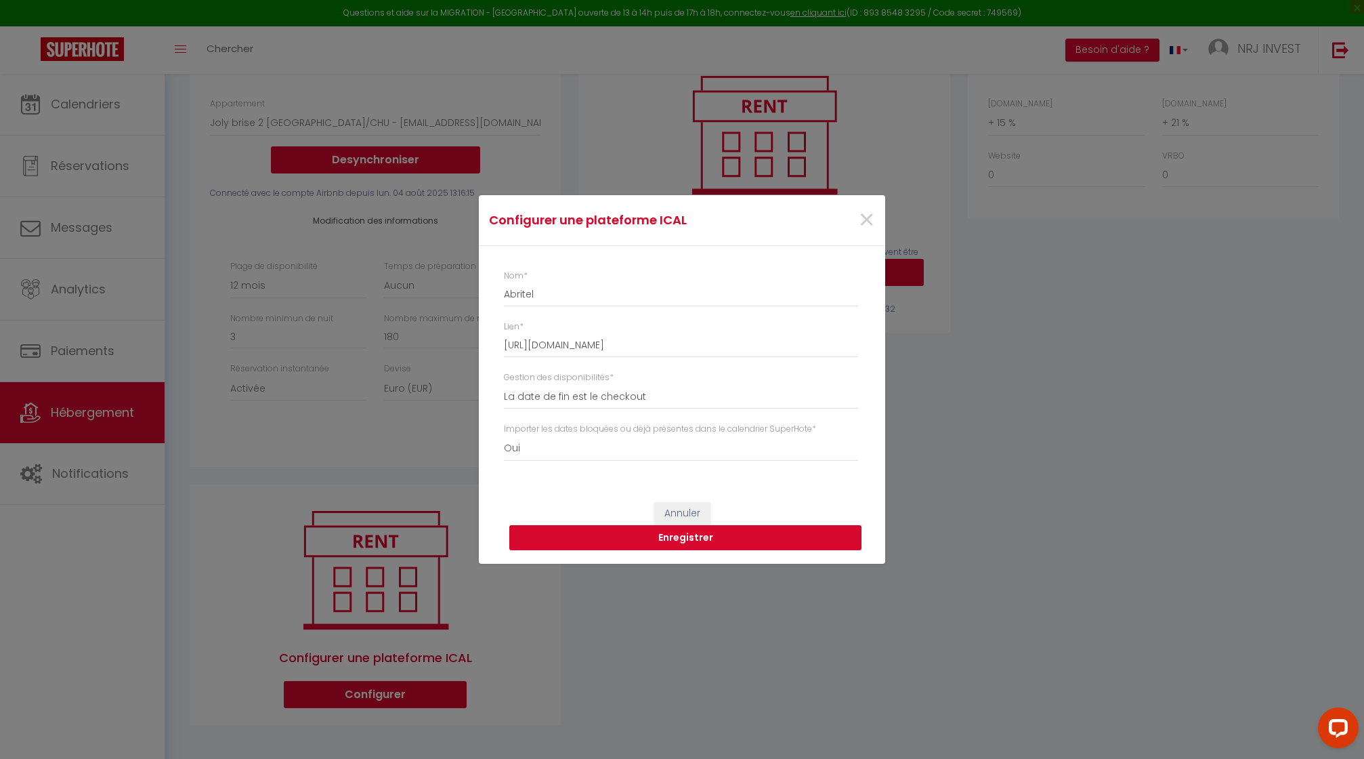
click at [707, 539] on button "Enregistrer" at bounding box center [685, 538] width 352 height 26
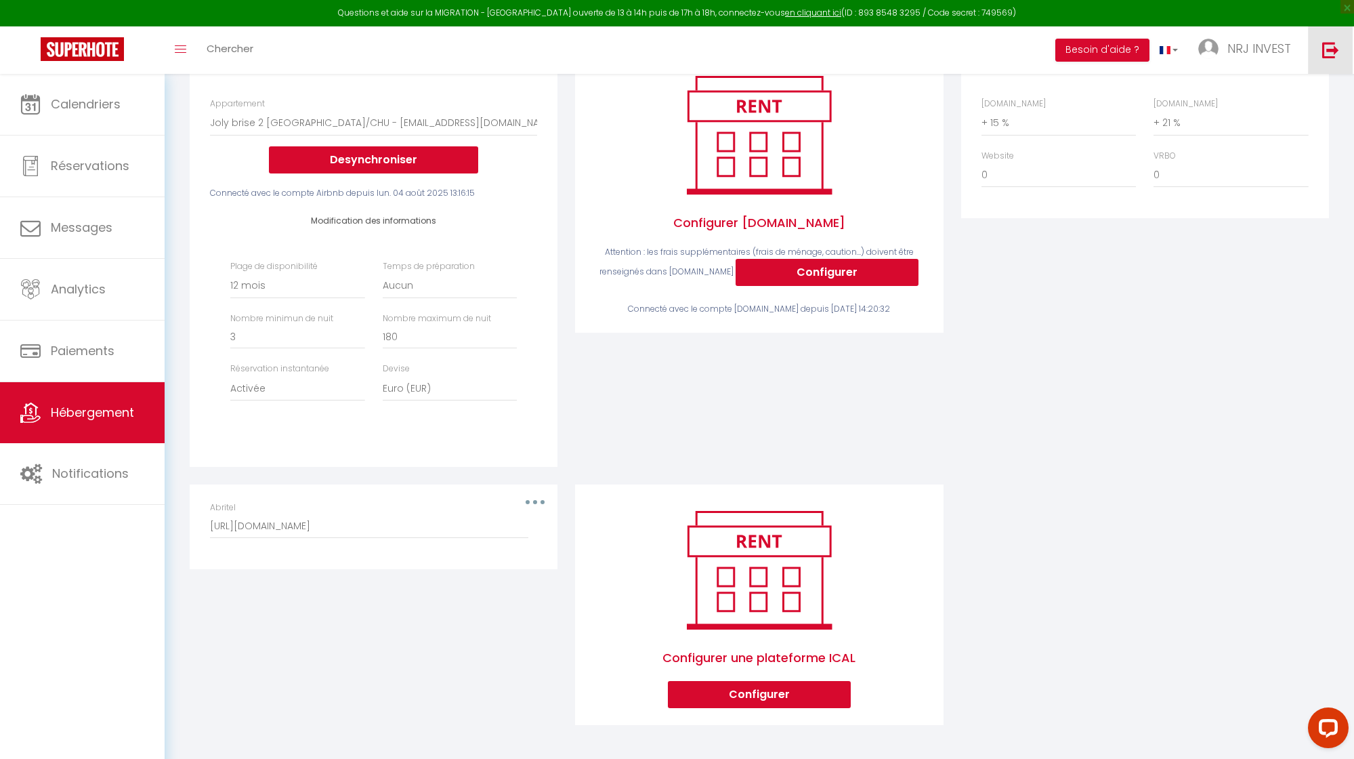
click at [1331, 48] on img at bounding box center [1330, 49] width 17 height 17
